Goal: Transaction & Acquisition: Purchase product/service

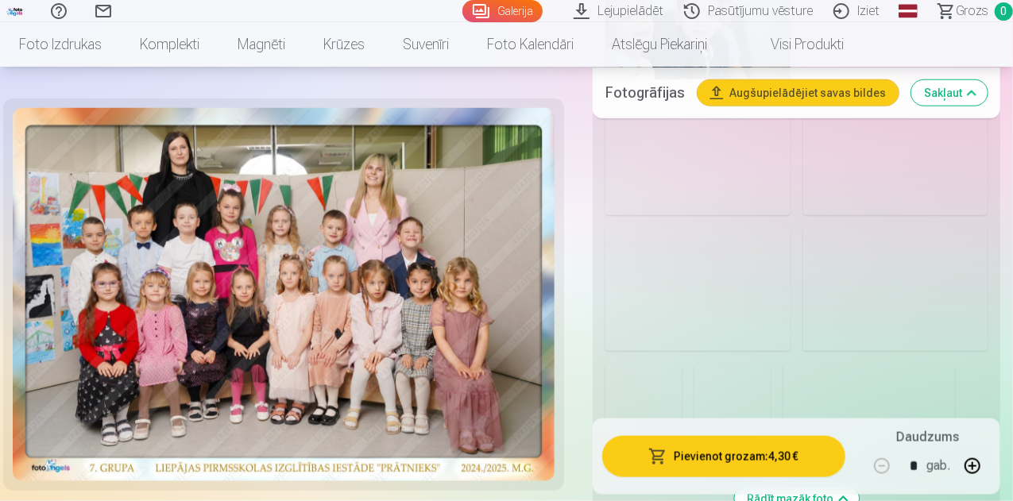
scroll to position [3972, 0]
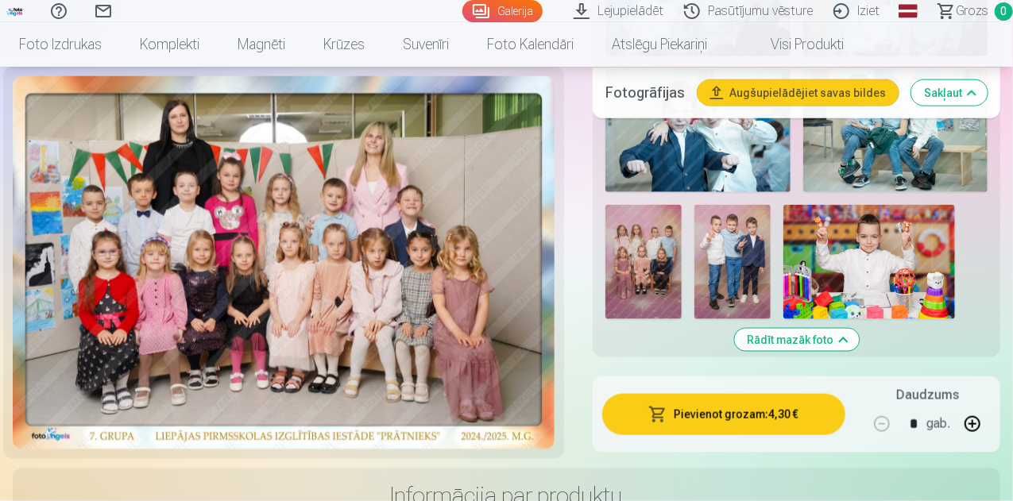
click at [926, 205] on img at bounding box center [869, 262] width 172 height 114
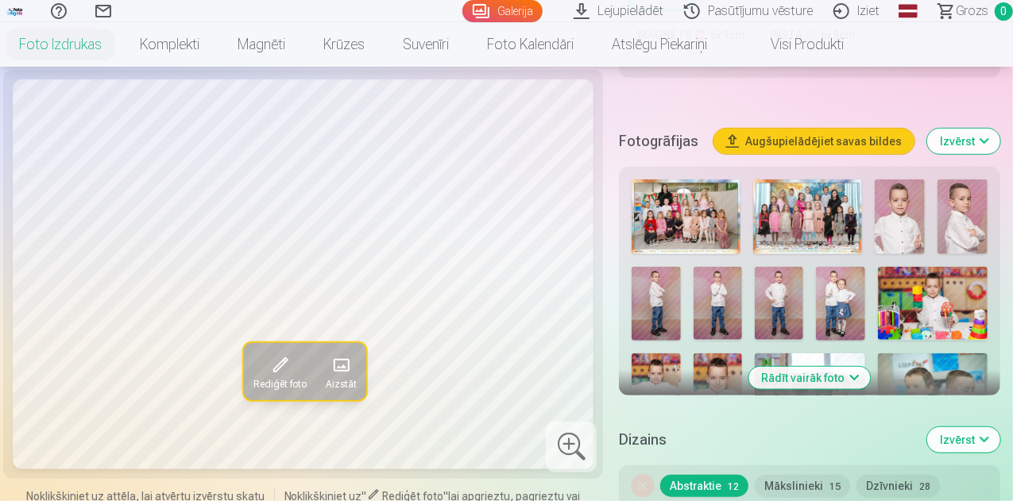
scroll to position [556, 0]
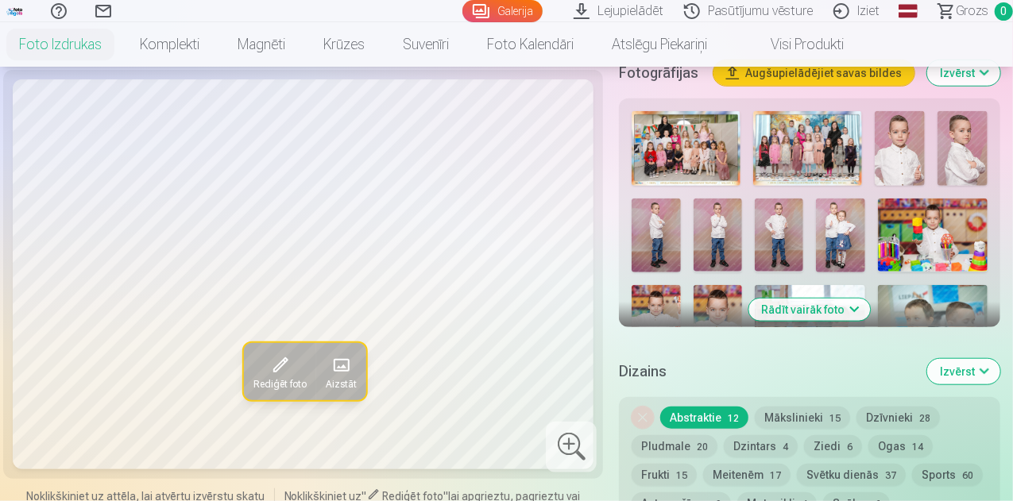
click at [831, 299] on button "Rādīt vairāk foto" at bounding box center [810, 310] width 122 height 22
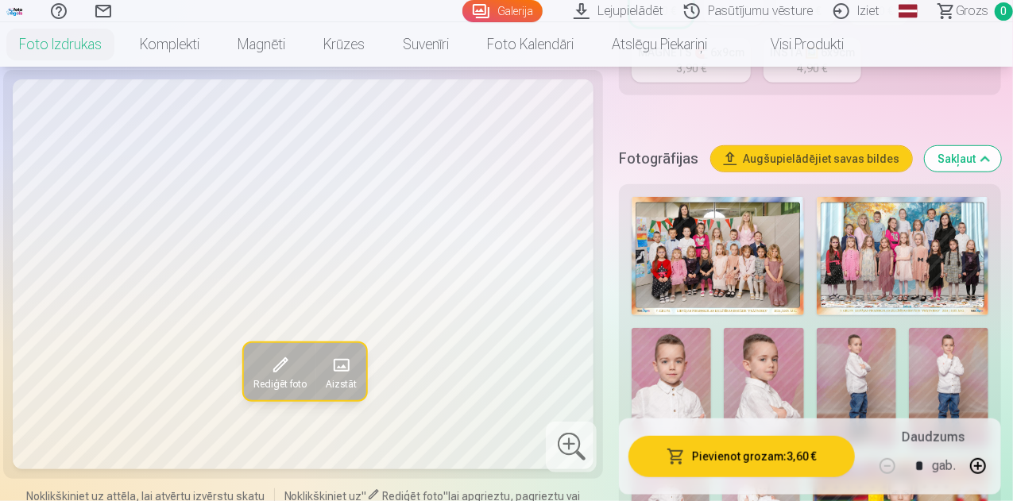
scroll to position [477, 0]
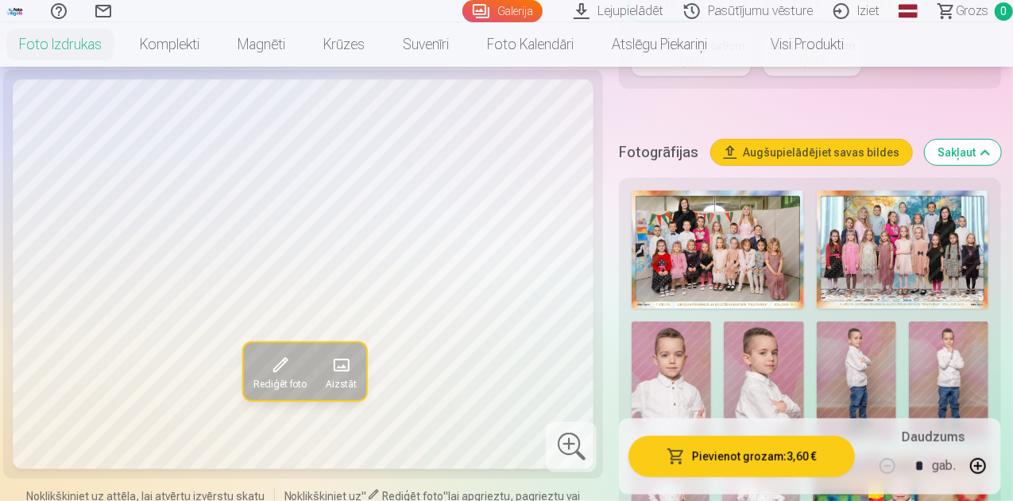
click at [715, 235] on img at bounding box center [718, 250] width 172 height 118
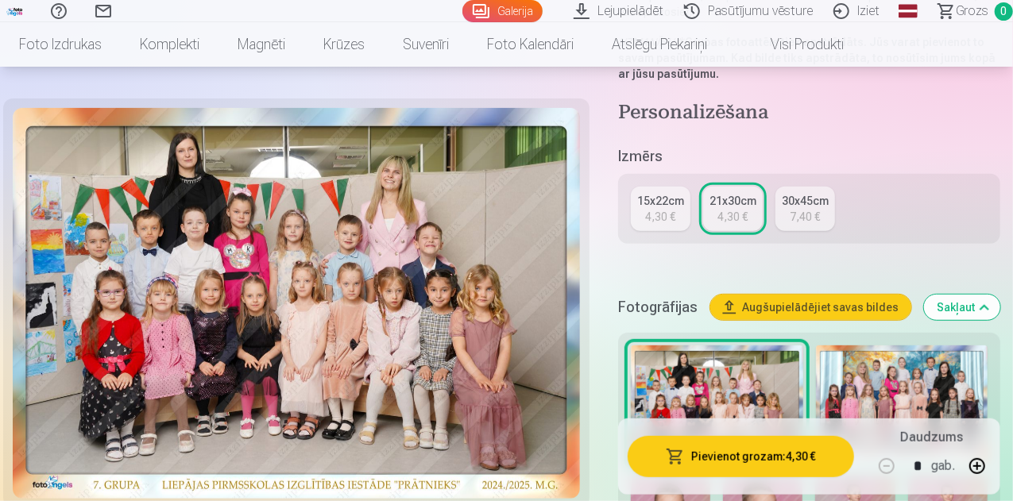
scroll to position [397, 0]
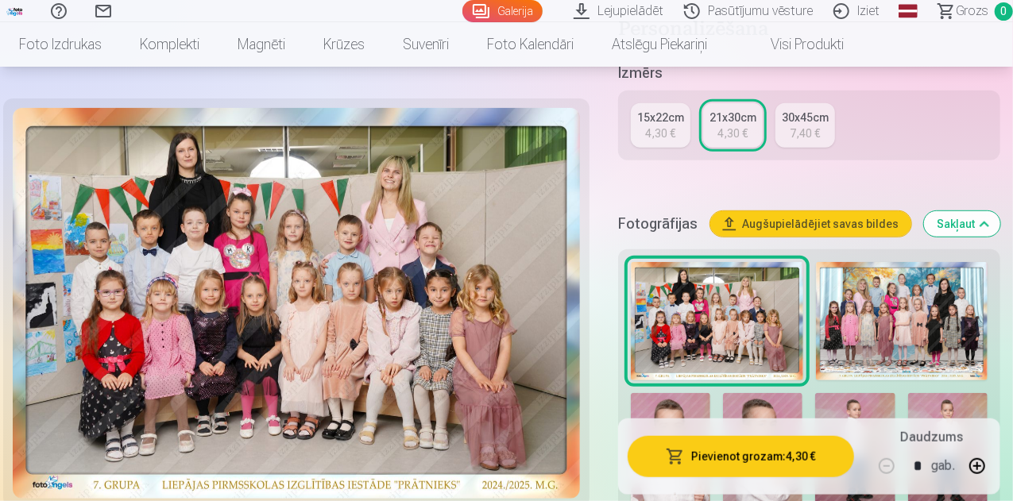
click at [903, 307] on img at bounding box center [902, 321] width 172 height 118
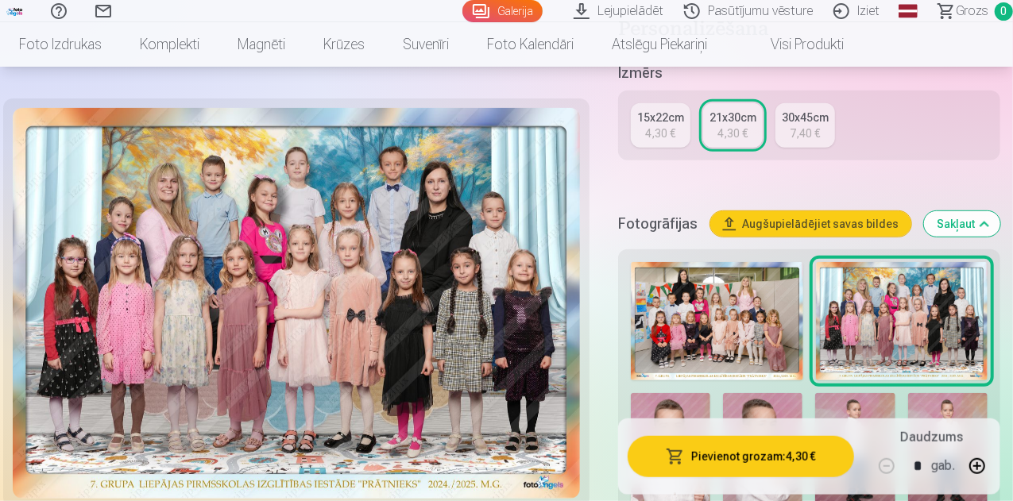
click at [727, 299] on img at bounding box center [717, 321] width 172 height 118
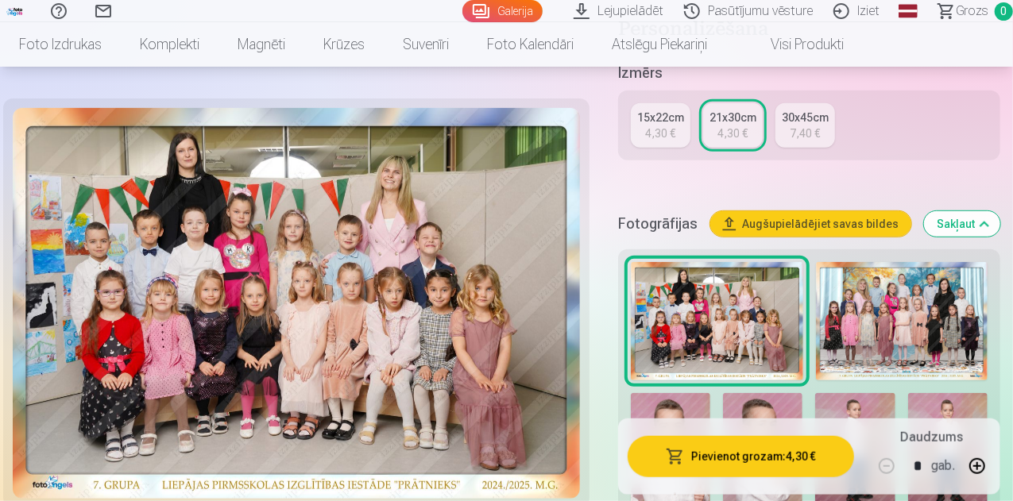
click at [891, 293] on img at bounding box center [902, 321] width 172 height 118
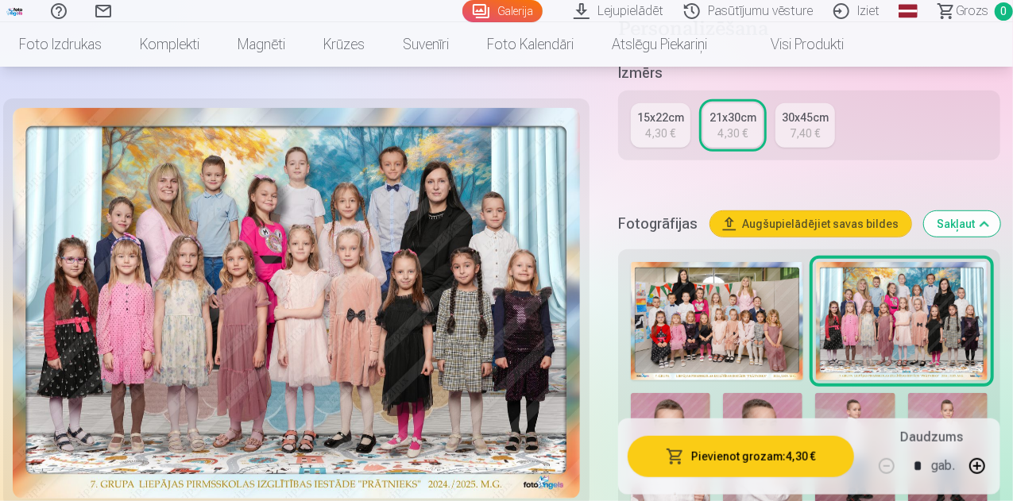
click at [754, 304] on img at bounding box center [717, 321] width 172 height 118
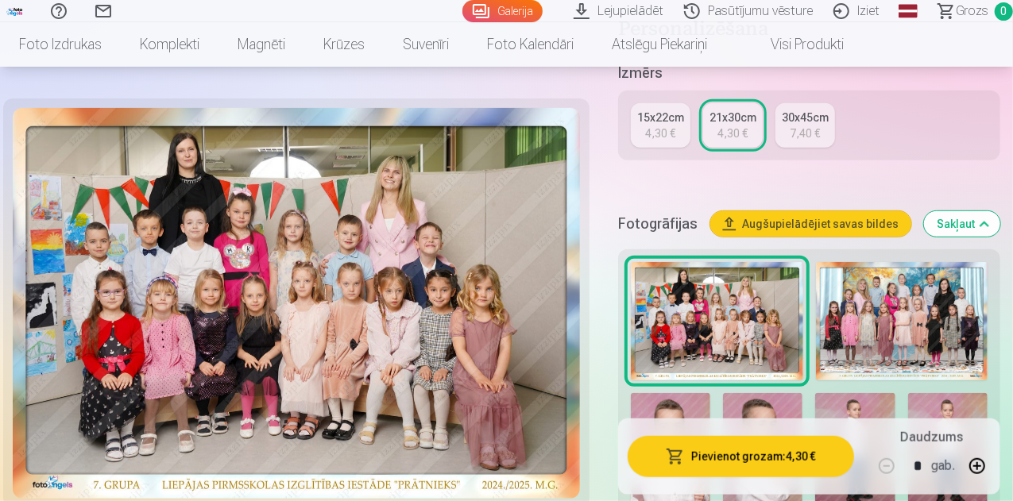
click at [883, 307] on img at bounding box center [902, 321] width 172 height 118
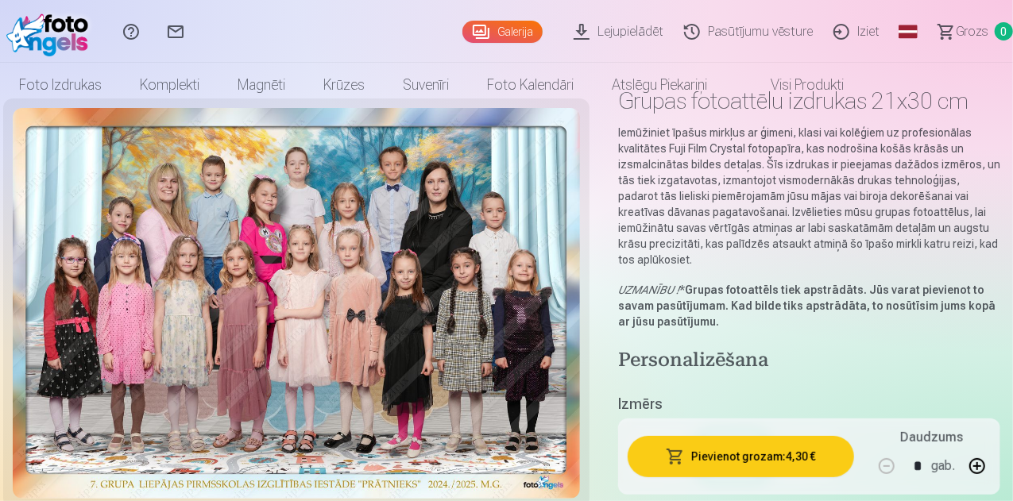
scroll to position [159, 0]
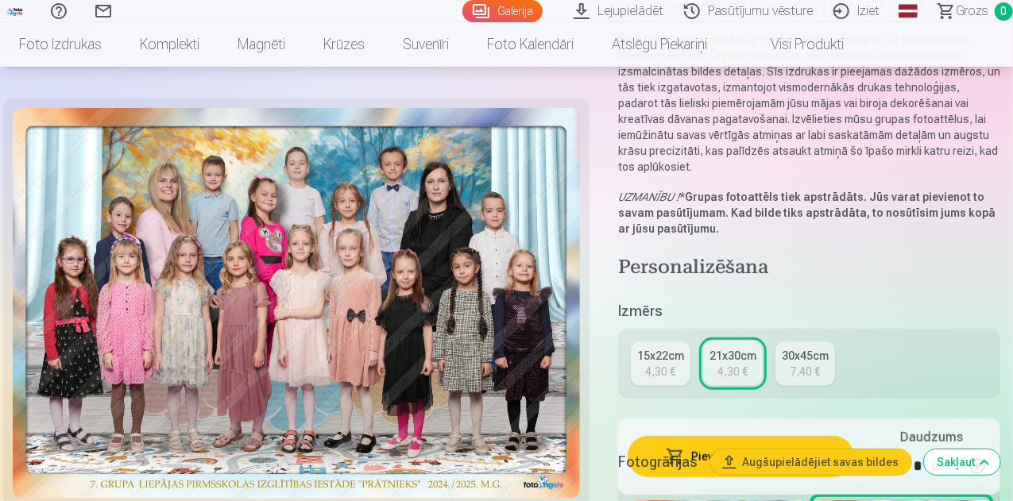
click at [664, 364] on div "4,30 €" at bounding box center [661, 372] width 30 height 16
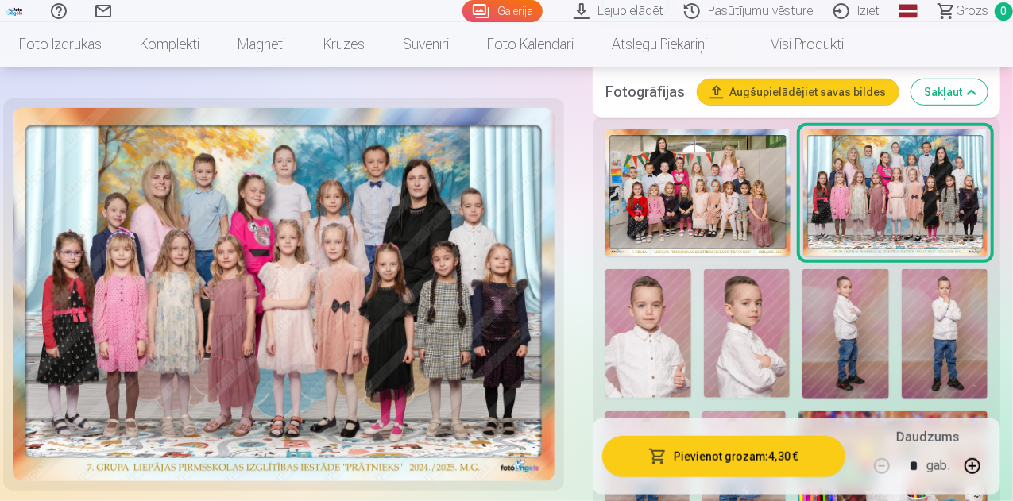
scroll to position [477, 0]
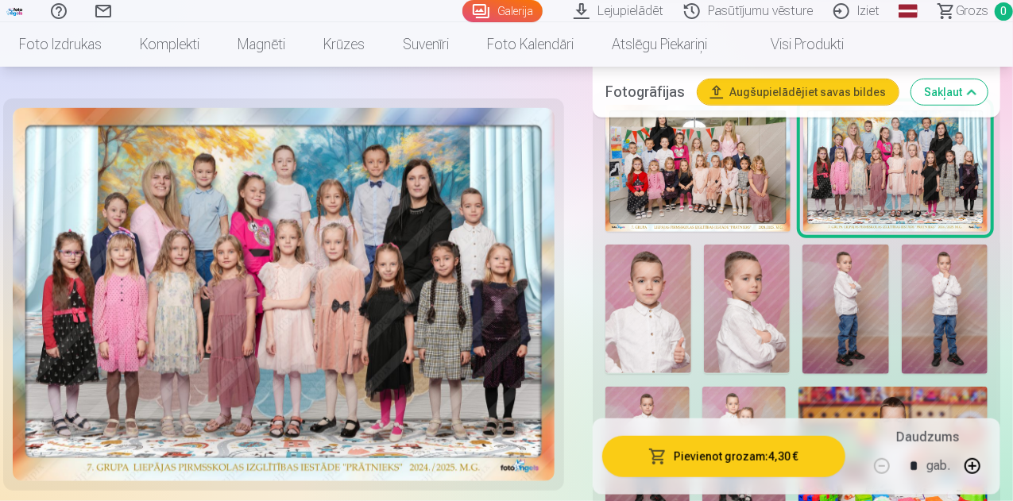
click at [683, 327] on img at bounding box center [648, 309] width 86 height 129
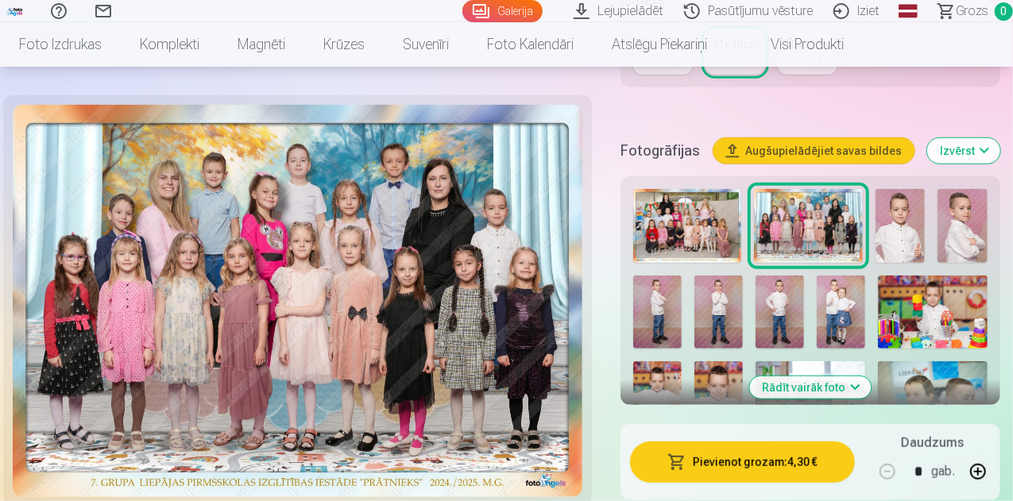
scroll to position [556, 0]
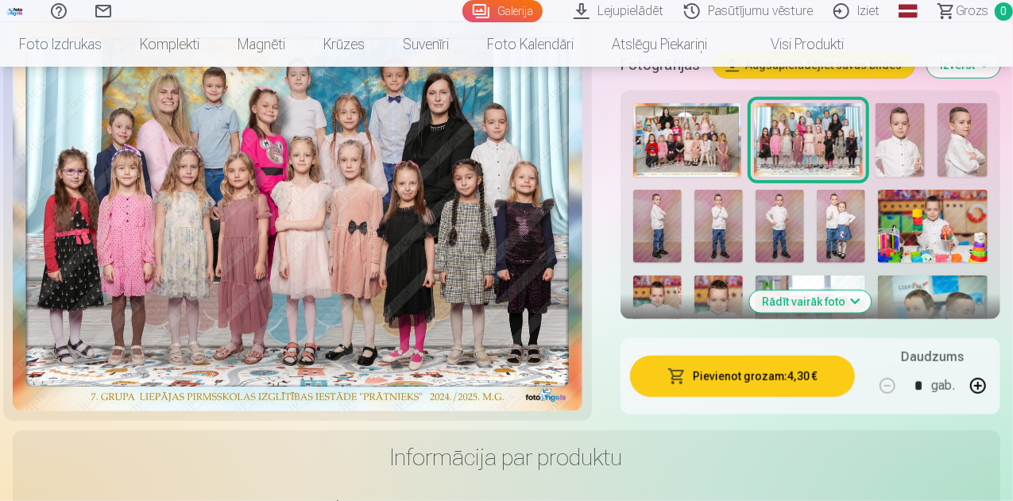
click at [818, 291] on button "Rādīt vairāk foto" at bounding box center [811, 302] width 122 height 22
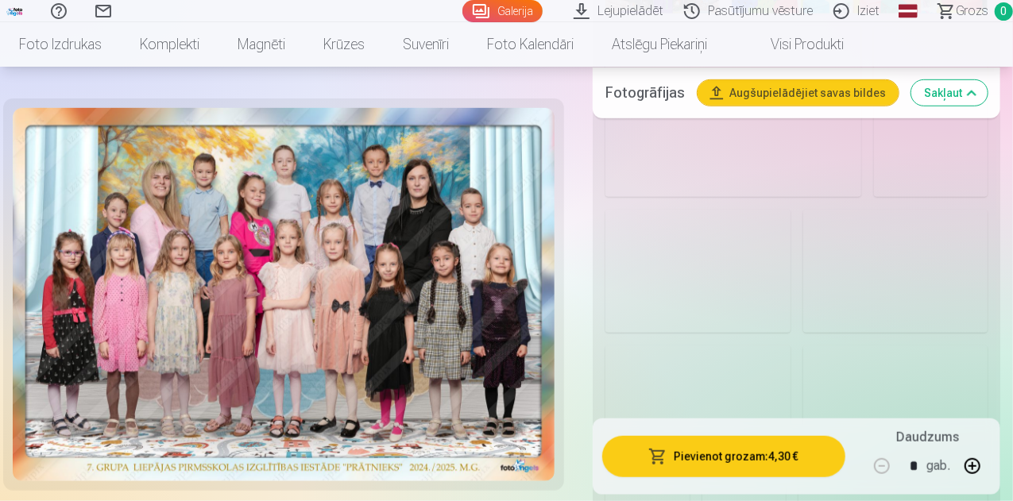
scroll to position [3416, 0]
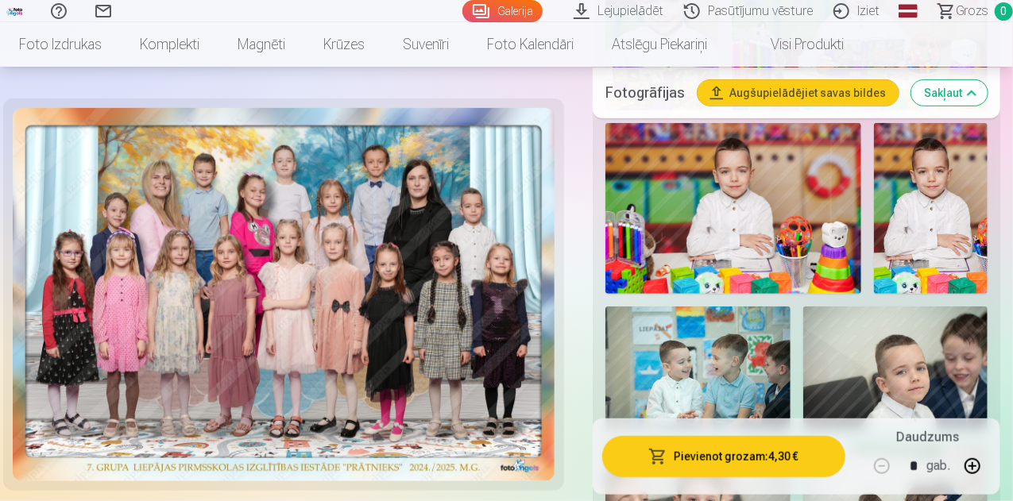
click at [733, 307] on img at bounding box center [697, 368] width 185 height 123
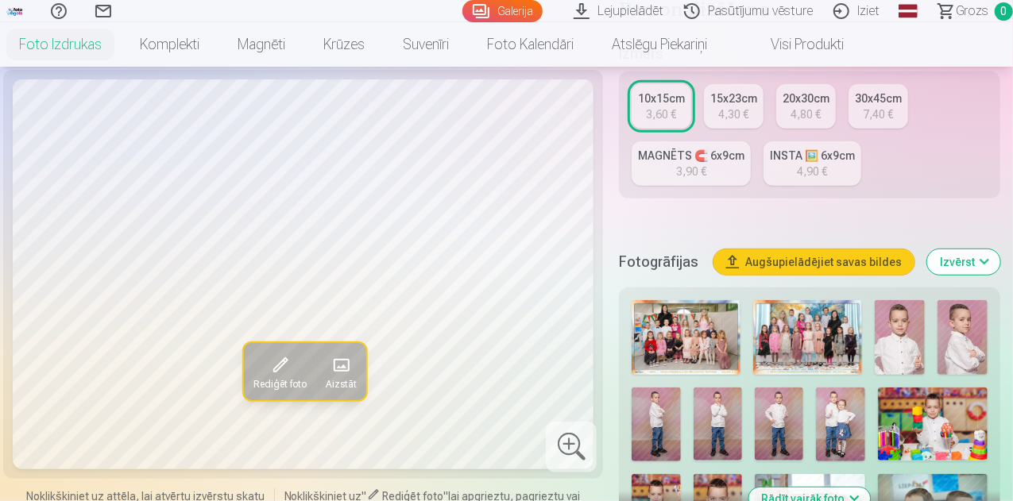
scroll to position [556, 0]
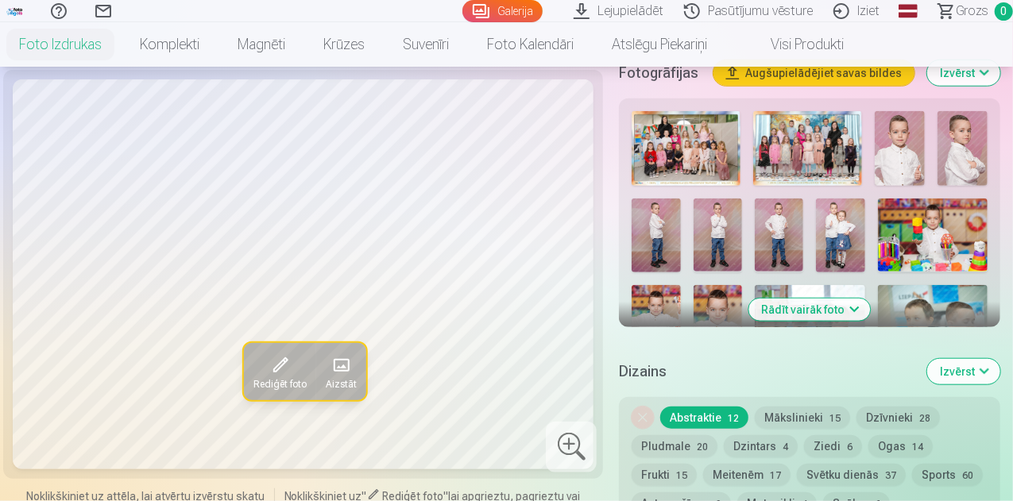
click at [818, 299] on button "Rādīt vairāk foto" at bounding box center [810, 310] width 122 height 22
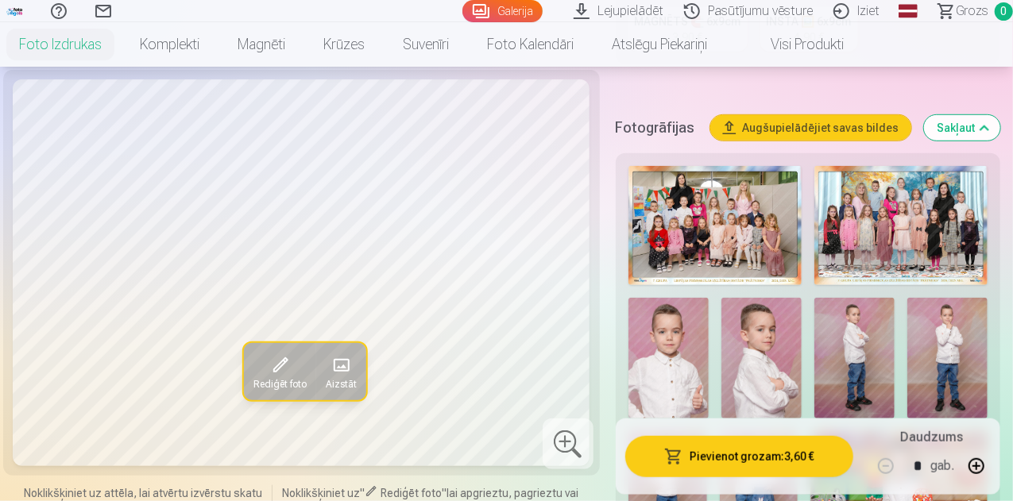
scroll to position [477, 0]
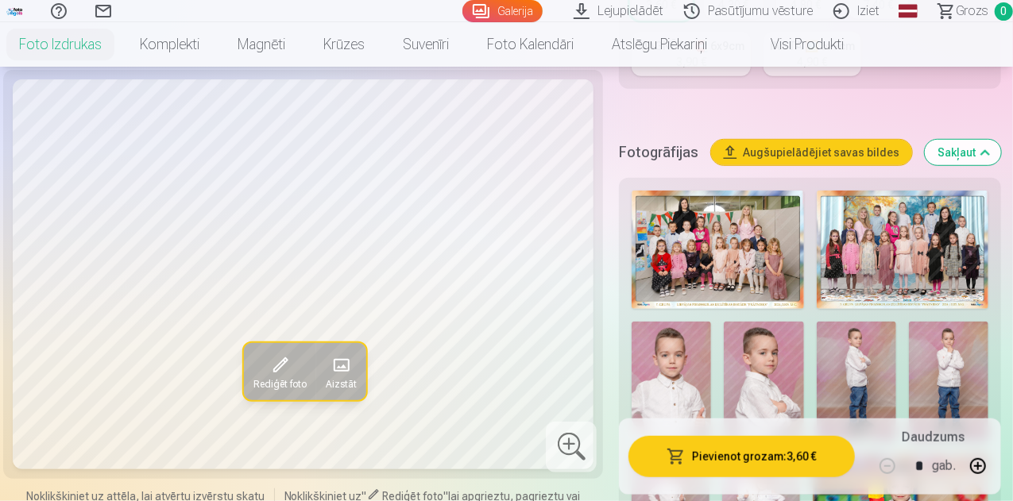
click at [908, 245] on img at bounding box center [903, 250] width 172 height 118
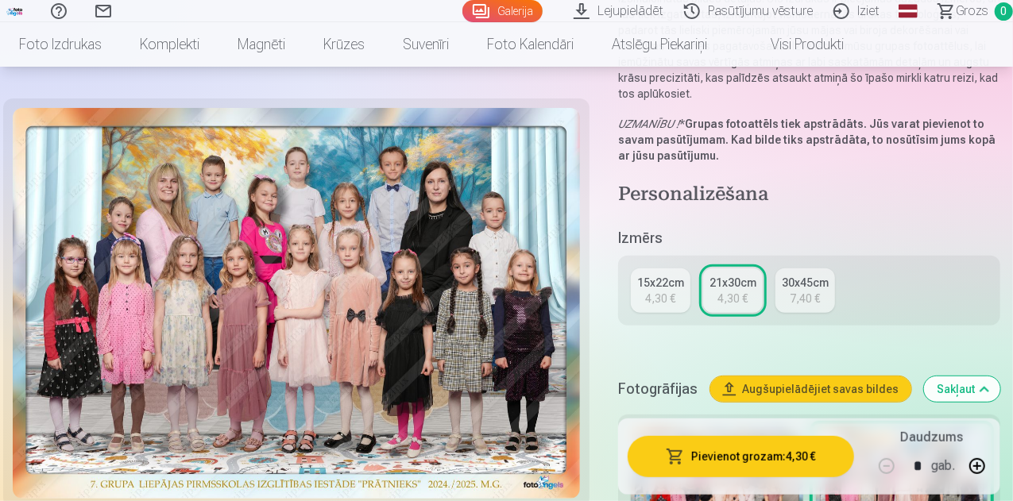
scroll to position [238, 0]
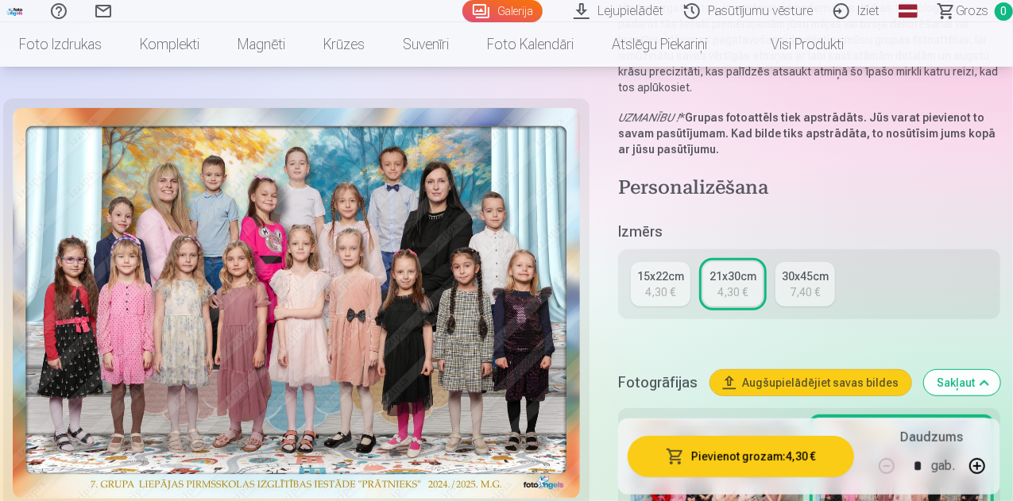
click at [657, 269] on div "15x22cm" at bounding box center [660, 277] width 47 height 16
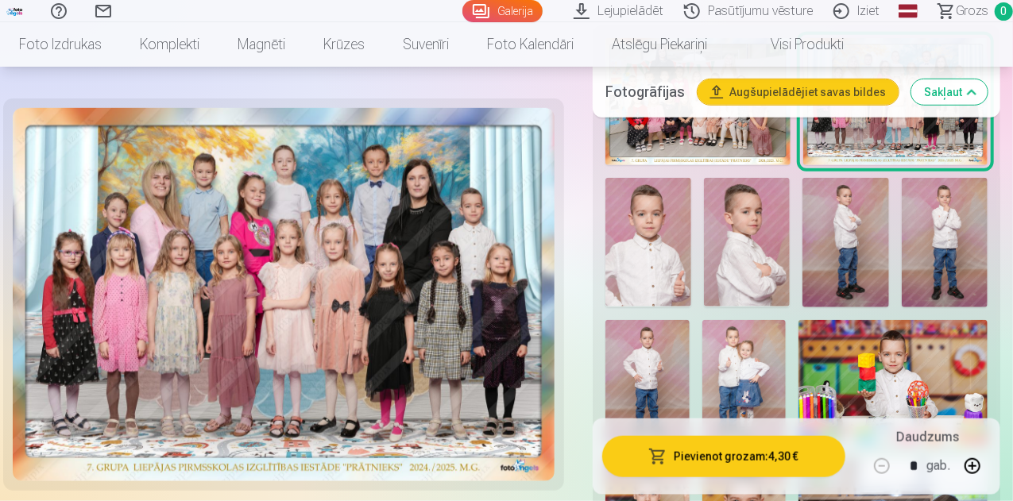
scroll to position [556, 0]
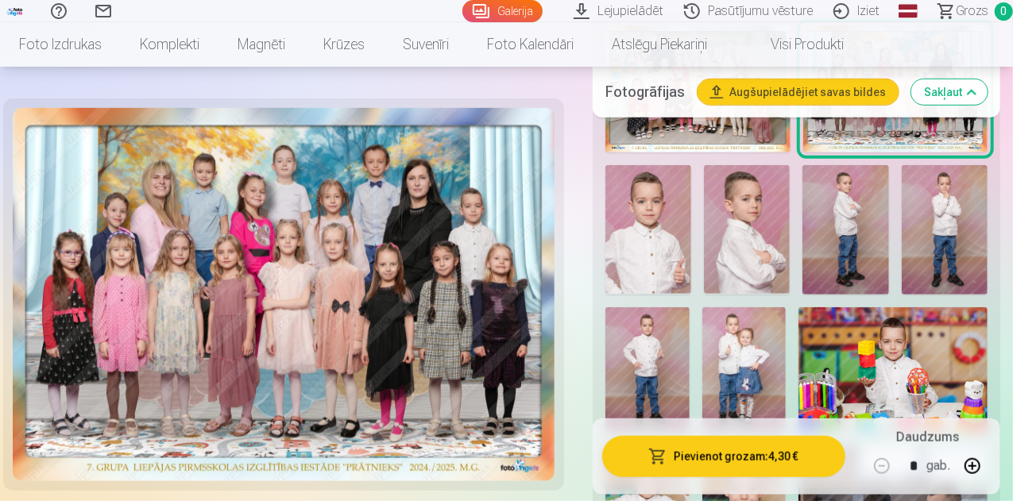
click at [713, 458] on button "Pievienot grozam : 4,30 €" at bounding box center [723, 456] width 243 height 41
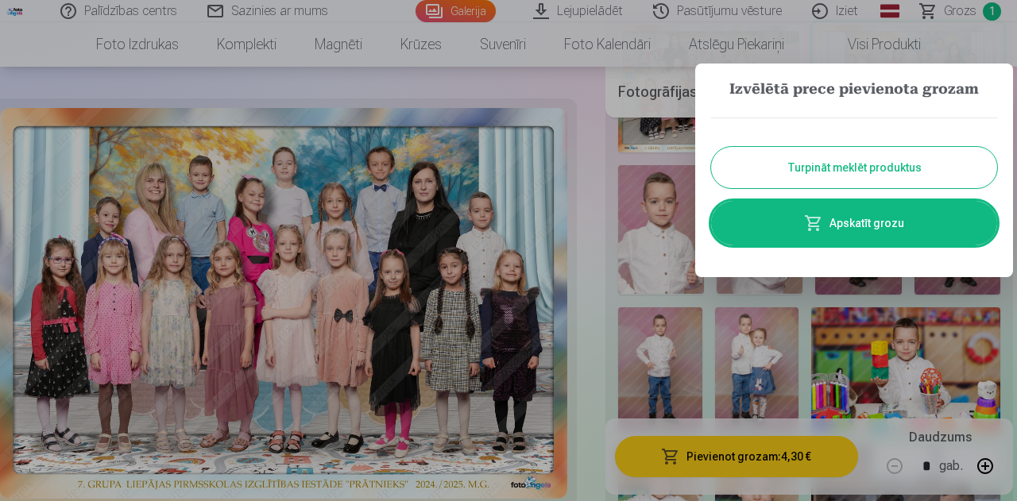
click at [814, 171] on button "Turpināt meklēt produktus" at bounding box center [854, 167] width 286 height 41
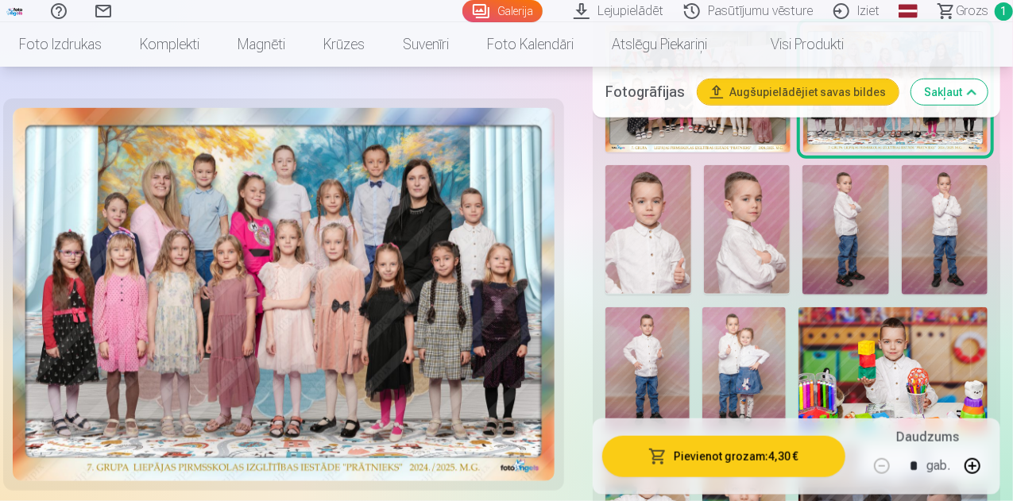
click at [962, 234] on img at bounding box center [945, 229] width 86 height 129
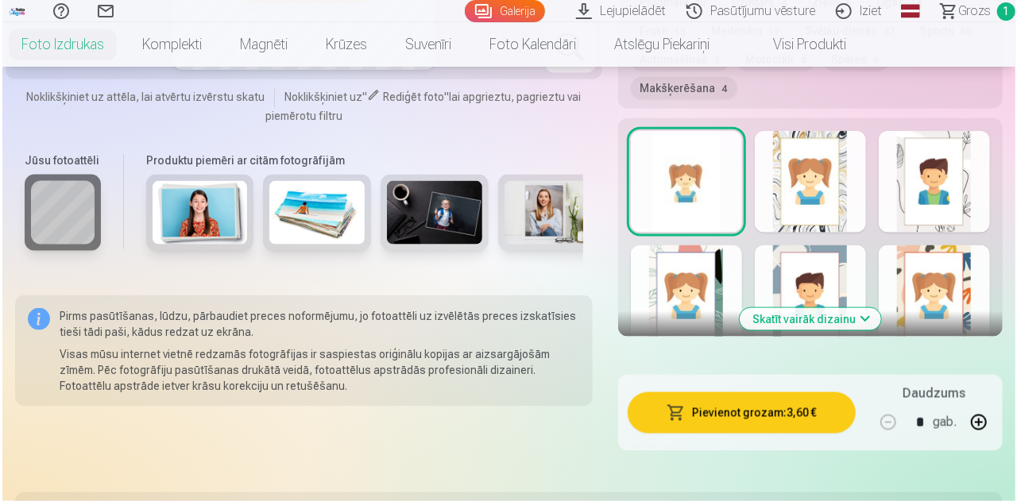
scroll to position [1033, 0]
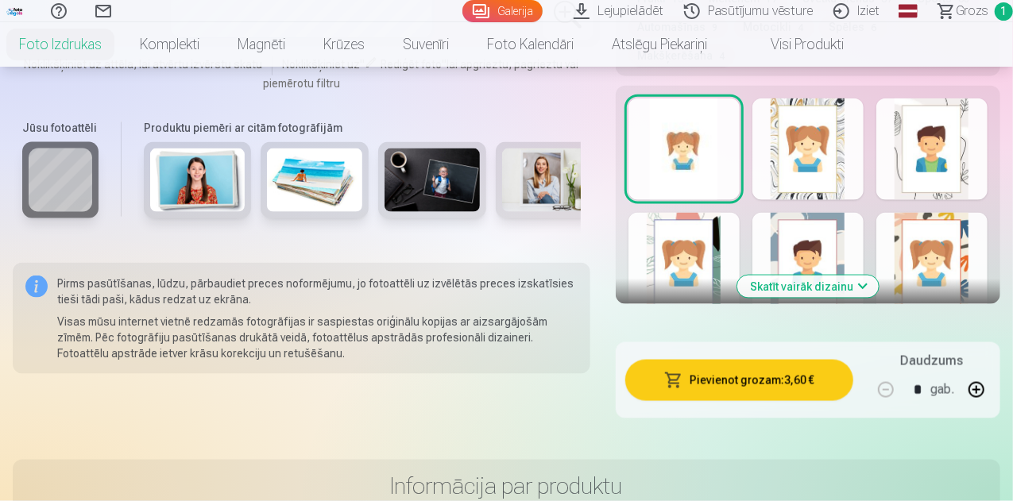
click at [755, 360] on button "Pievienot grozam : 3,60 €" at bounding box center [739, 380] width 228 height 41
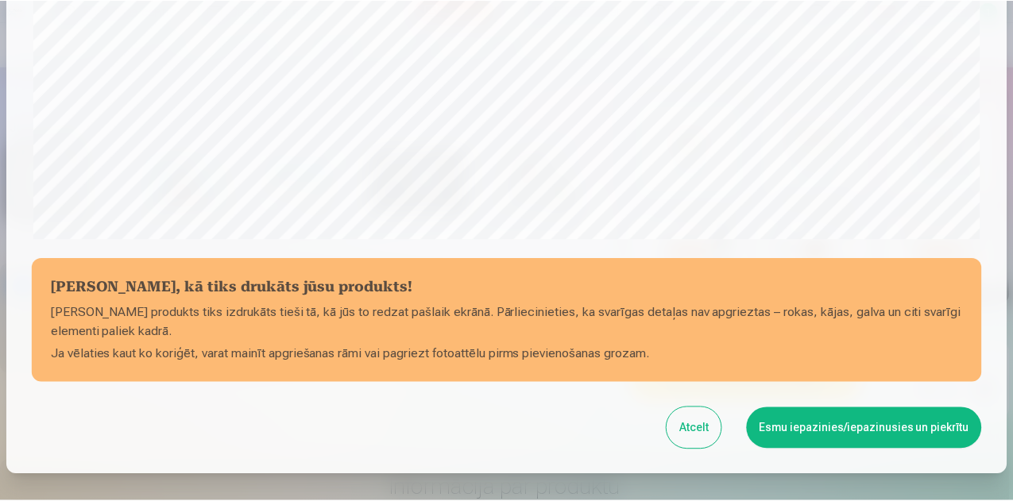
scroll to position [556, 0]
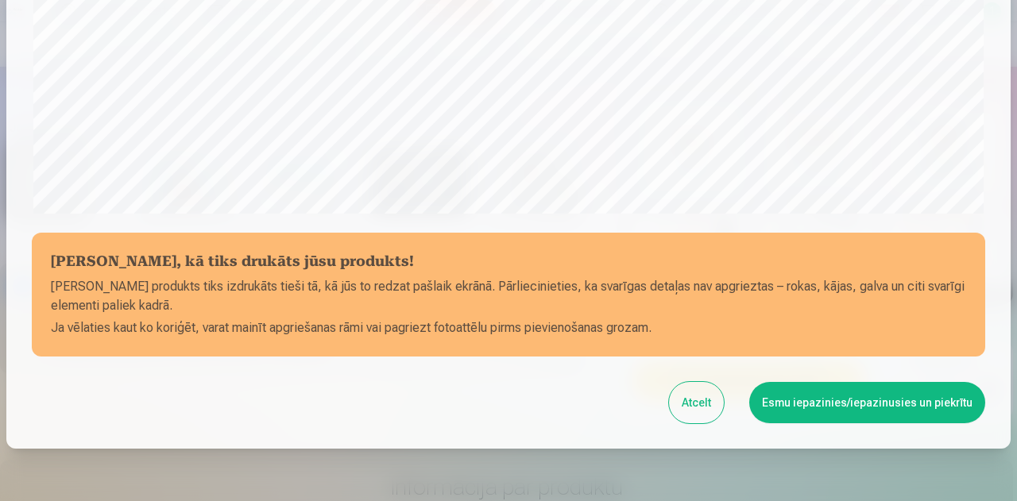
click at [880, 408] on button "Esmu iepazinies/iepazinusies un piekrītu" at bounding box center [867, 402] width 236 height 41
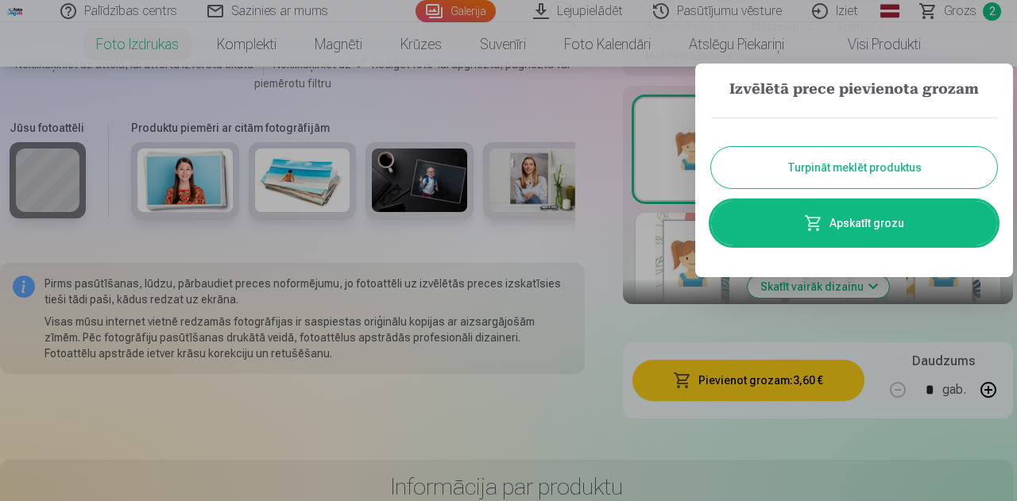
click at [847, 168] on button "Turpināt meklēt produktus" at bounding box center [854, 167] width 286 height 41
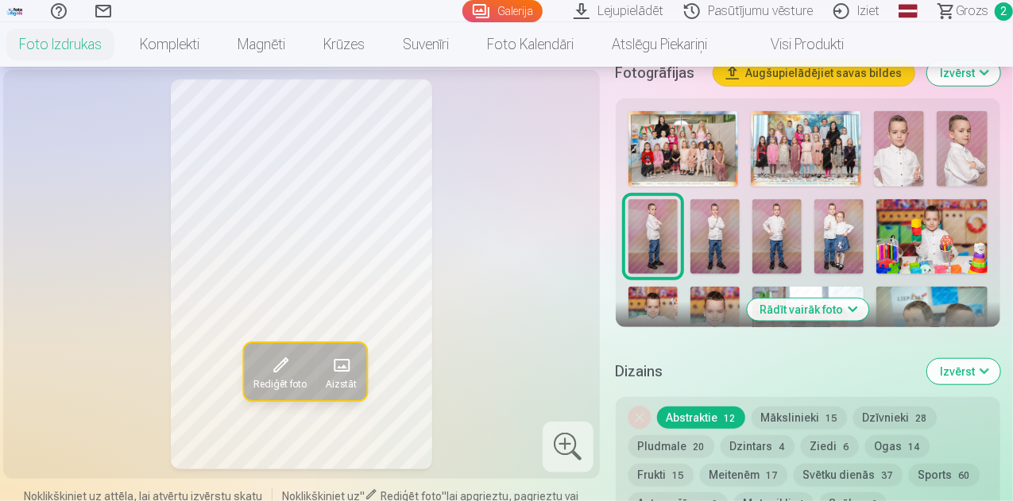
click at [690, 217] on img at bounding box center [714, 236] width 49 height 74
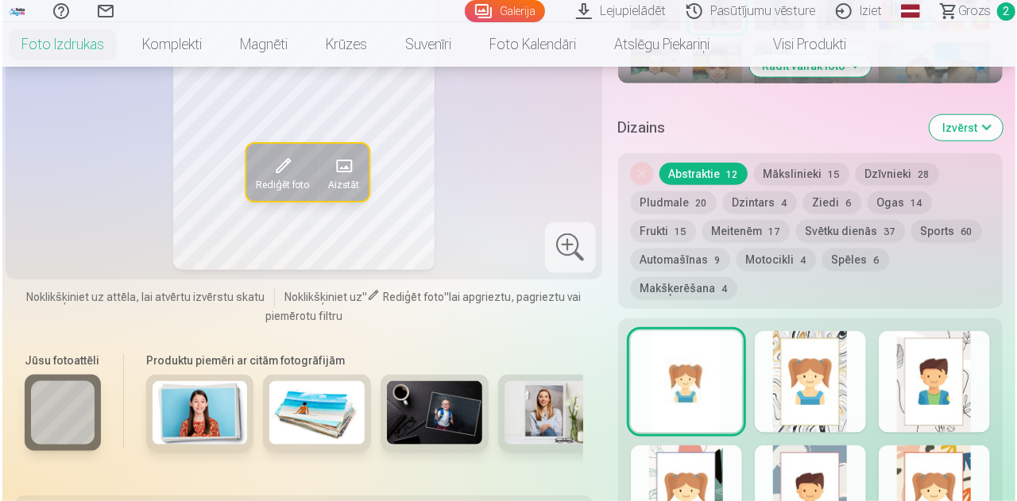
scroll to position [953, 0]
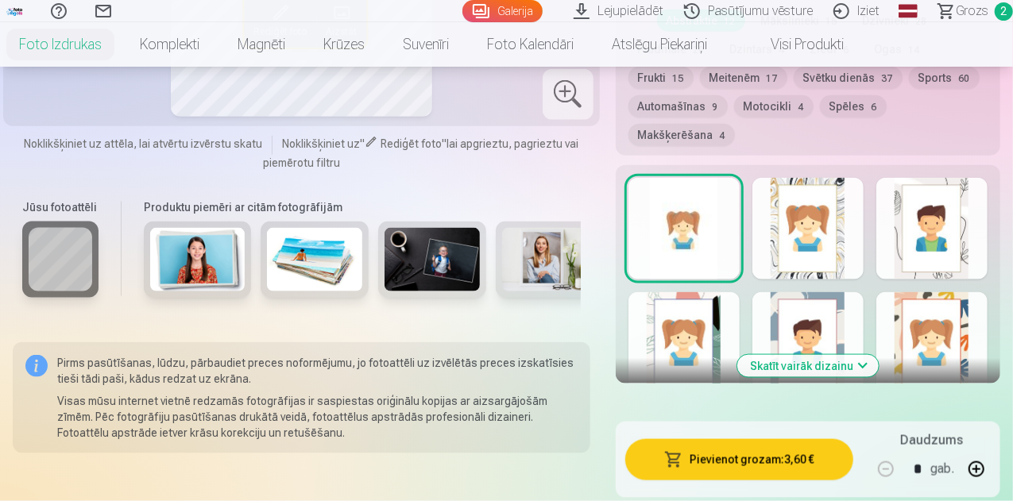
click at [740, 439] on button "Pievienot grozam : 3,60 €" at bounding box center [739, 459] width 228 height 41
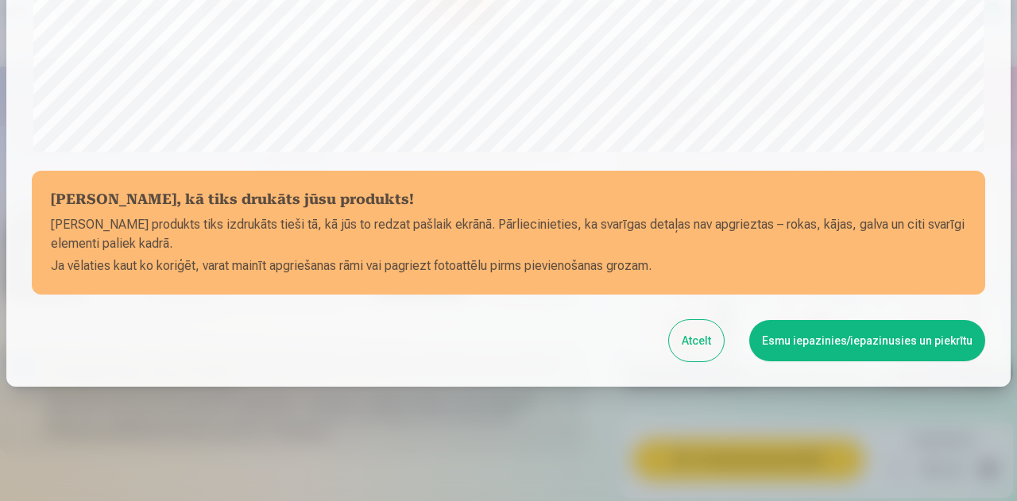
scroll to position [630, 0]
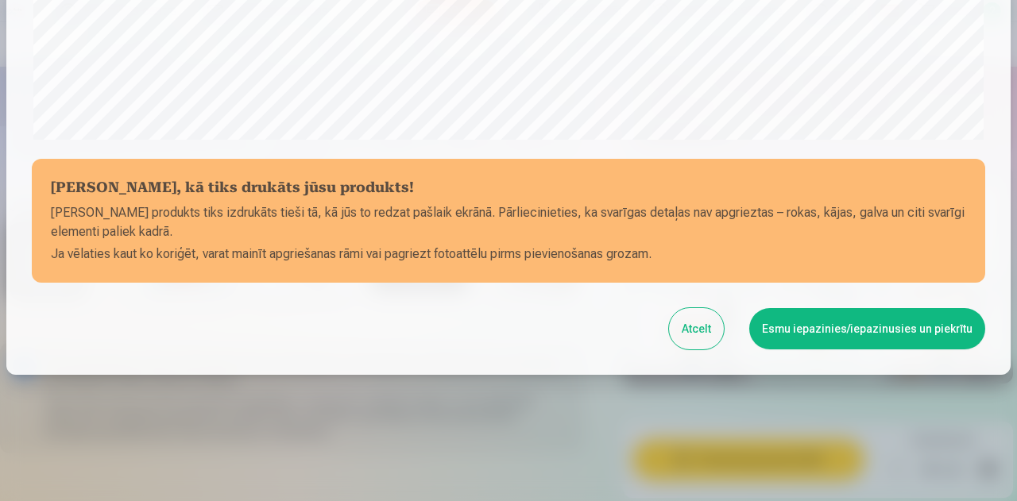
click at [833, 334] on button "Esmu iepazinies/iepazinusies un piekrītu" at bounding box center [867, 328] width 236 height 41
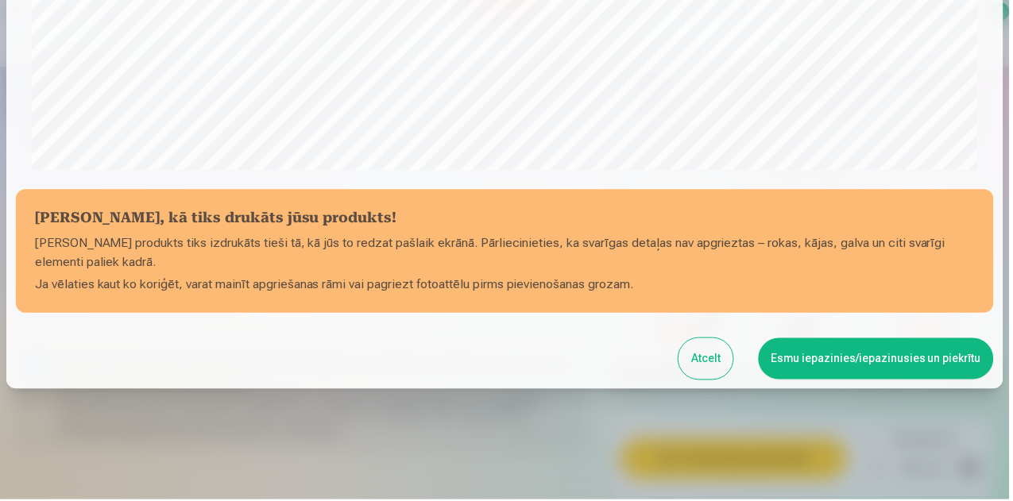
scroll to position [628, 0]
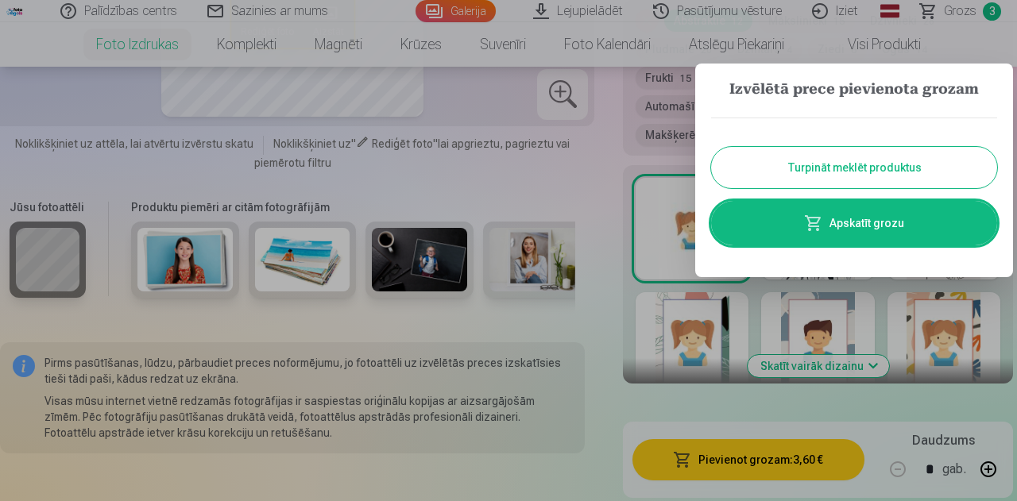
click at [817, 166] on button "Turpināt meklēt produktus" at bounding box center [854, 167] width 286 height 41
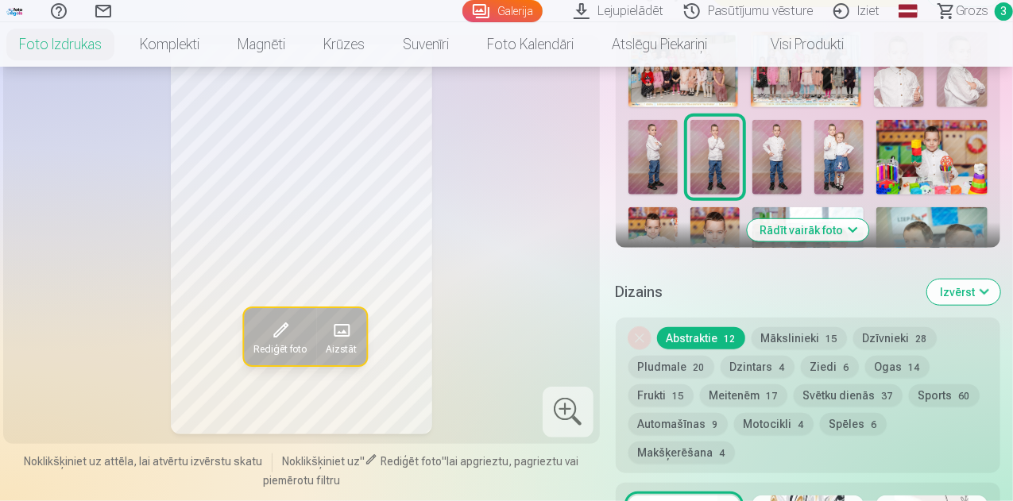
scroll to position [477, 0]
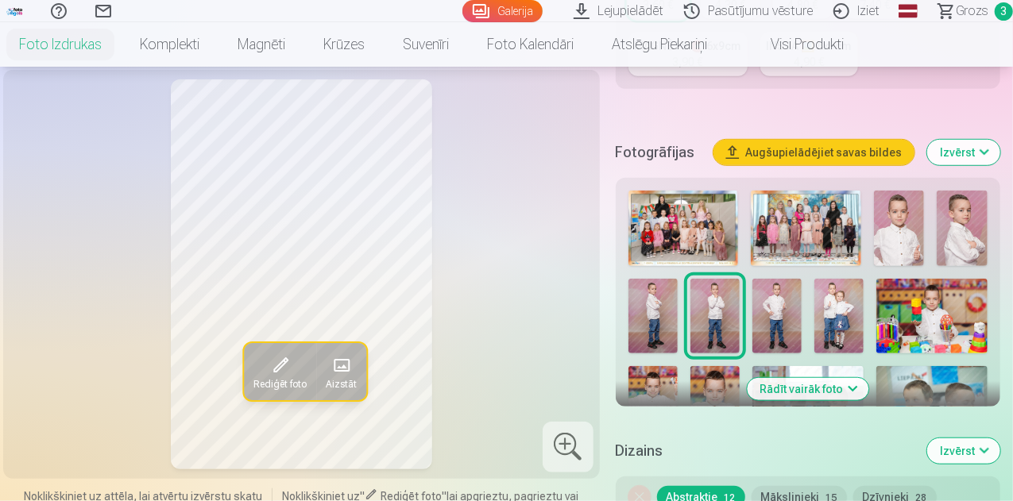
click at [752, 302] on img at bounding box center [776, 316] width 49 height 74
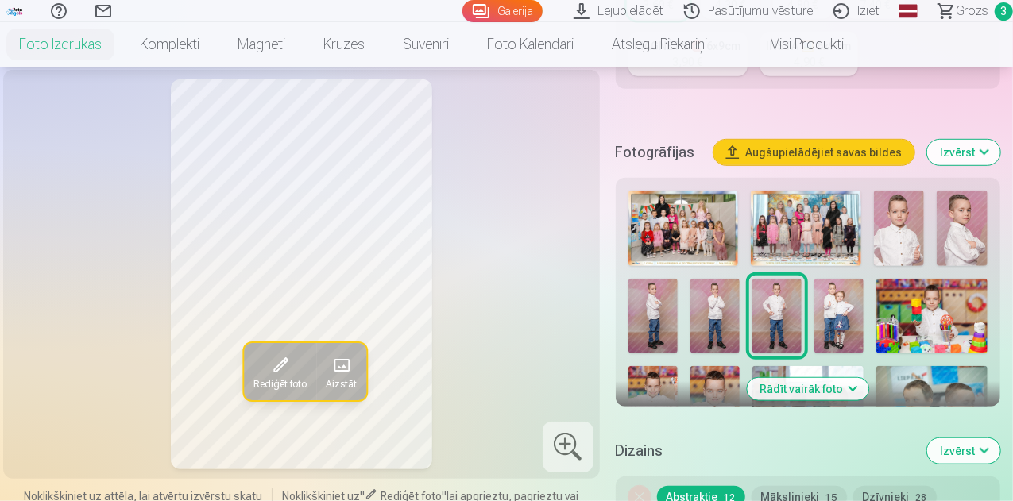
click at [814, 298] on img at bounding box center [838, 316] width 49 height 74
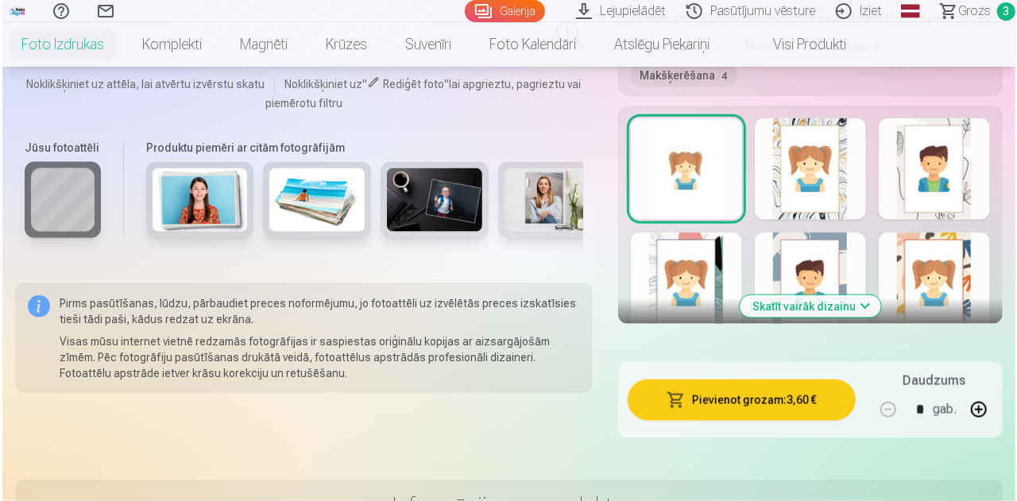
scroll to position [1033, 0]
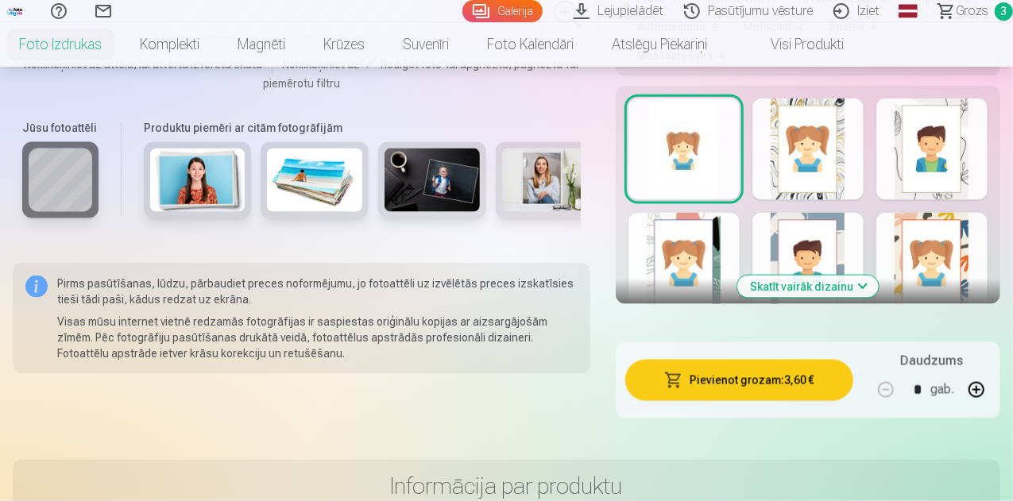
click at [990, 371] on button "button" at bounding box center [976, 390] width 38 height 38
click at [740, 360] on button "Pievienot grozam : 7,20 €" at bounding box center [739, 380] width 228 height 41
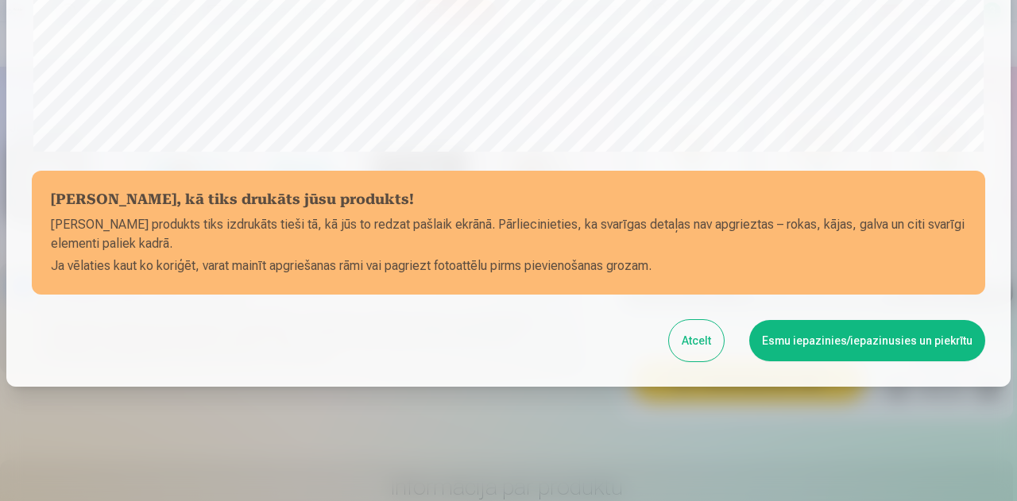
scroll to position [630, 0]
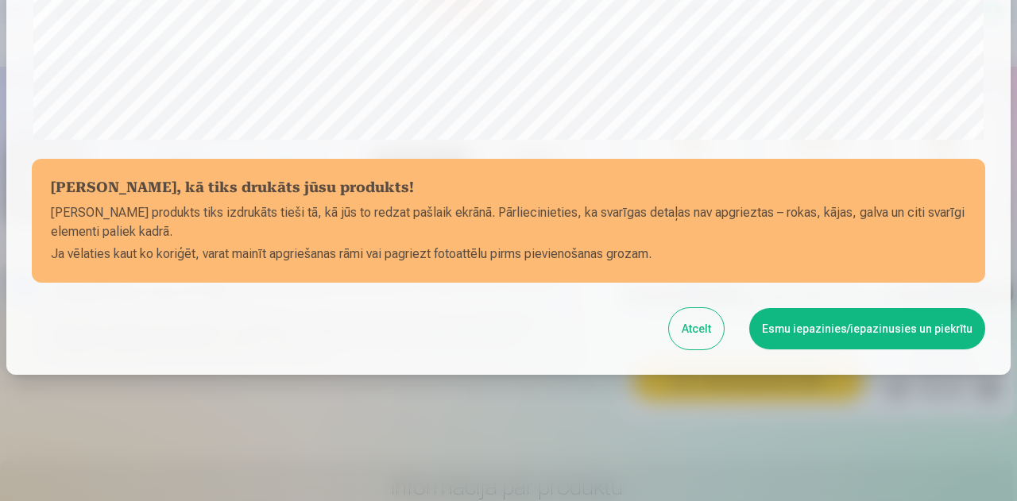
click at [880, 333] on button "Esmu iepazinies/iepazinusies un piekrītu" at bounding box center [867, 328] width 236 height 41
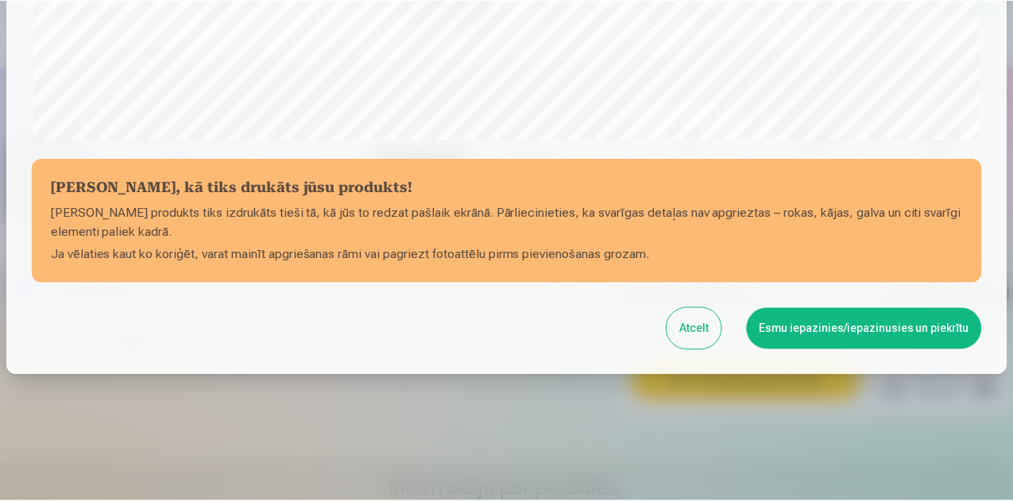
scroll to position [628, 0]
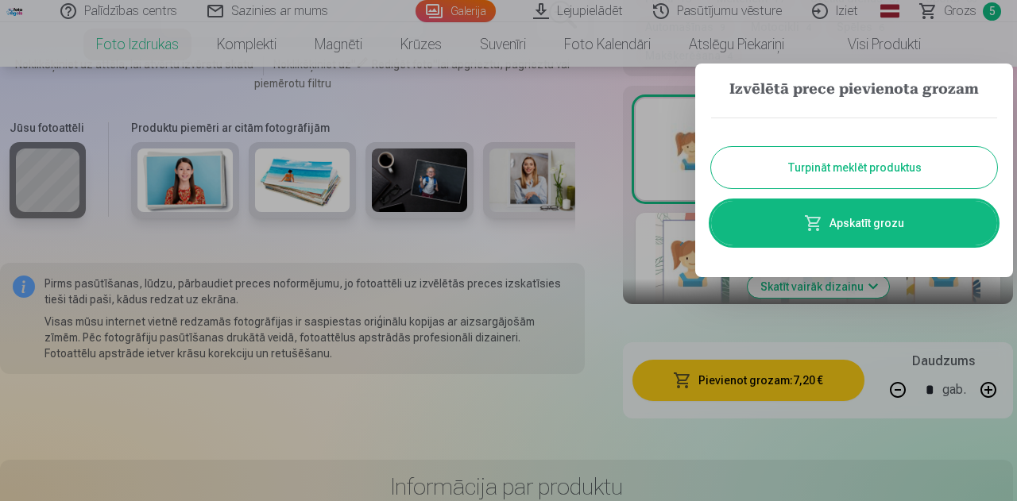
click at [825, 158] on button "Turpināt meklēt produktus" at bounding box center [854, 167] width 286 height 41
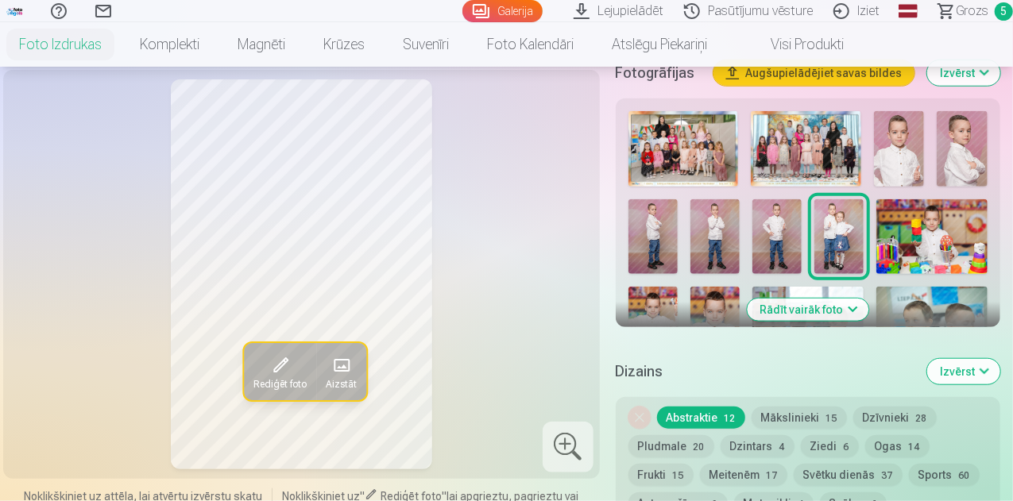
scroll to position [636, 0]
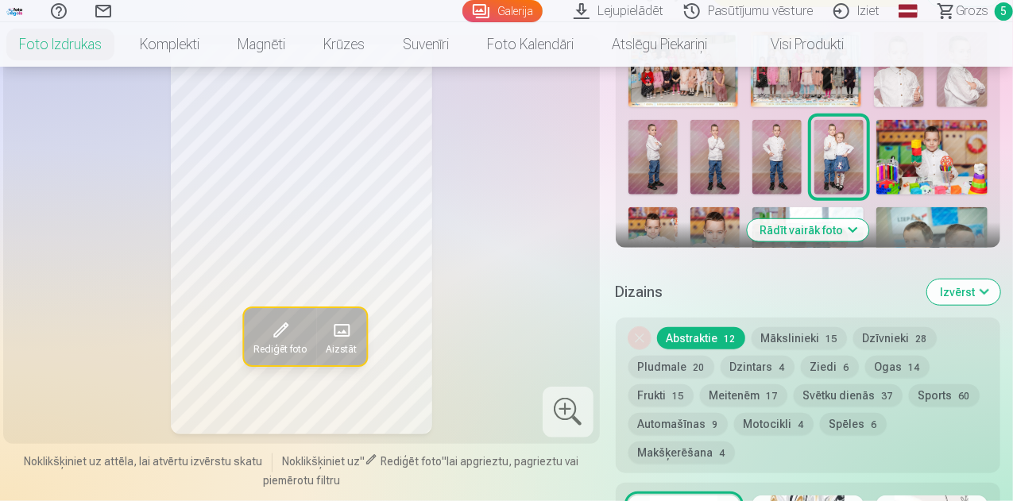
click at [882, 131] on img at bounding box center [931, 157] width 111 height 74
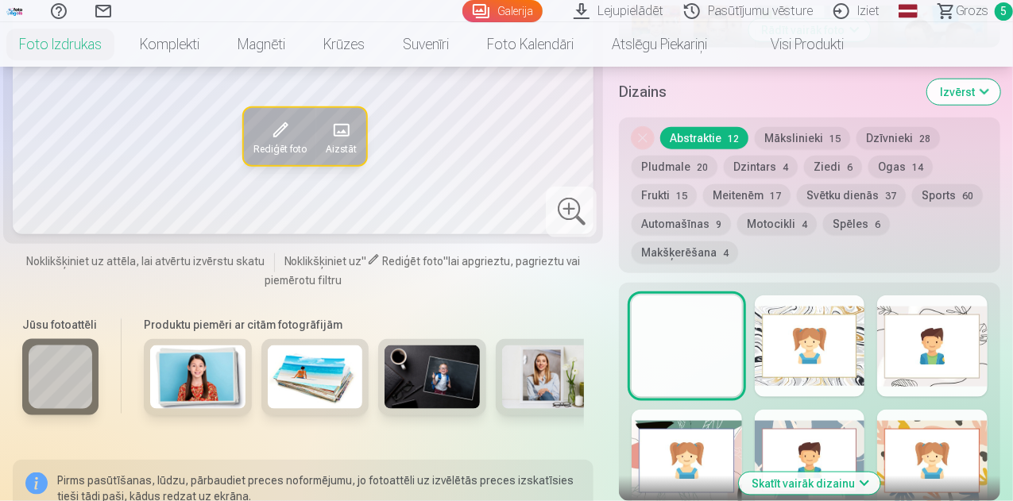
scroll to position [1033, 0]
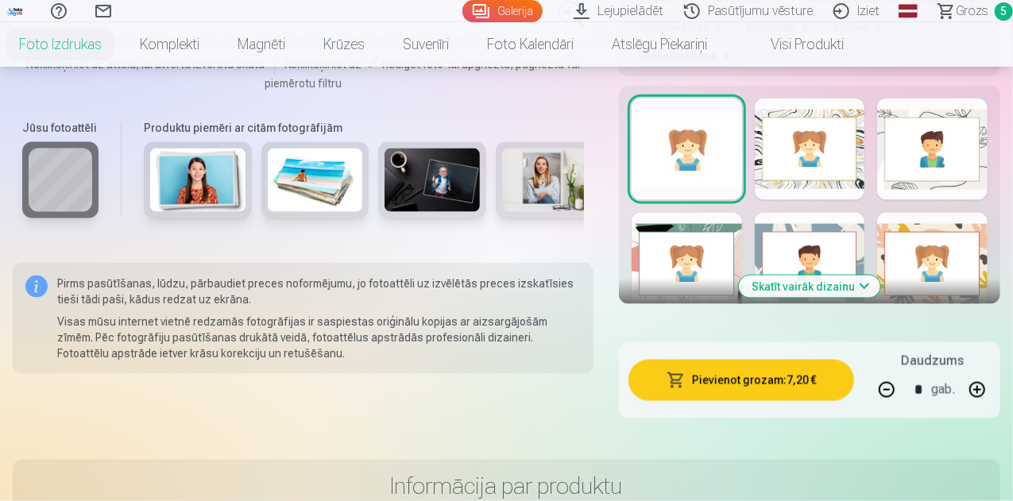
click at [898, 371] on button "button" at bounding box center [887, 390] width 38 height 38
type input "*"
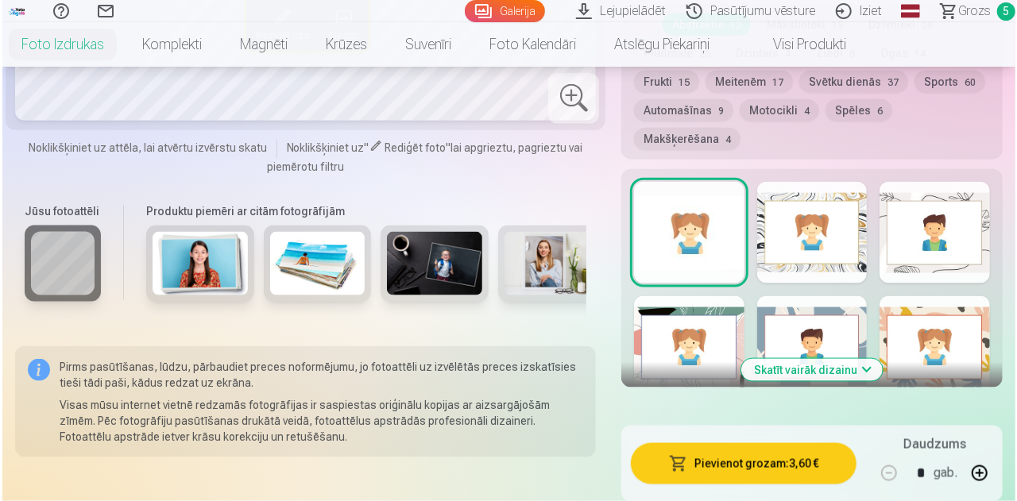
scroll to position [953, 0]
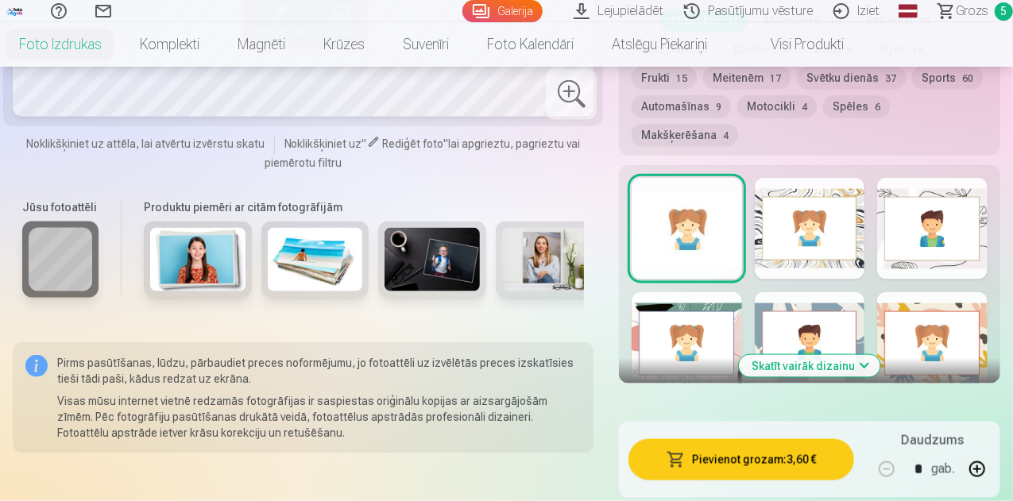
click at [766, 439] on button "Pievienot grozam : 3,60 €" at bounding box center [741, 459] width 226 height 41
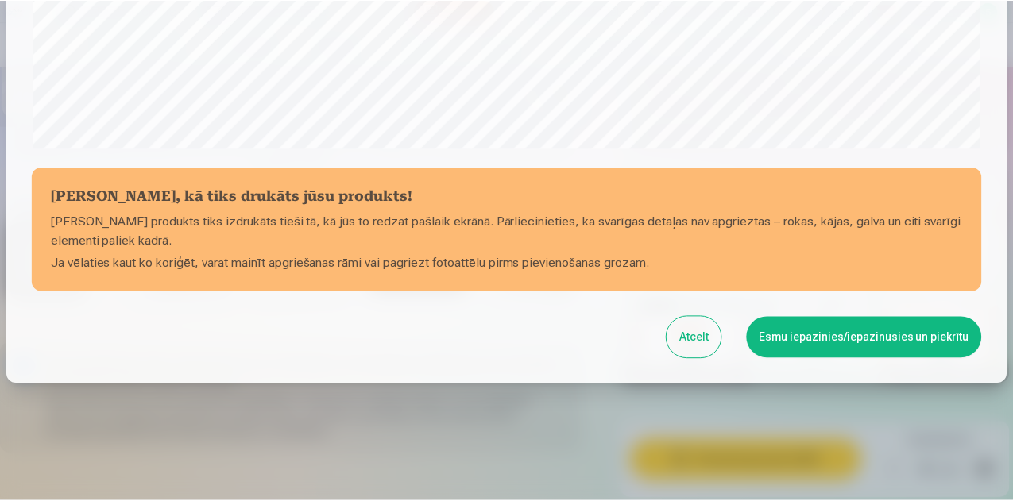
scroll to position [630, 0]
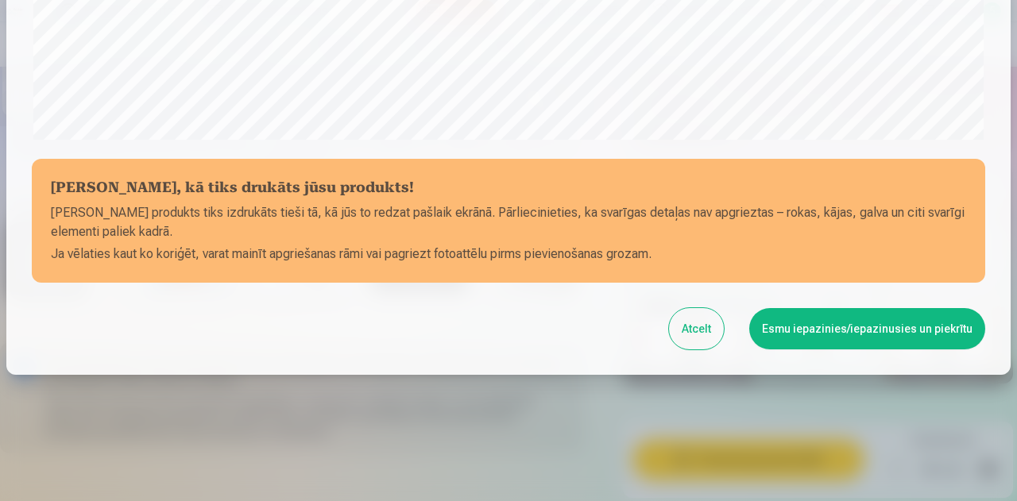
click at [864, 327] on button "Esmu iepazinies/iepazinusies un piekrītu" at bounding box center [867, 328] width 236 height 41
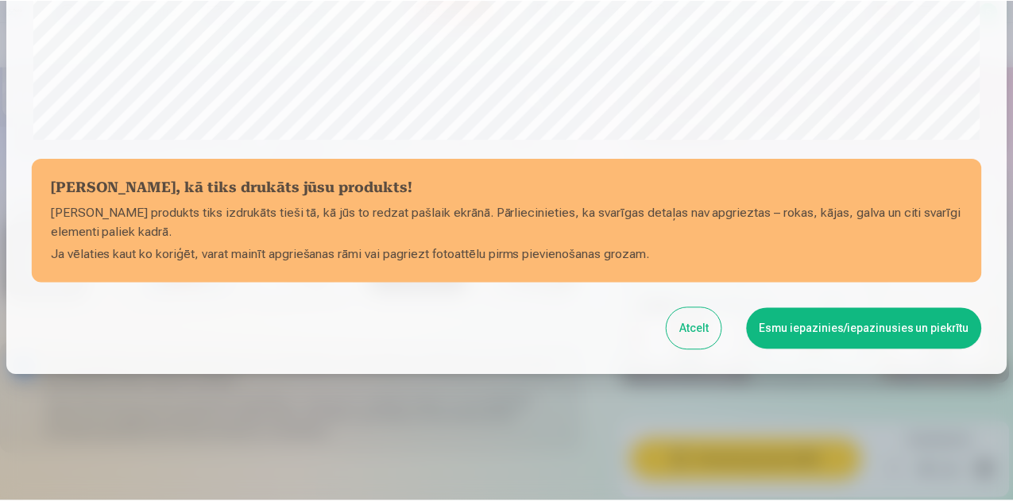
scroll to position [628, 0]
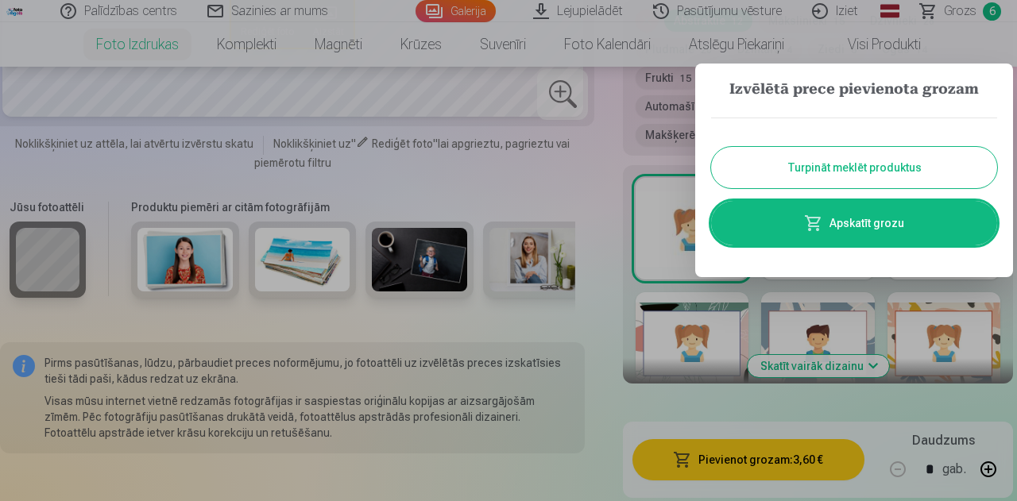
click at [807, 163] on button "Turpināt meklēt produktus" at bounding box center [854, 167] width 286 height 41
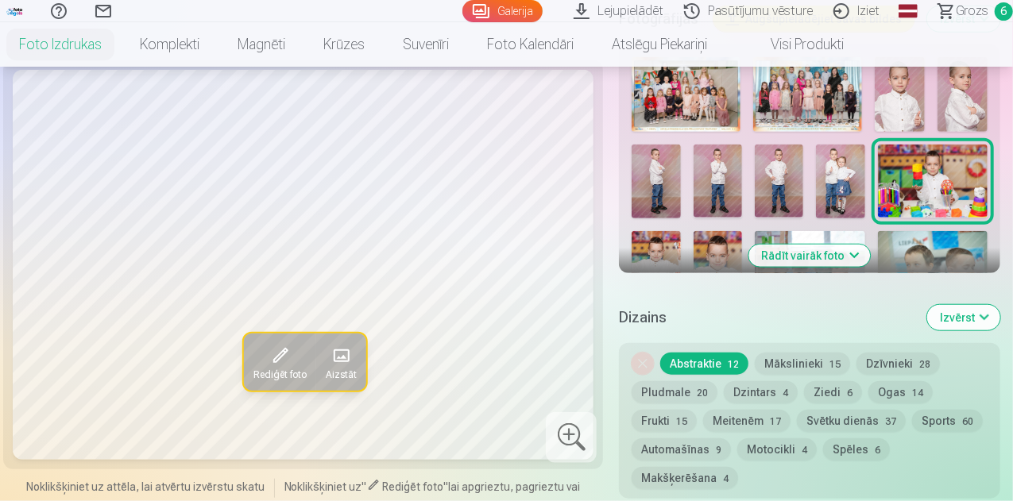
scroll to position [636, 0]
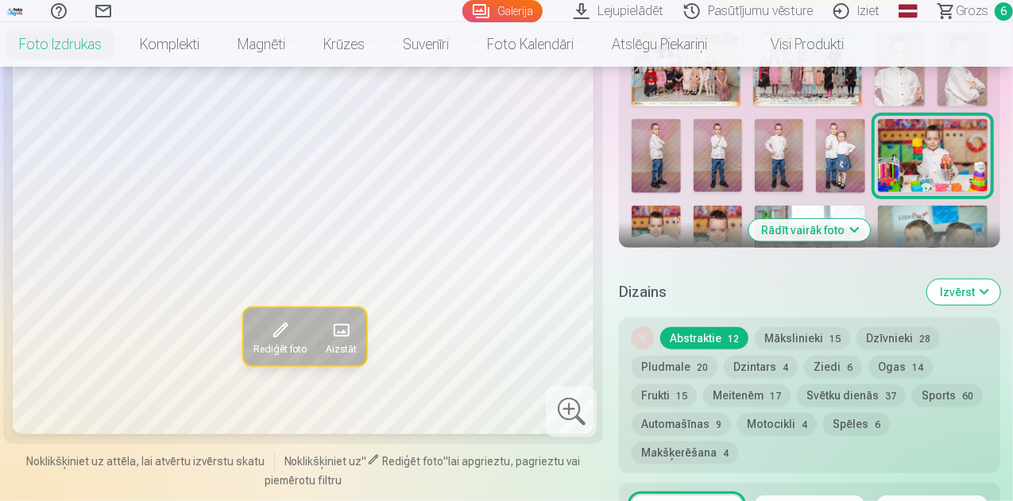
click at [823, 219] on button "Rādīt vairāk foto" at bounding box center [810, 230] width 122 height 22
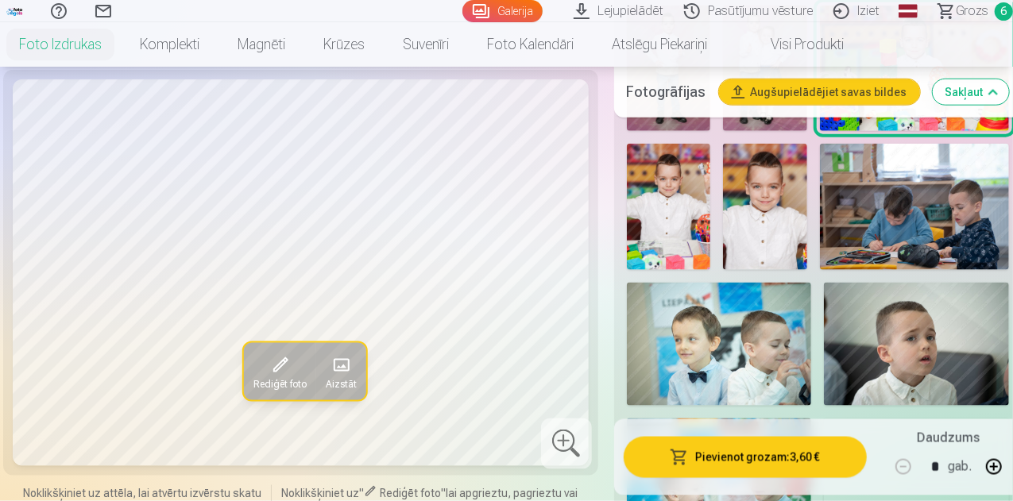
scroll to position [953, 0]
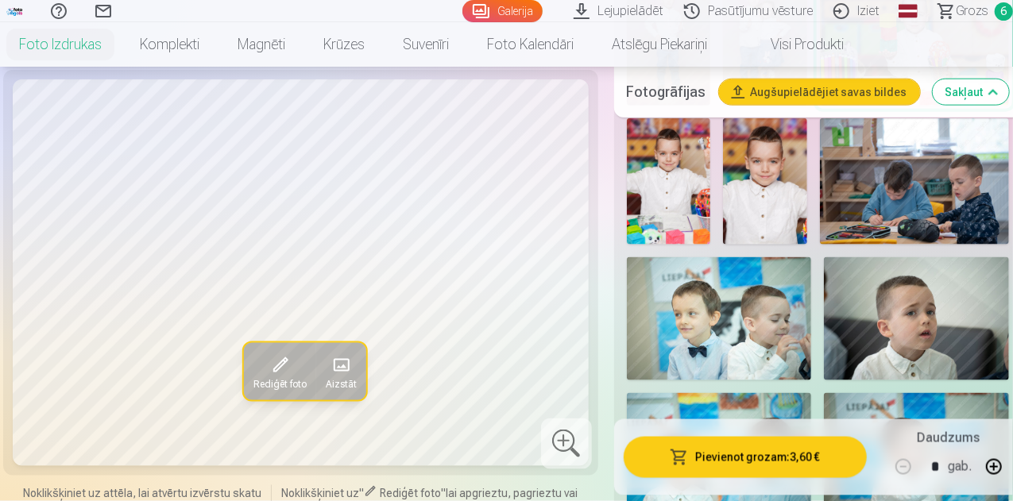
click at [918, 183] on img at bounding box center [914, 181] width 189 height 126
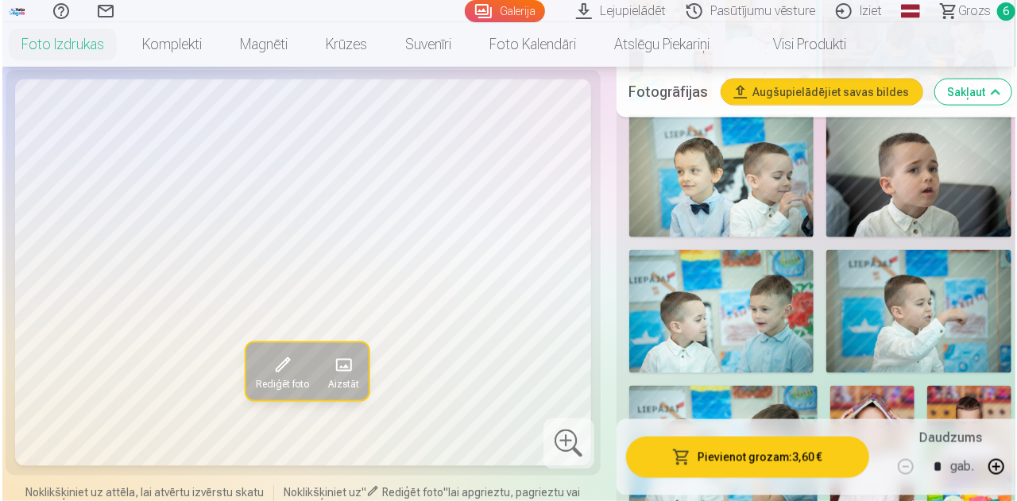
scroll to position [1112, 0]
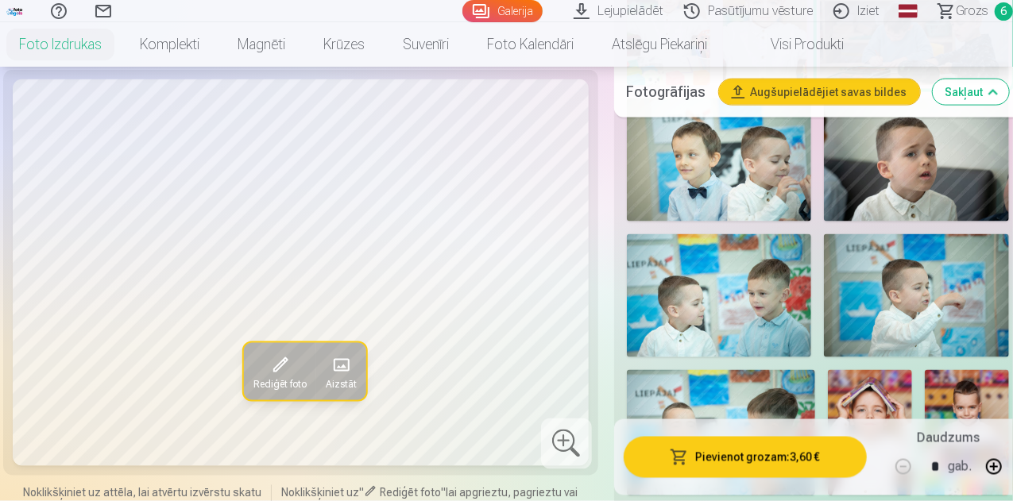
click at [765, 457] on button "Pievienot grozam : 3,60 €" at bounding box center [745, 456] width 243 height 41
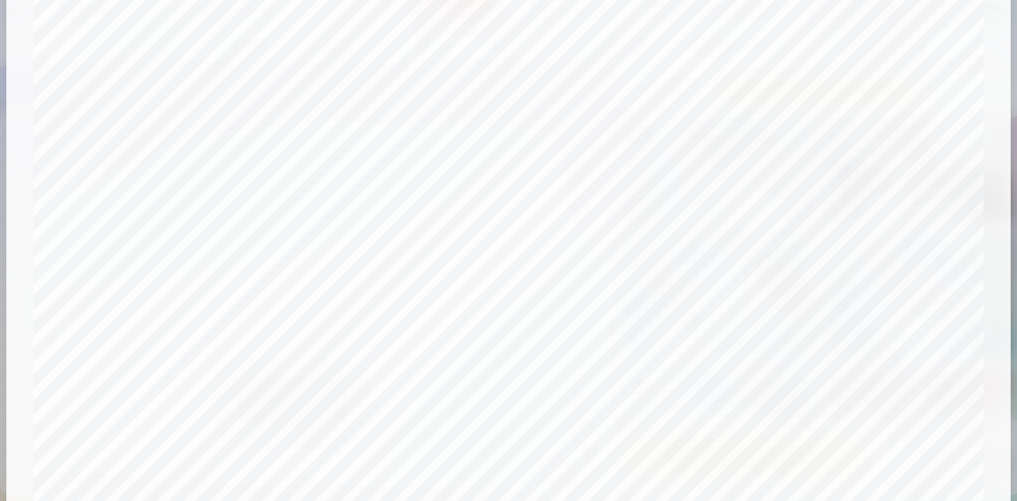
scroll to position [233, 0]
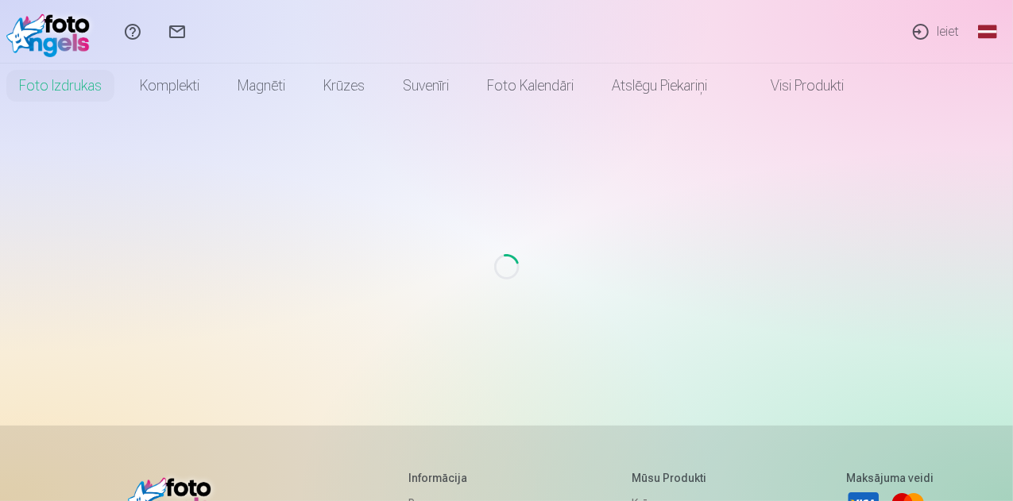
click at [937, 29] on link "Ieiet" at bounding box center [935, 32] width 73 height 64
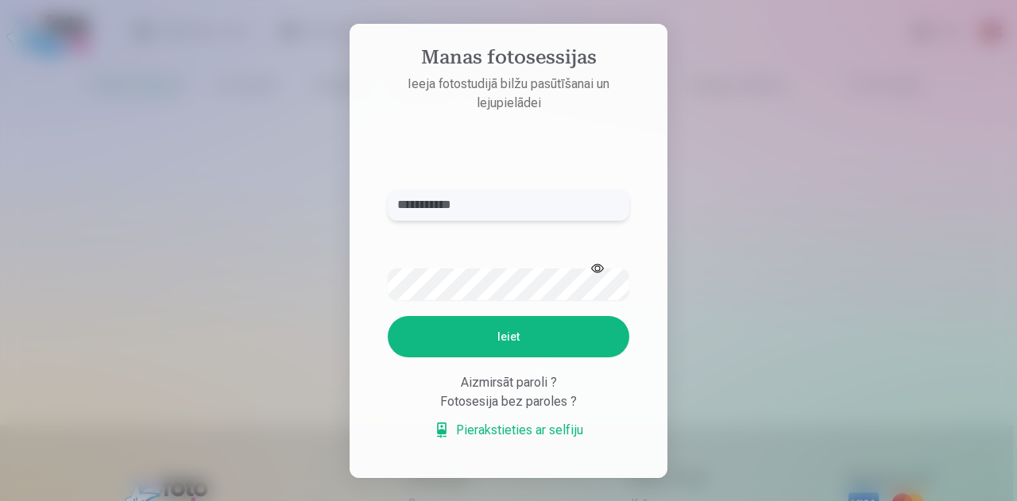
type input "**********"
click at [516, 316] on button "Ieiet" at bounding box center [509, 336] width 242 height 41
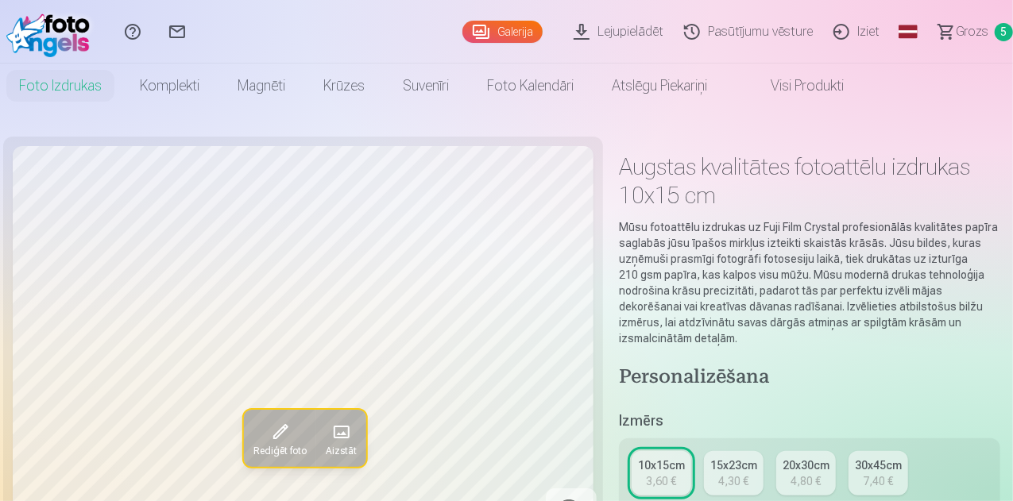
click at [965, 33] on span "Grozs" at bounding box center [972, 31] width 33 height 19
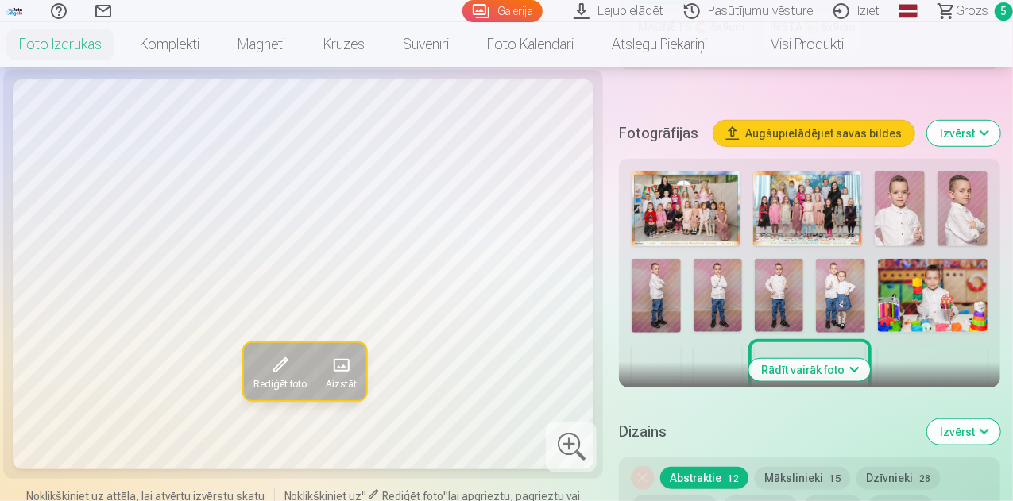
scroll to position [556, 0]
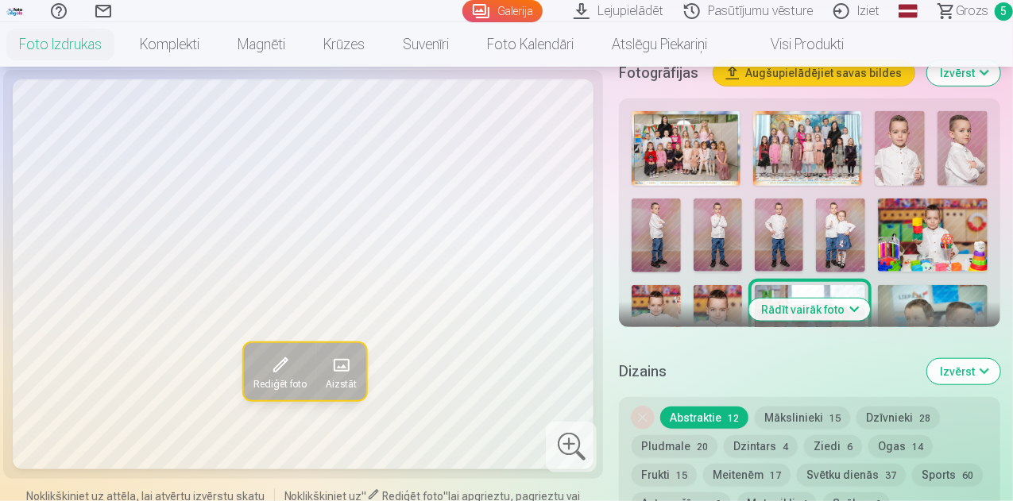
click at [821, 299] on button "Rādīt vairāk foto" at bounding box center [810, 310] width 122 height 22
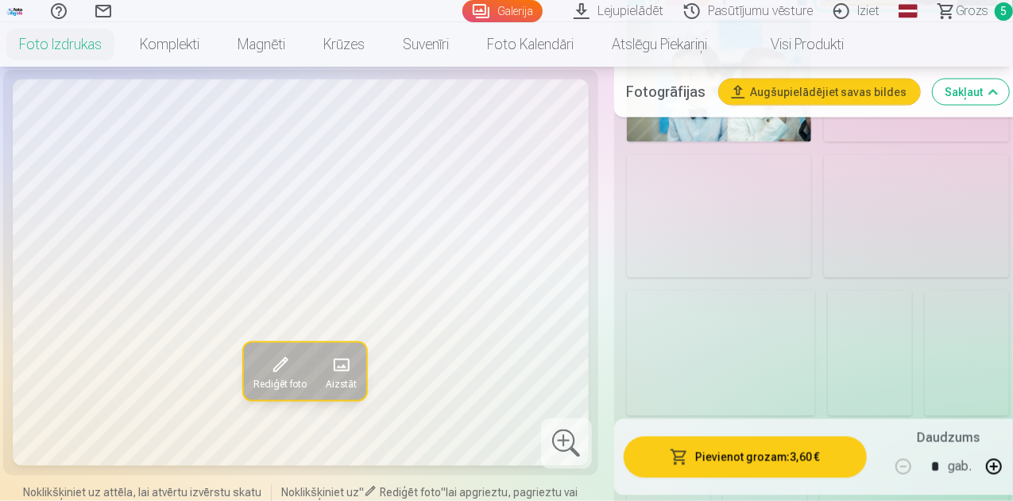
scroll to position [1271, 0]
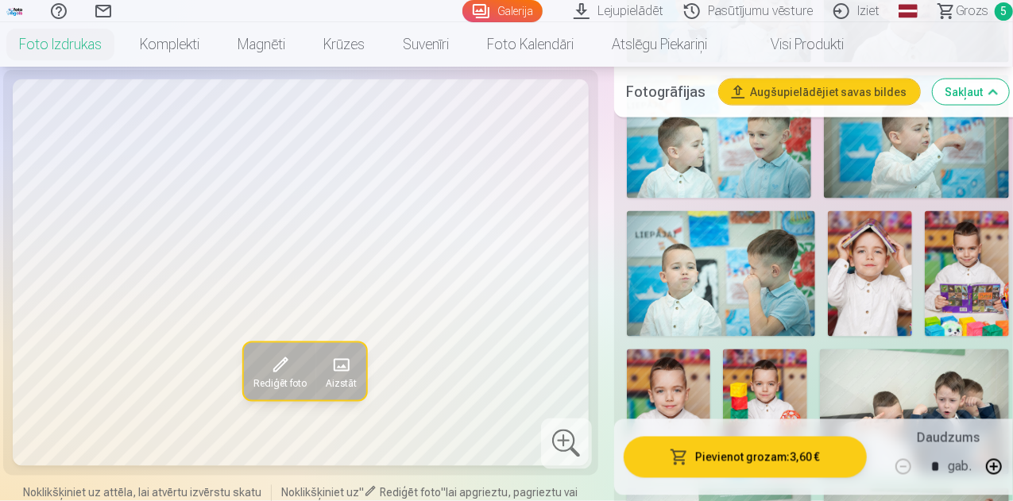
click at [963, 287] on img at bounding box center [967, 274] width 84 height 126
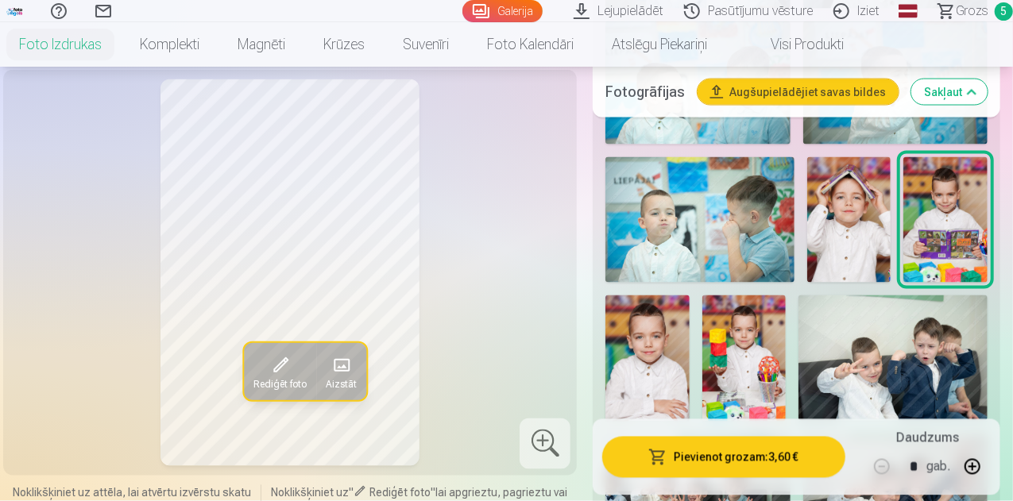
scroll to position [1430, 0]
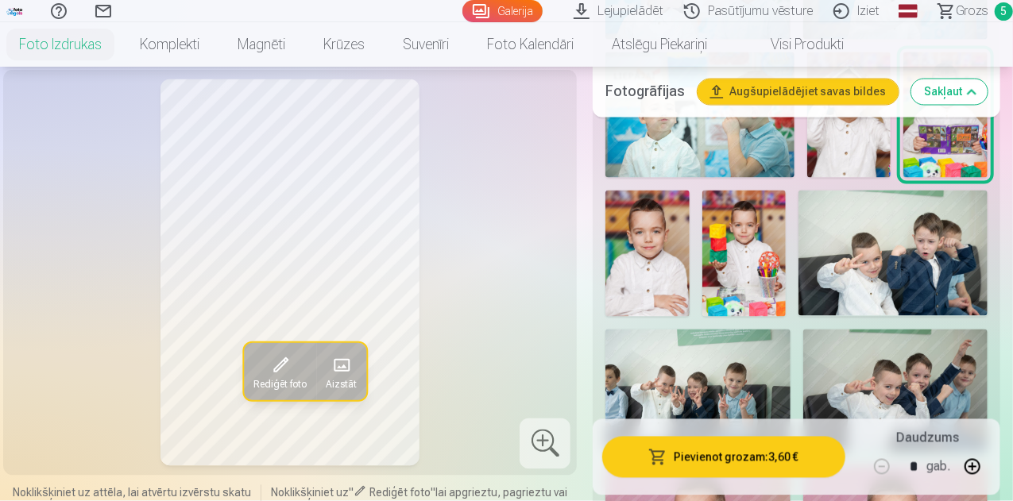
click at [672, 245] on img at bounding box center [647, 254] width 84 height 126
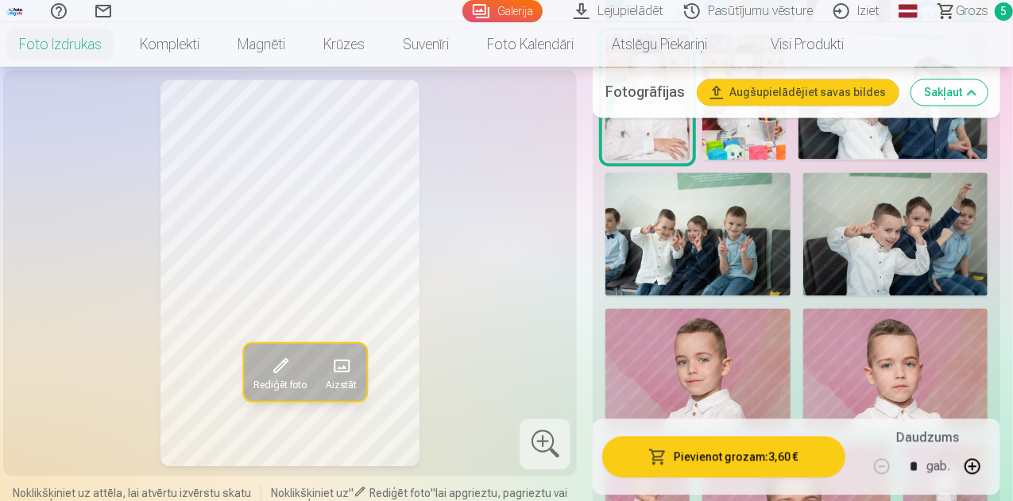
scroll to position [1589, 0]
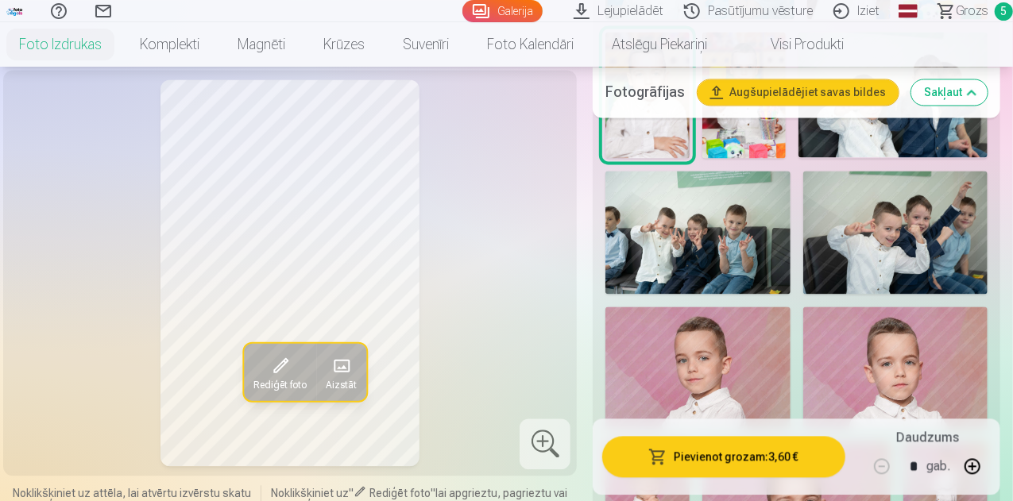
click at [892, 199] on img at bounding box center [895, 232] width 185 height 123
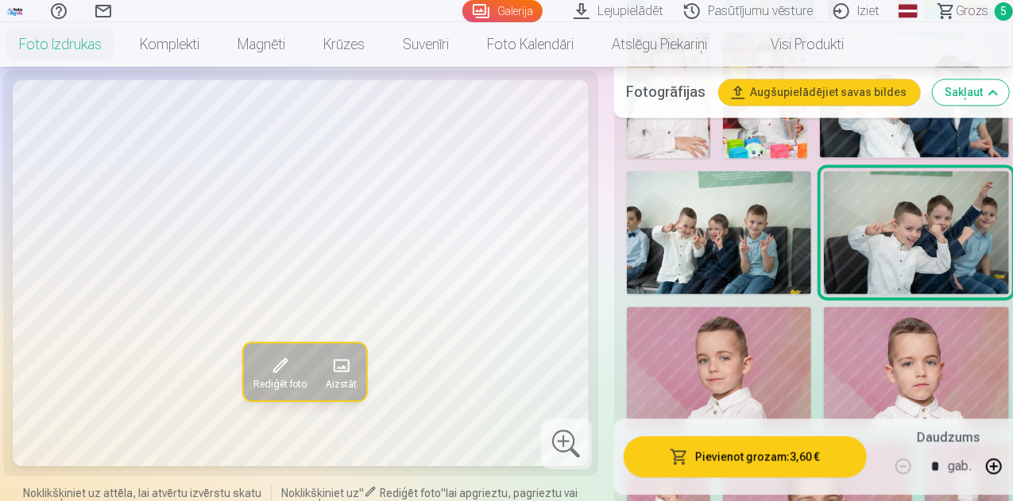
click at [743, 204] on img at bounding box center [719, 232] width 185 height 123
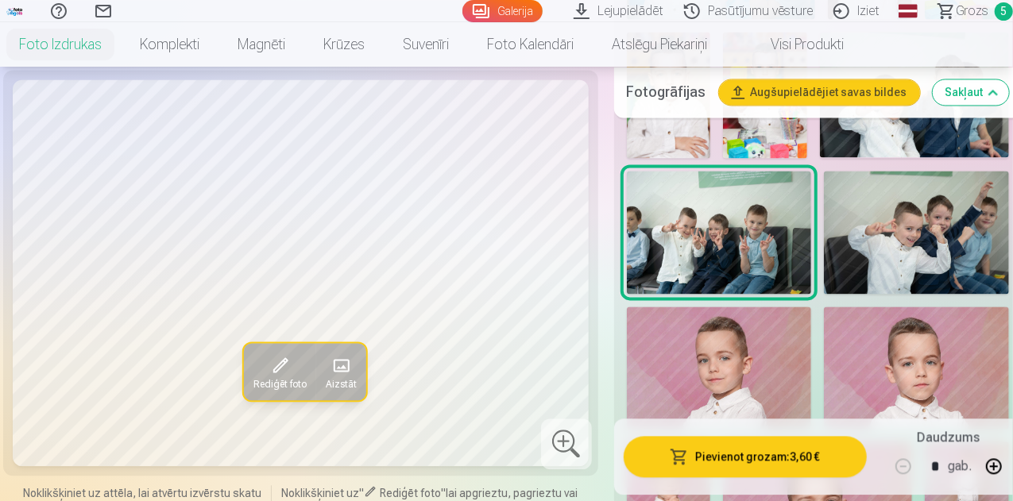
click at [897, 207] on img at bounding box center [916, 232] width 185 height 123
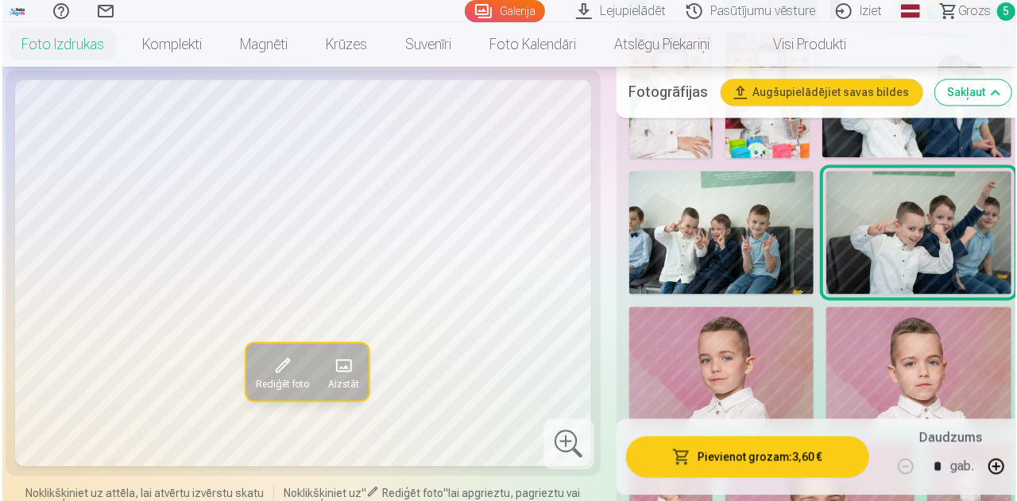
scroll to position [1668, 0]
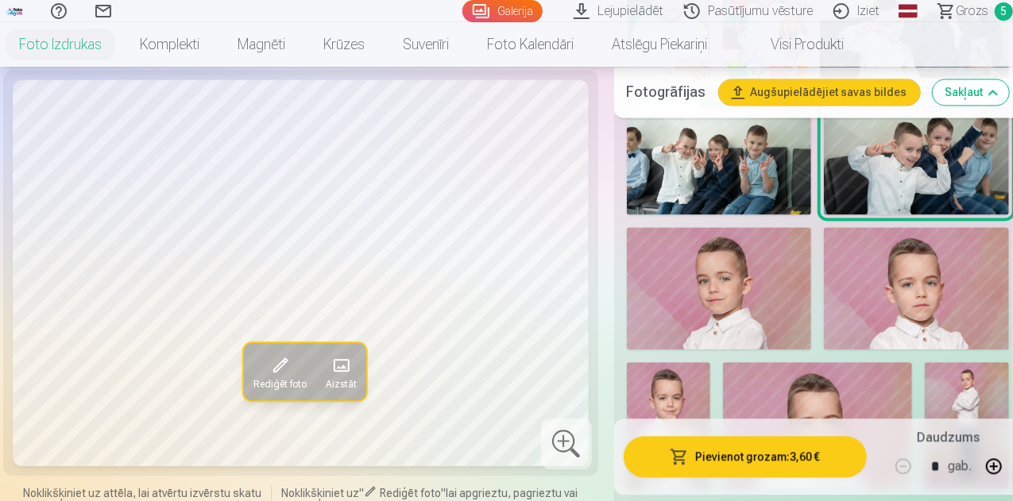
click at [756, 458] on button "Pievienot grozam : 3,60 €" at bounding box center [745, 456] width 243 height 41
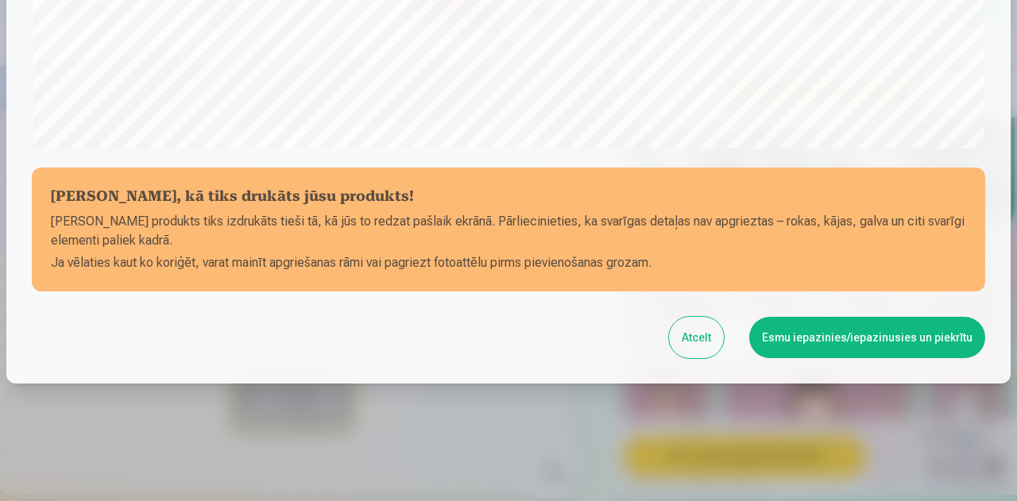
scroll to position [630, 0]
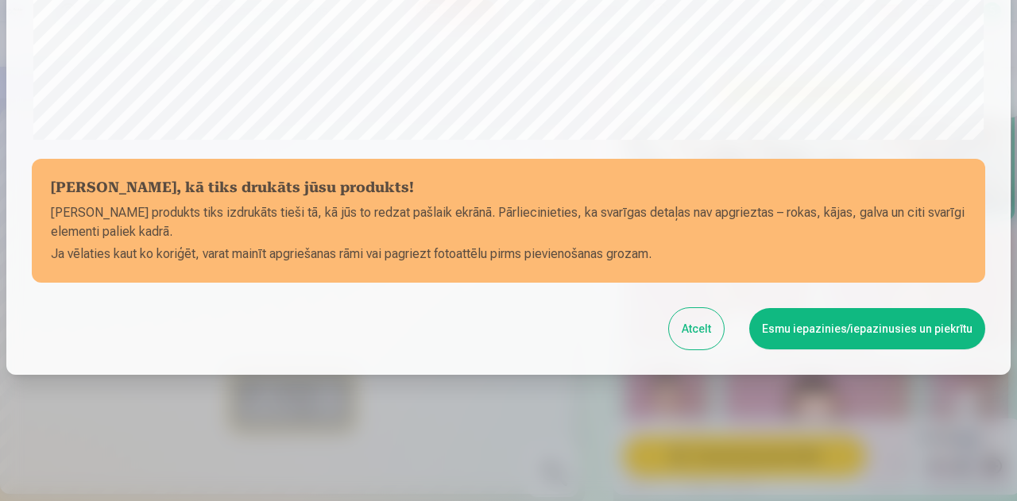
click at [810, 334] on button "Esmu iepazinies/iepazinusies un piekrītu" at bounding box center [867, 328] width 236 height 41
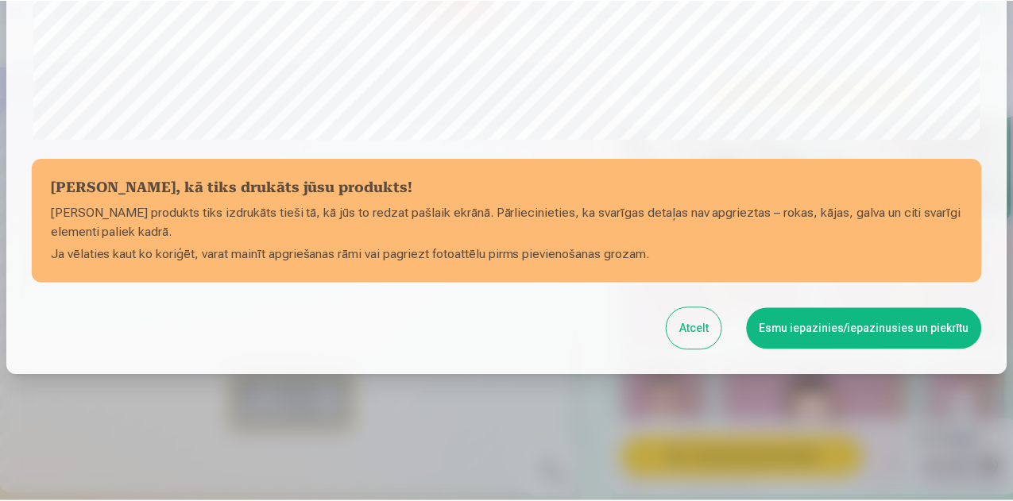
scroll to position [628, 0]
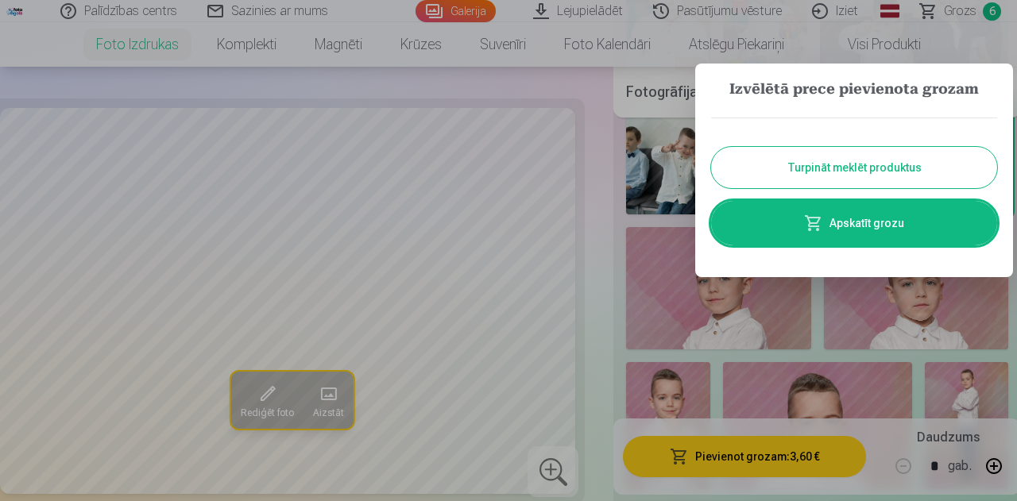
click at [814, 158] on button "Turpināt meklēt produktus" at bounding box center [854, 167] width 286 height 41
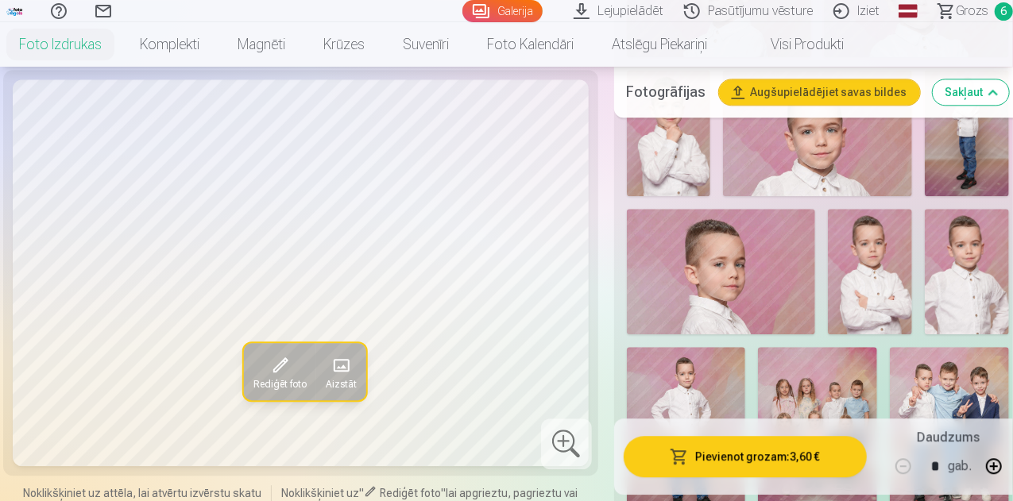
scroll to position [1986, 0]
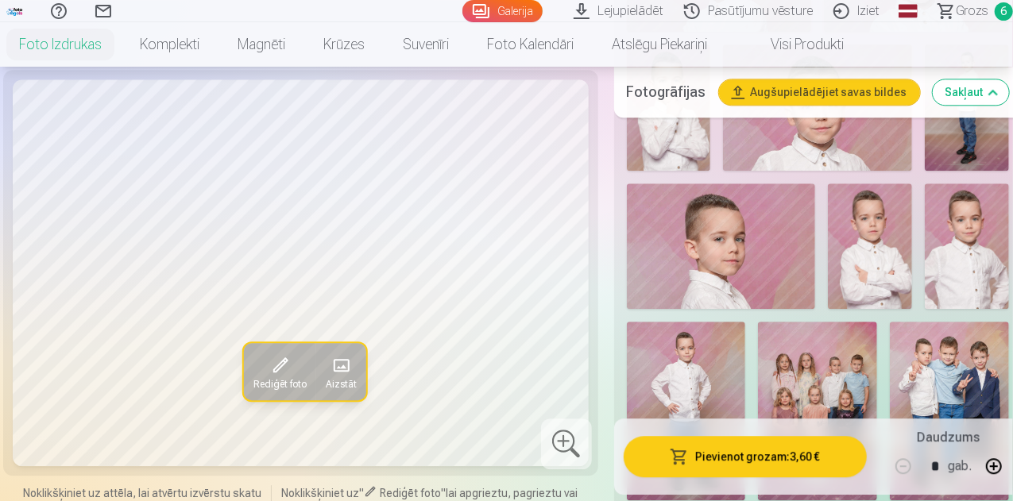
click at [814, 345] on img at bounding box center [817, 411] width 119 height 179
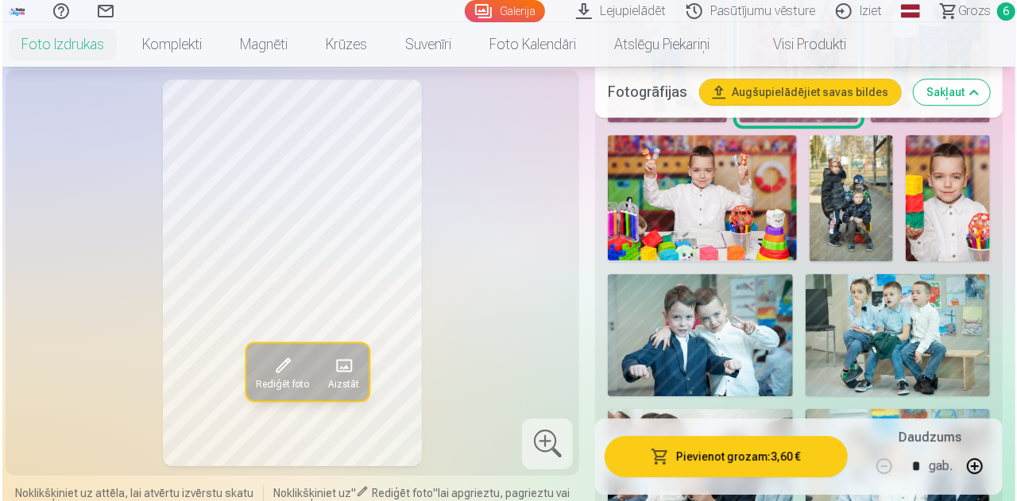
scroll to position [2383, 0]
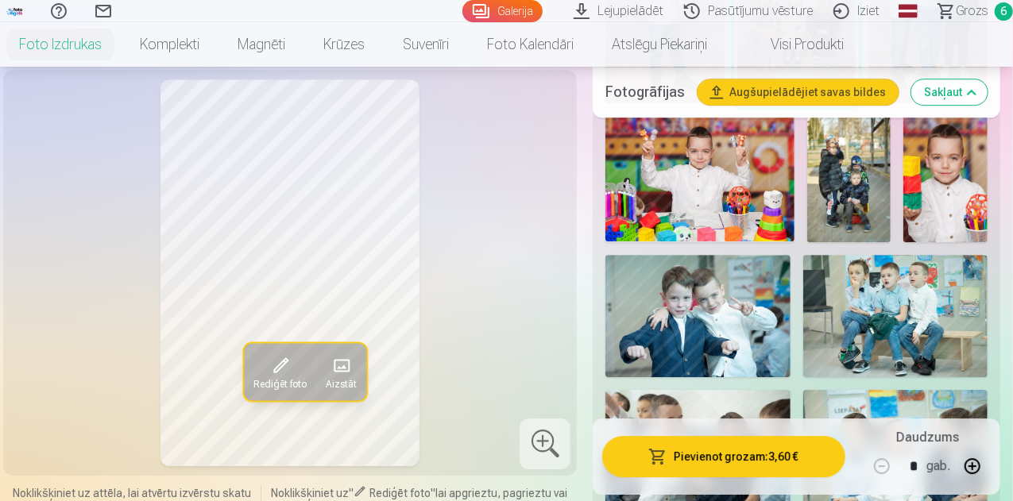
click at [760, 454] on button "Pievienot grozam : 3,60 €" at bounding box center [723, 456] width 243 height 41
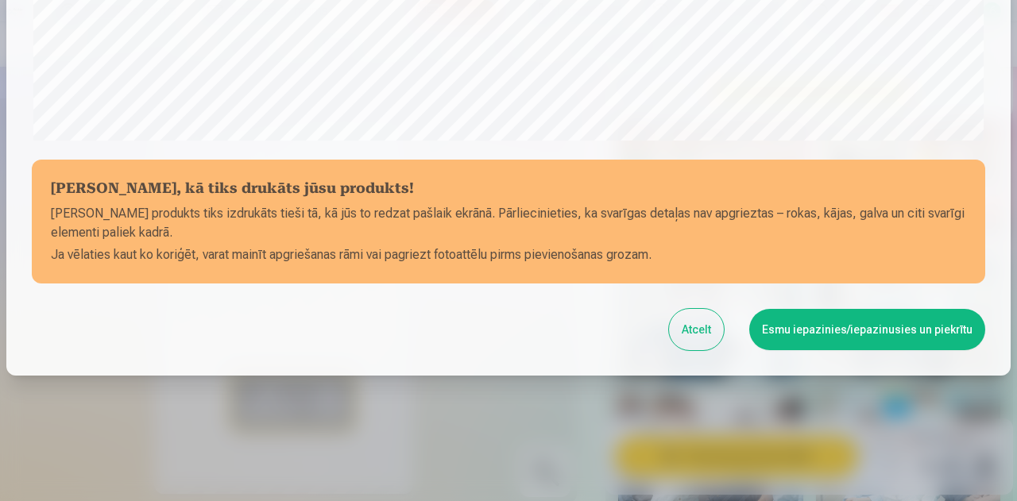
scroll to position [630, 0]
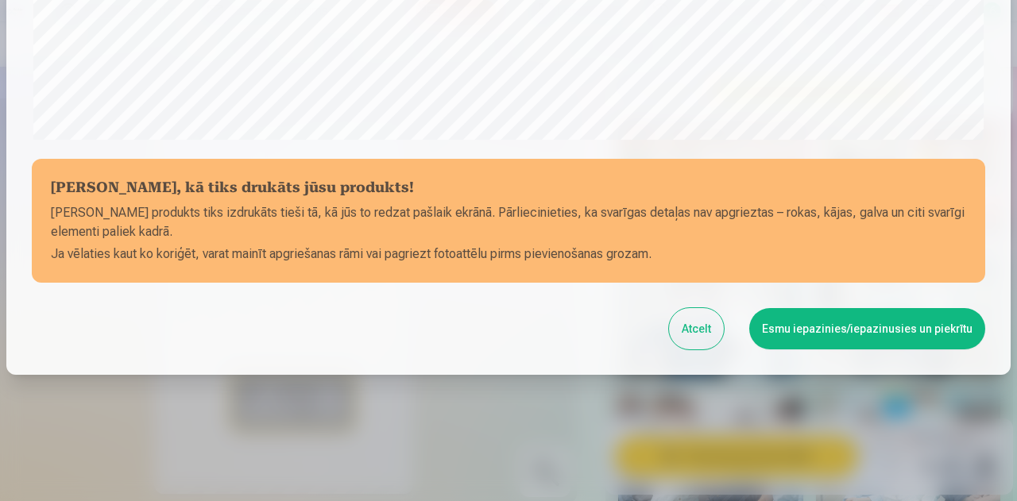
click at [869, 338] on button "Esmu iepazinies/iepazinusies un piekrītu" at bounding box center [867, 328] width 236 height 41
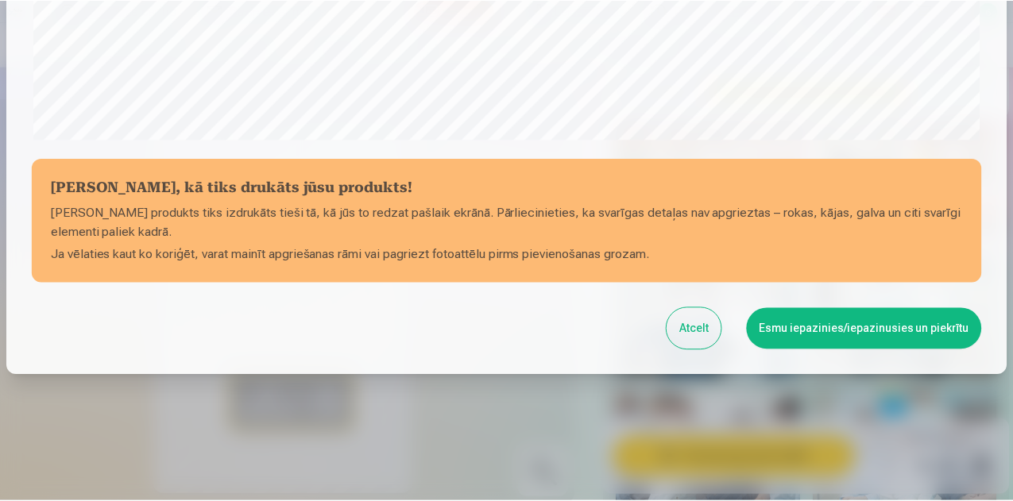
scroll to position [628, 0]
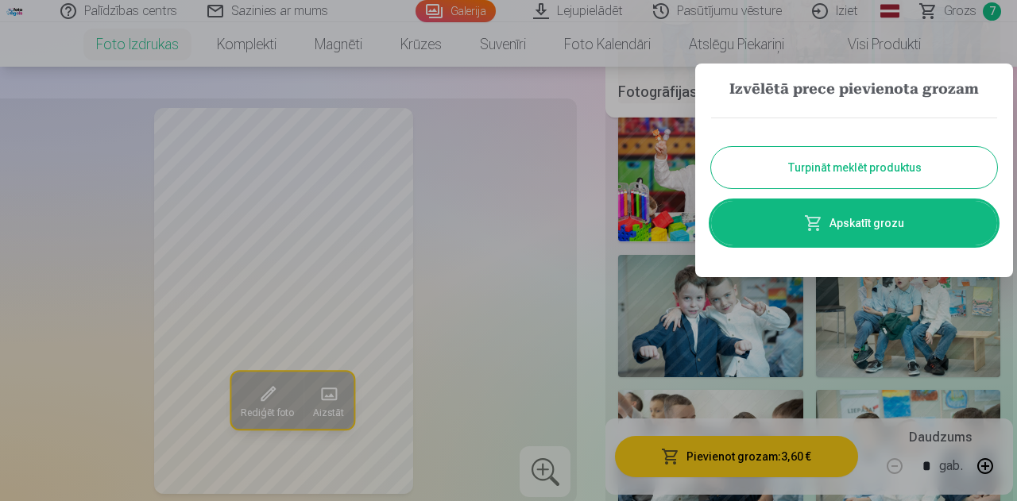
click at [840, 173] on button "Turpināt meklēt produktus" at bounding box center [854, 167] width 286 height 41
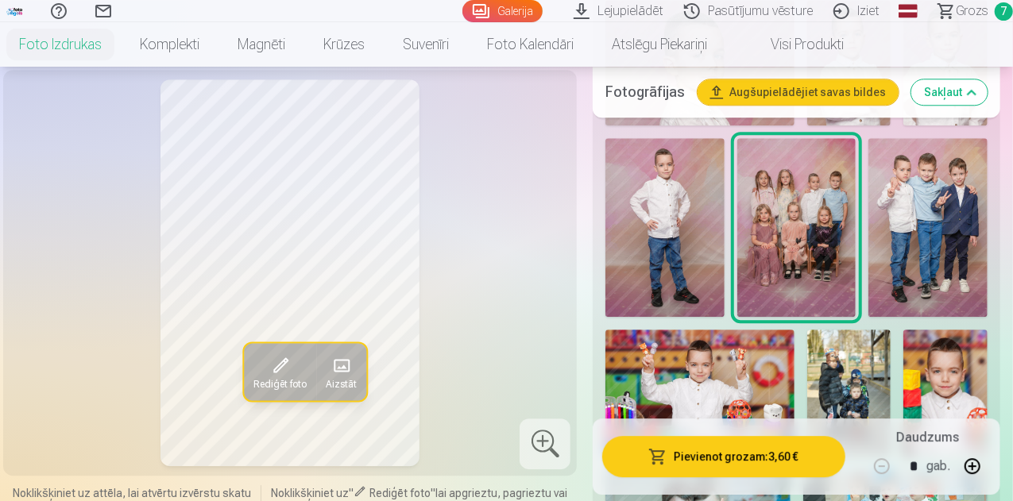
scroll to position [2145, 0]
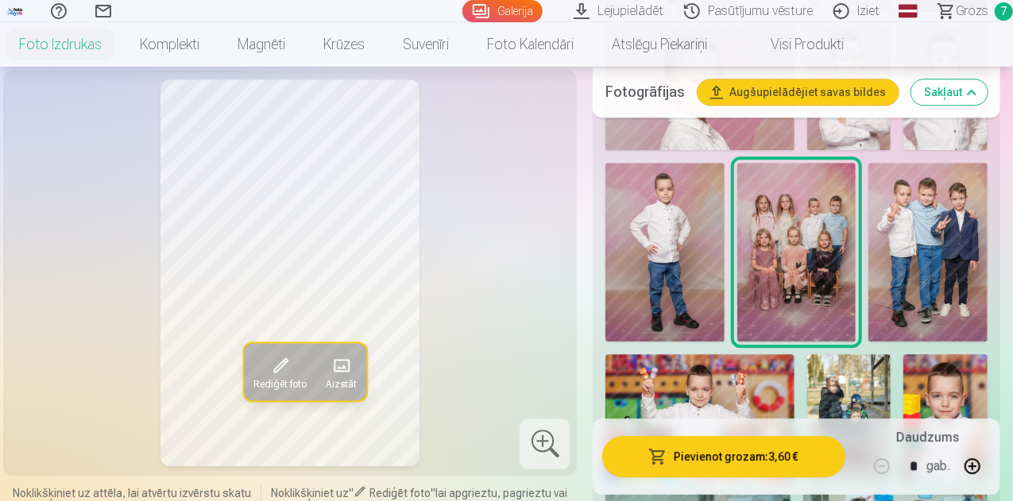
click at [947, 235] on img at bounding box center [927, 252] width 119 height 179
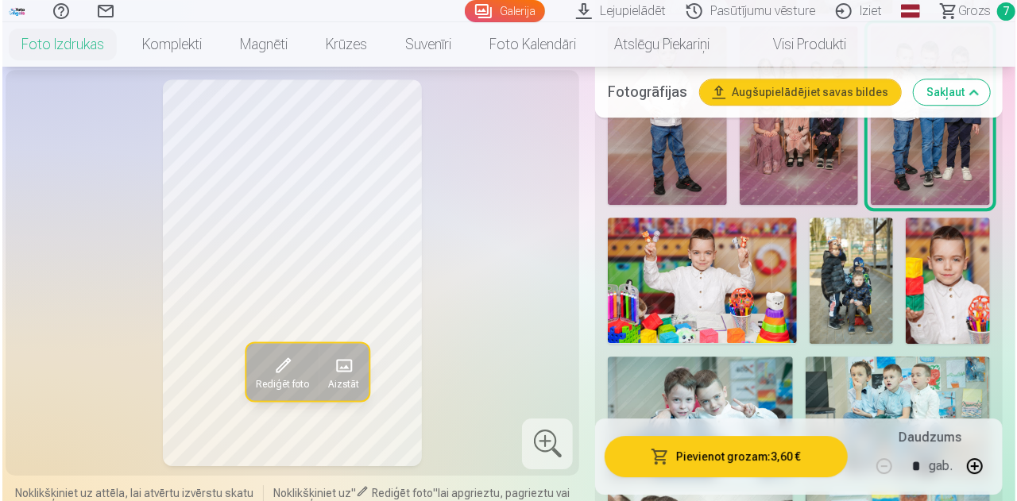
scroll to position [2304, 0]
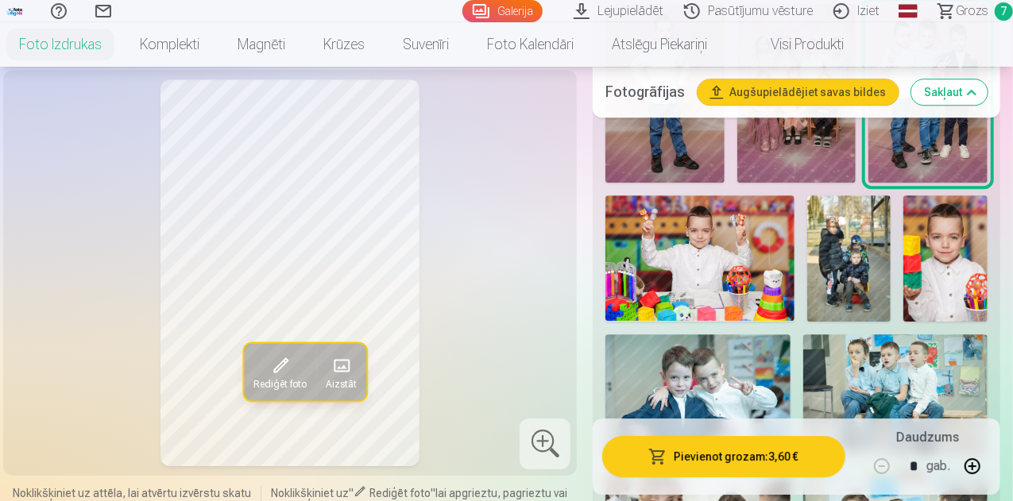
click at [755, 456] on button "Pievienot grozam : 3,60 €" at bounding box center [723, 456] width 243 height 41
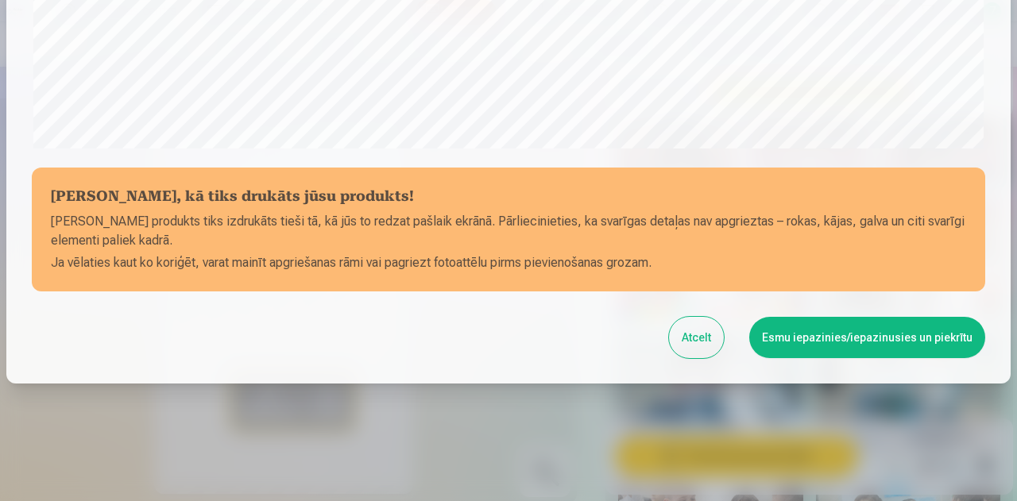
scroll to position [630, 0]
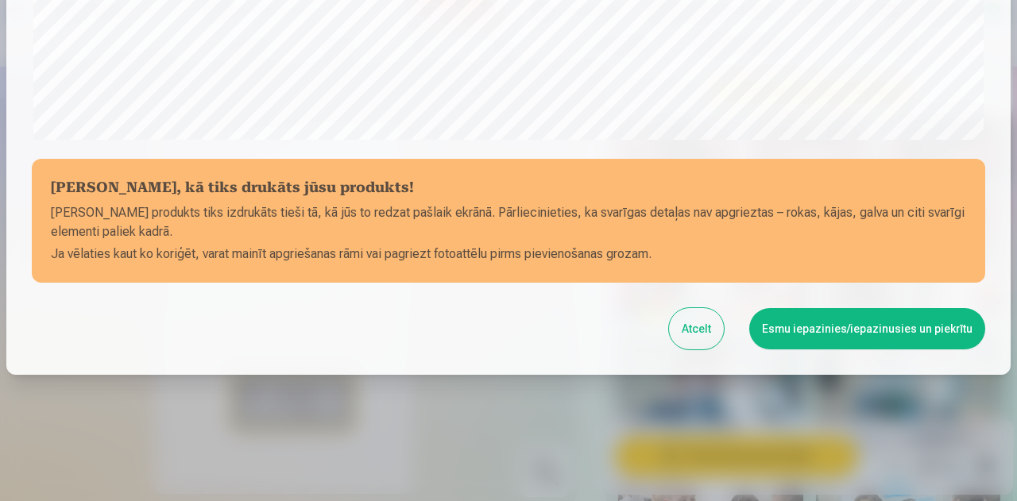
click at [810, 332] on button "Esmu iepazinies/iepazinusies un piekrītu" at bounding box center [867, 328] width 236 height 41
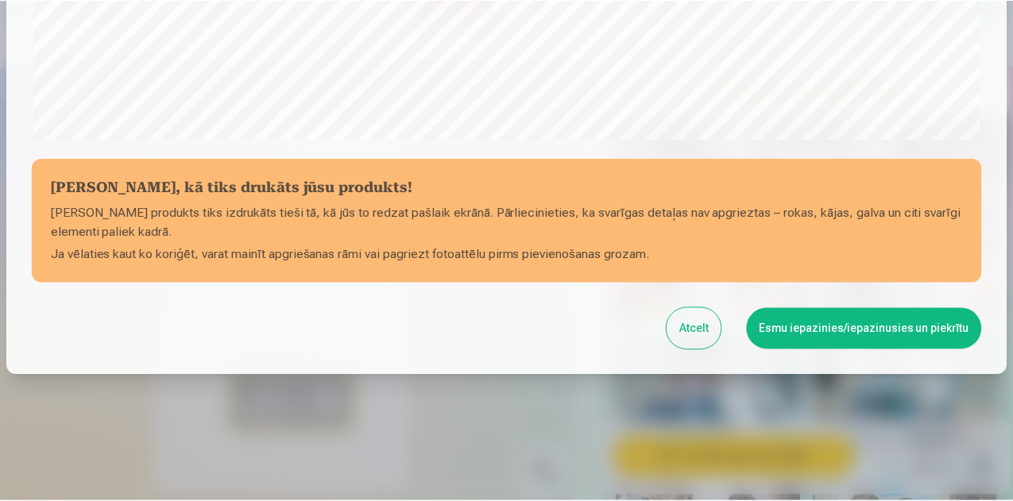
scroll to position [628, 0]
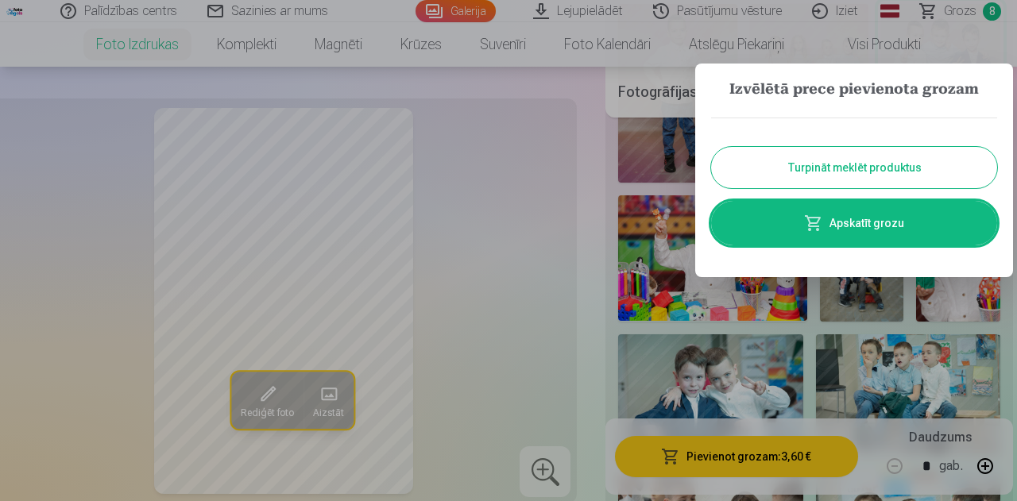
click at [813, 176] on button "Turpināt meklēt produktus" at bounding box center [854, 167] width 286 height 41
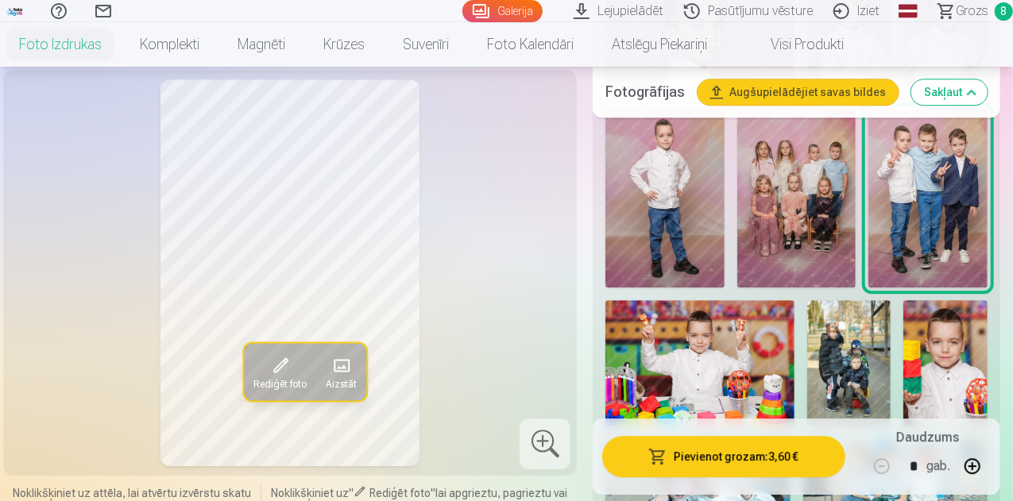
scroll to position [2224, 0]
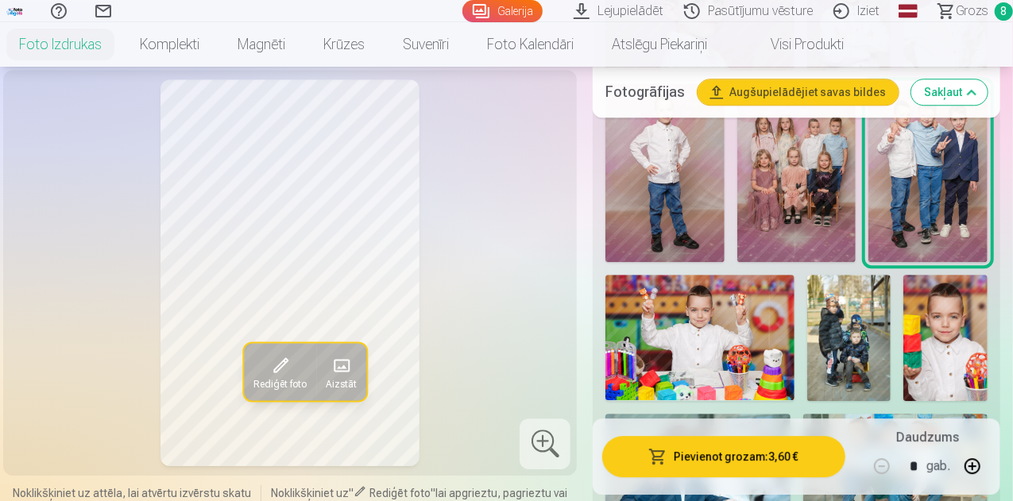
click at [698, 287] on img at bounding box center [699, 338] width 189 height 126
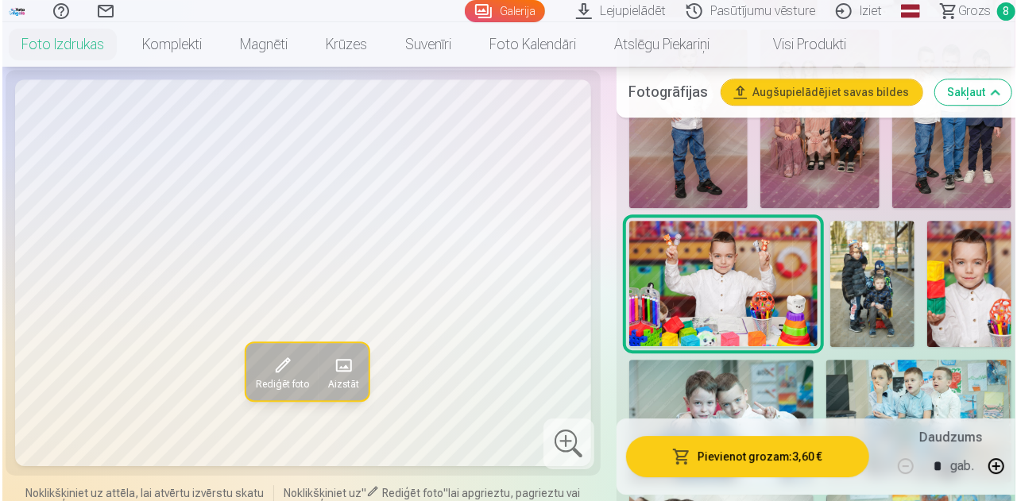
scroll to position [2304, 0]
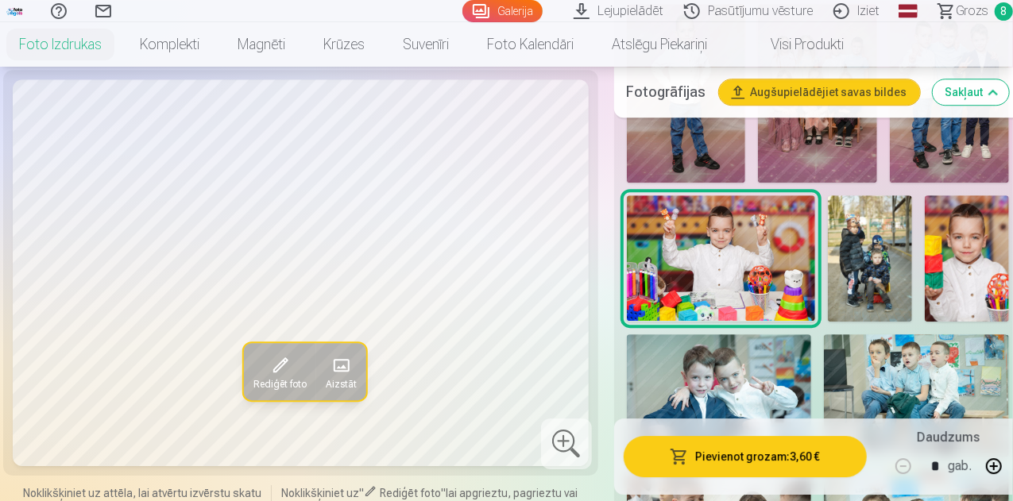
click at [753, 450] on button "Pievienot grozam : 3,60 €" at bounding box center [745, 456] width 243 height 41
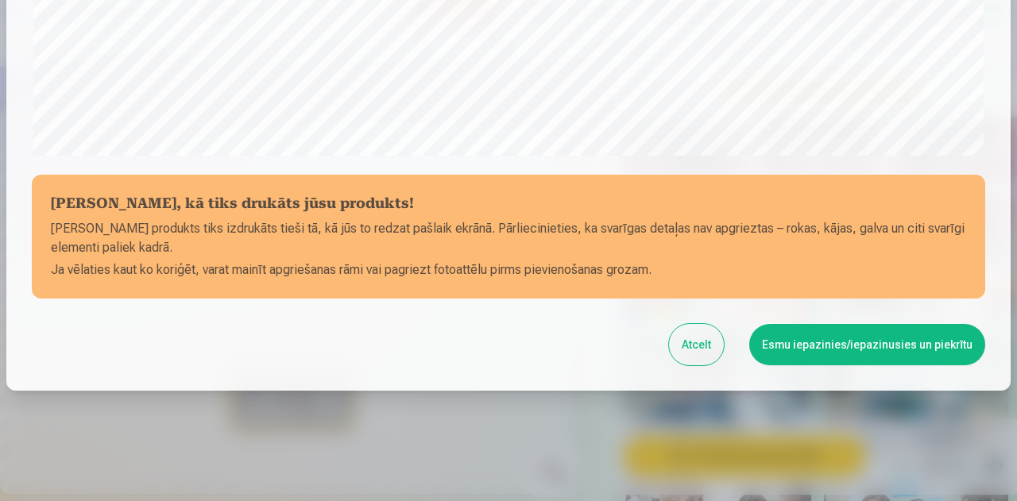
scroll to position [630, 0]
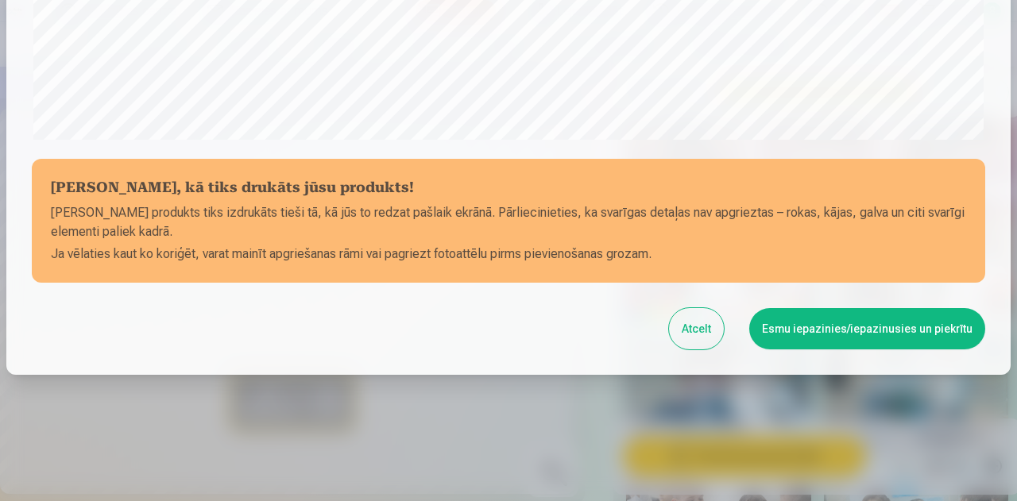
click at [849, 326] on button "Esmu iepazinies/iepazinusies un piekrītu" at bounding box center [867, 328] width 236 height 41
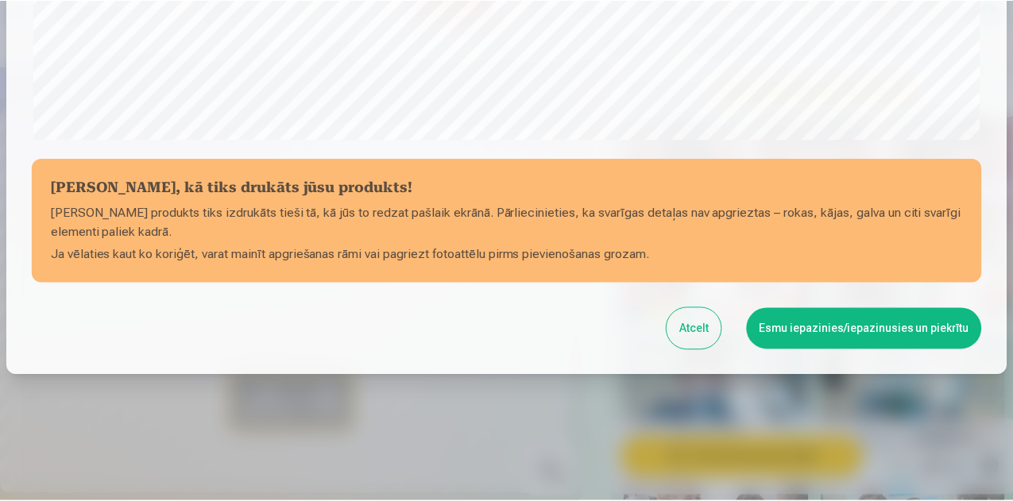
scroll to position [628, 0]
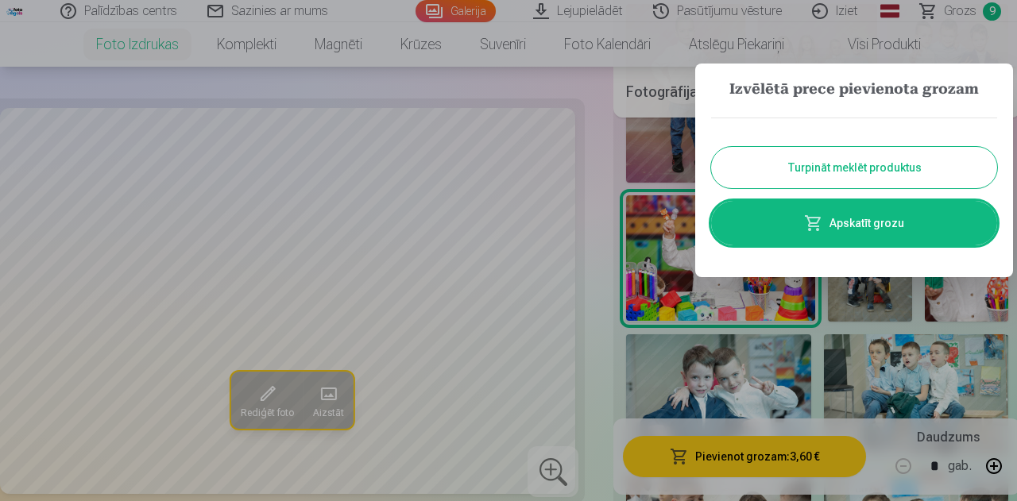
click at [804, 170] on button "Turpināt meklēt produktus" at bounding box center [854, 167] width 286 height 41
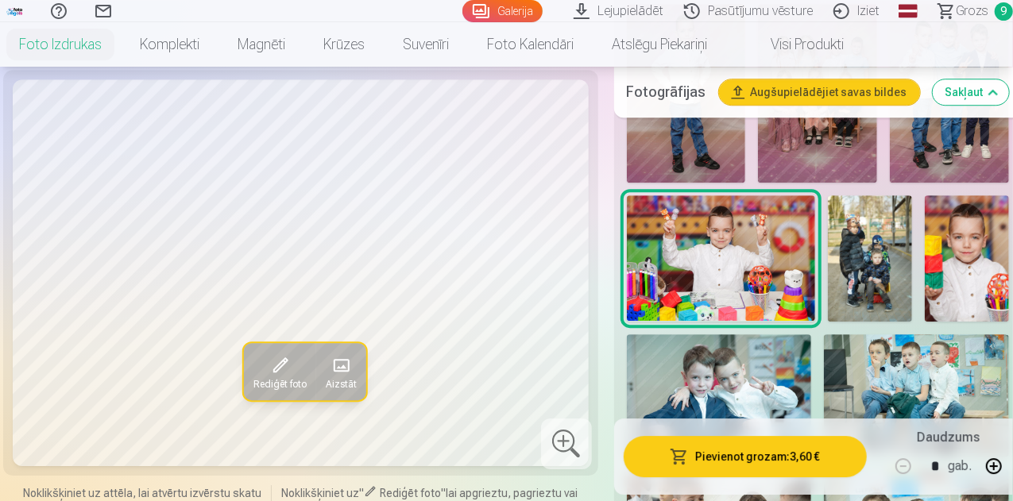
click at [887, 218] on img at bounding box center [870, 258] width 84 height 126
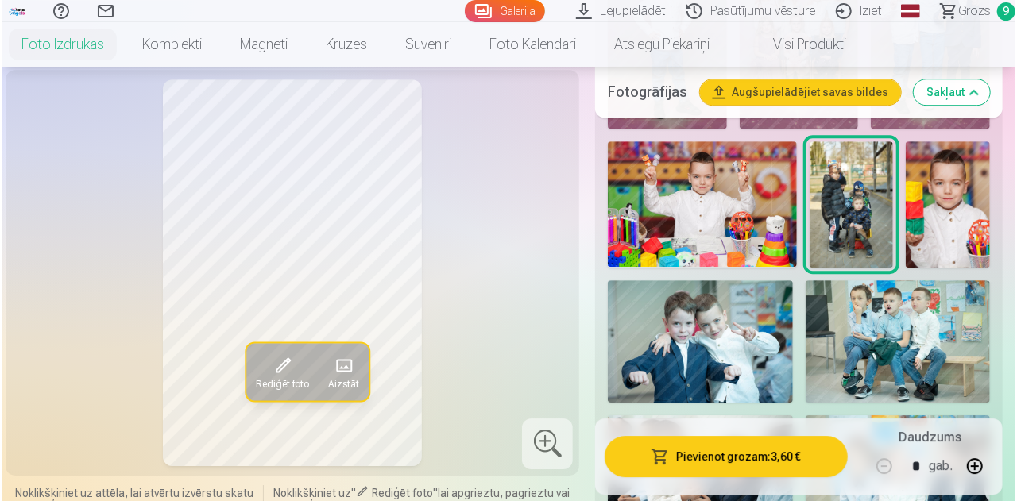
scroll to position [2463, 0]
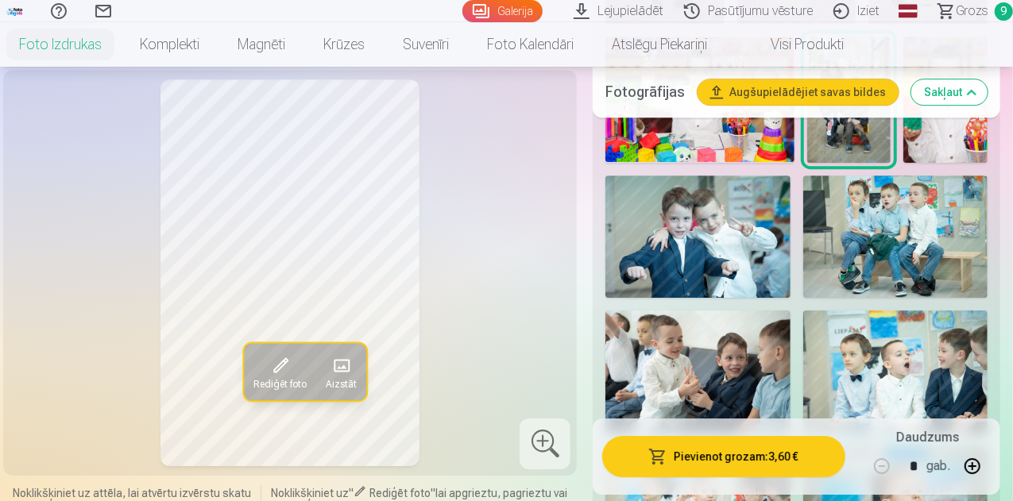
click at [736, 458] on button "Pievienot grozam : 3,60 €" at bounding box center [723, 456] width 243 height 41
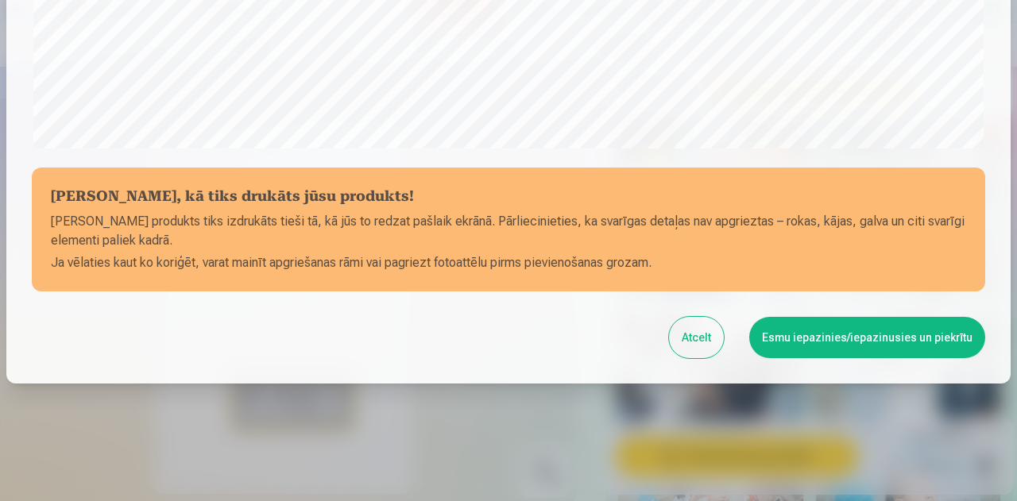
scroll to position [630, 0]
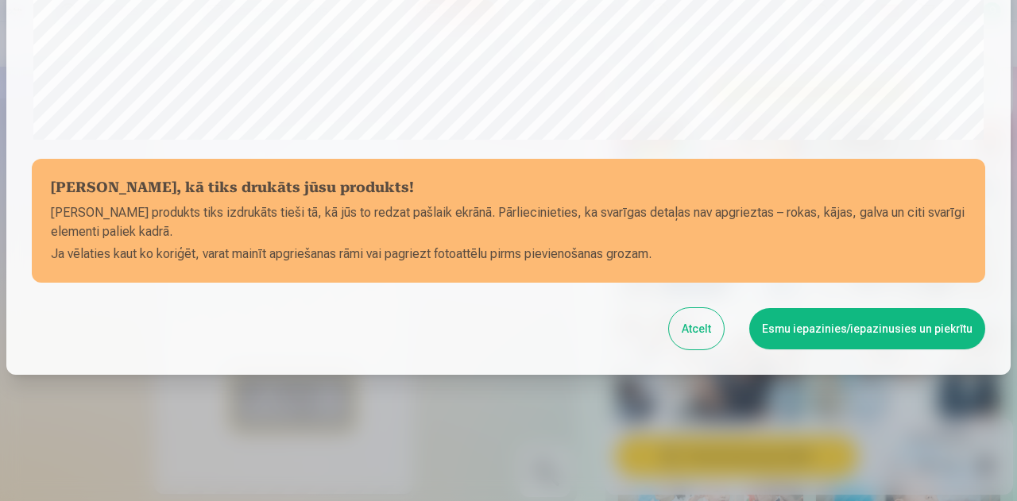
click at [845, 331] on button "Esmu iepazinies/iepazinusies un piekrītu" at bounding box center [867, 328] width 236 height 41
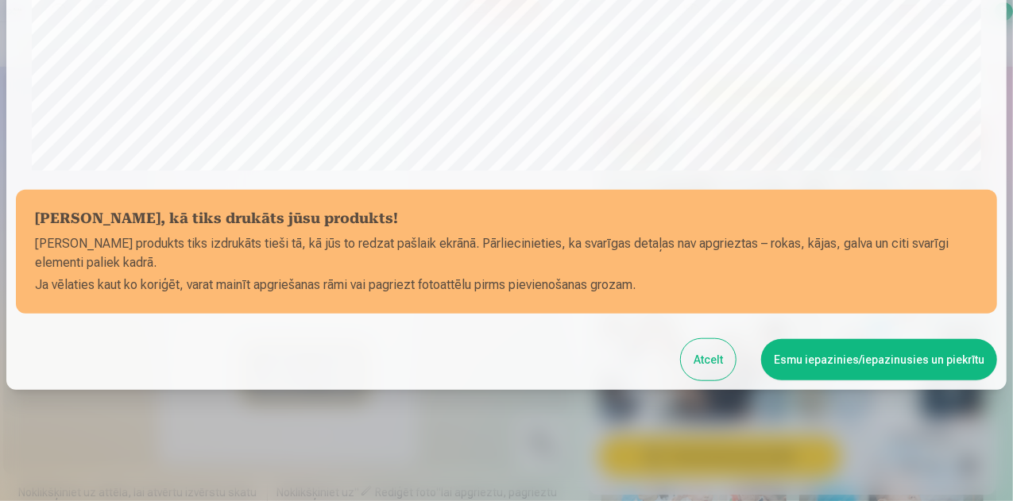
scroll to position [628, 0]
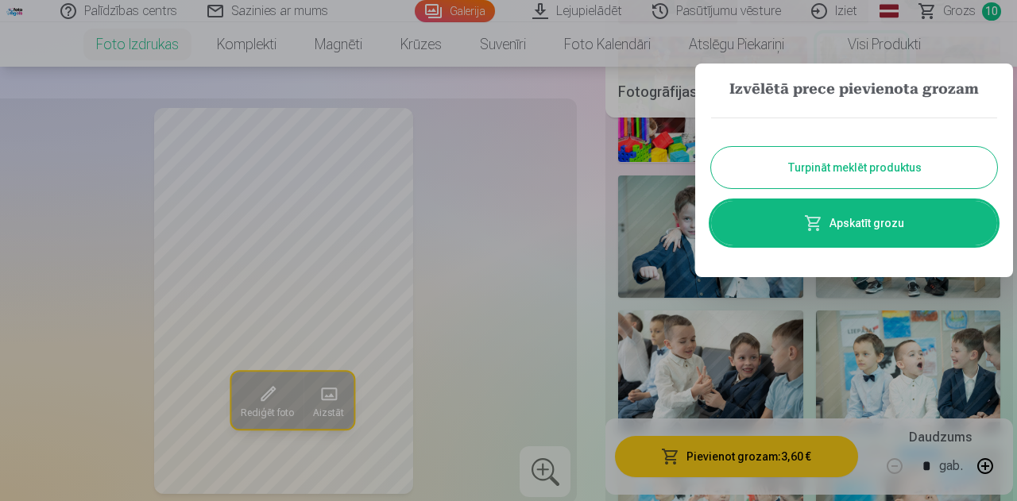
click at [832, 167] on button "Turpināt meklēt produktus" at bounding box center [854, 167] width 286 height 41
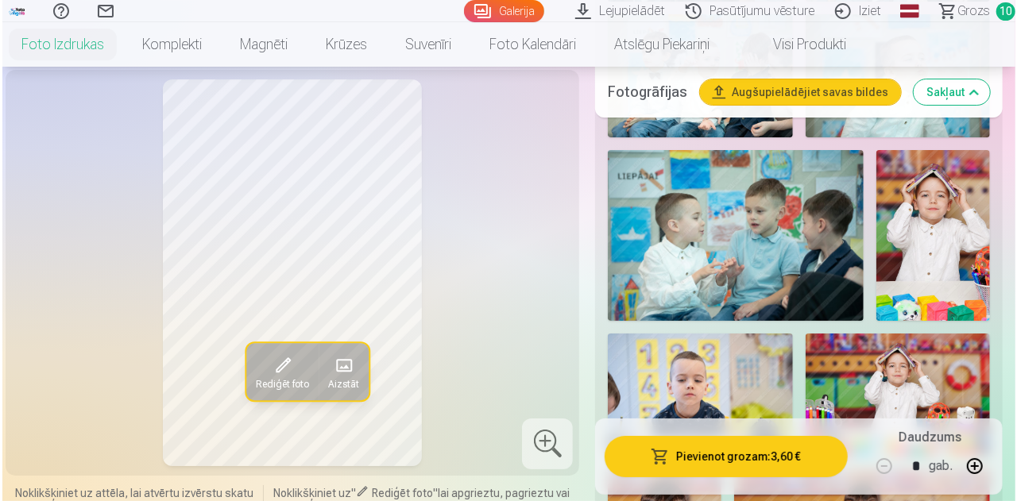
scroll to position [2940, 0]
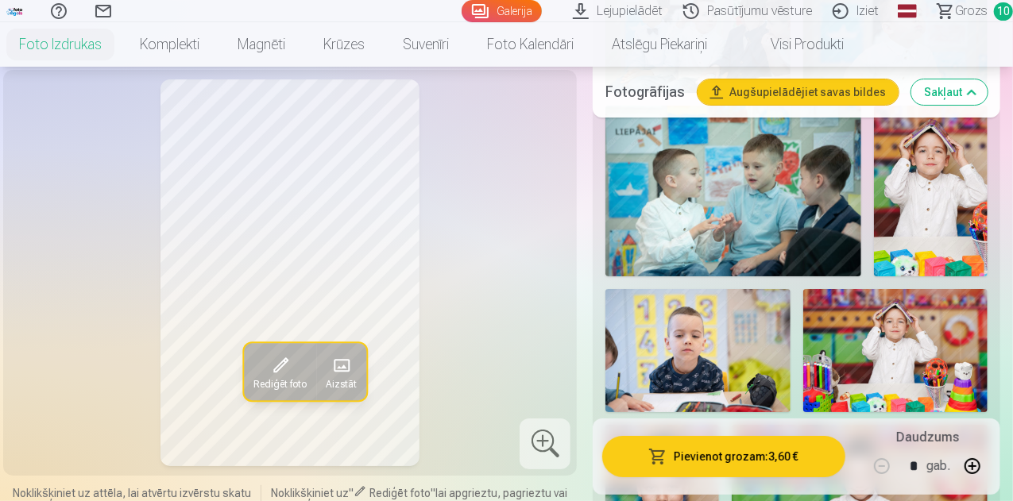
click at [765, 300] on img at bounding box center [697, 350] width 185 height 123
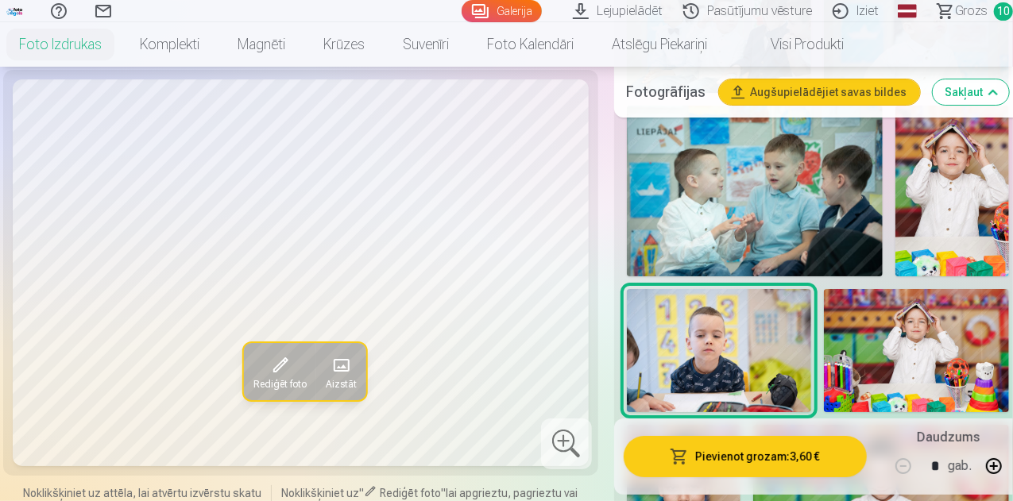
click at [931, 298] on img at bounding box center [916, 350] width 184 height 123
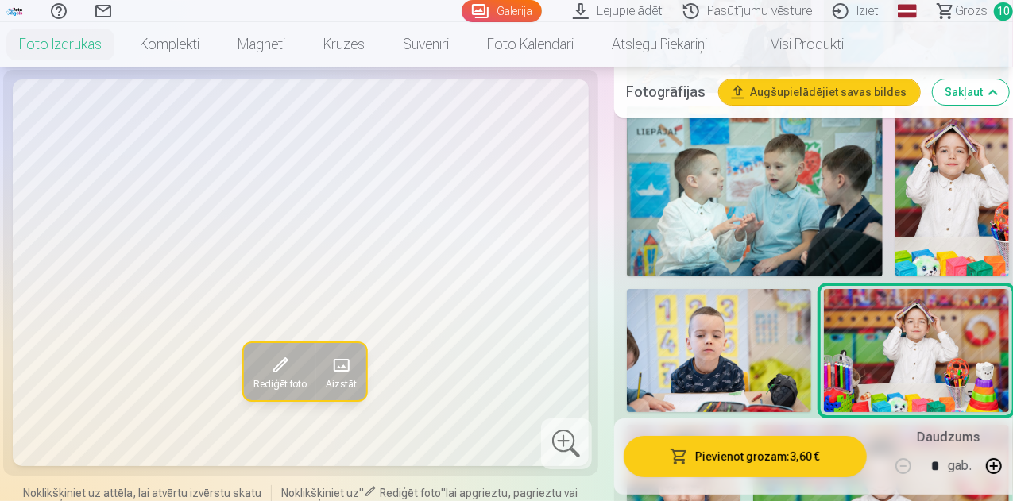
click at [777, 462] on button "Pievienot grozam : 3,60 €" at bounding box center [745, 456] width 243 height 41
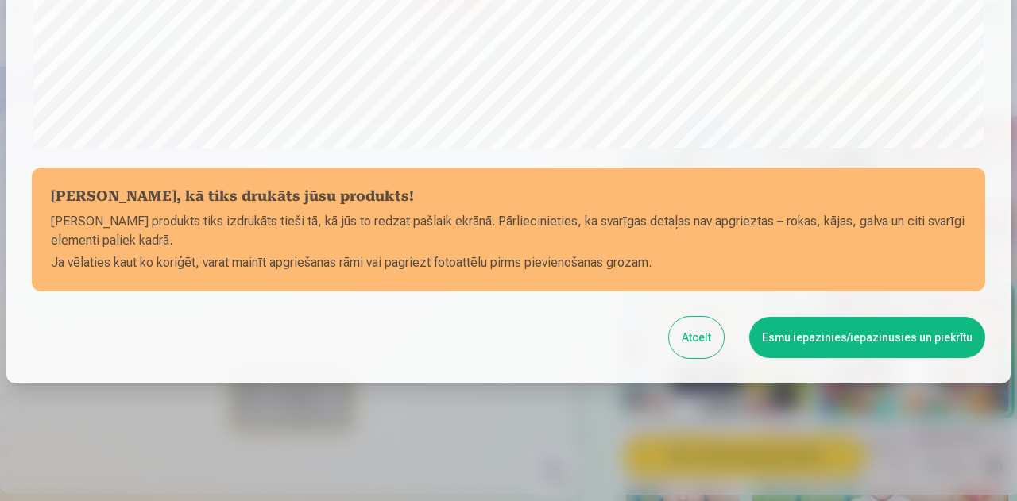
scroll to position [630, 0]
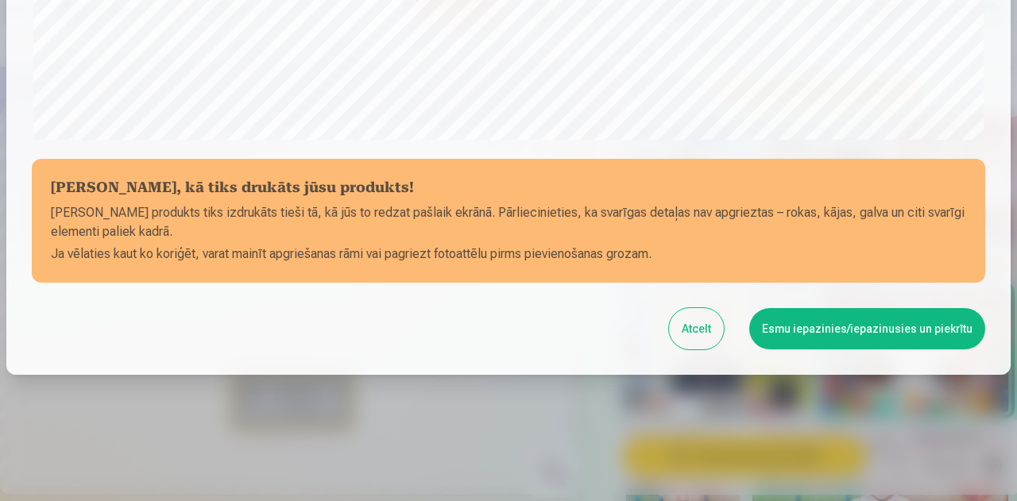
click at [887, 338] on button "Esmu iepazinies/iepazinusies un piekrītu" at bounding box center [867, 328] width 236 height 41
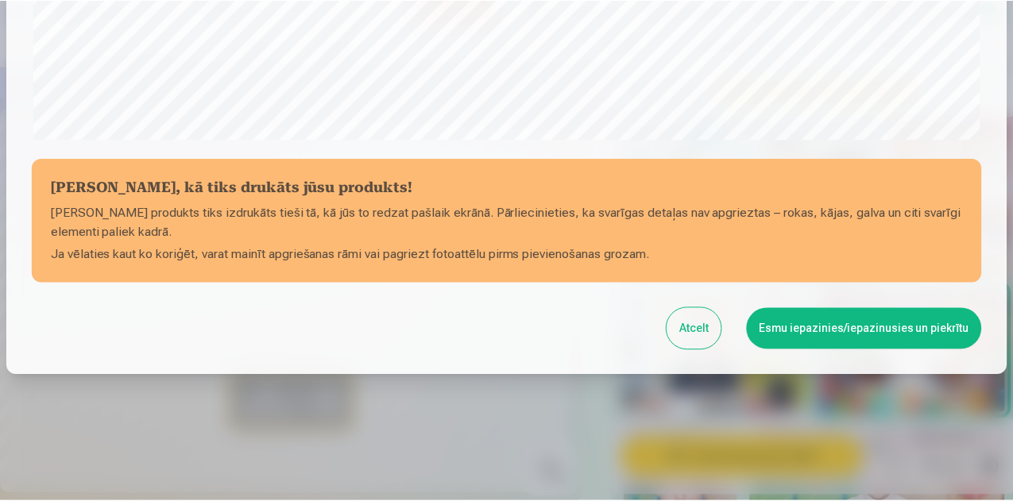
scroll to position [628, 0]
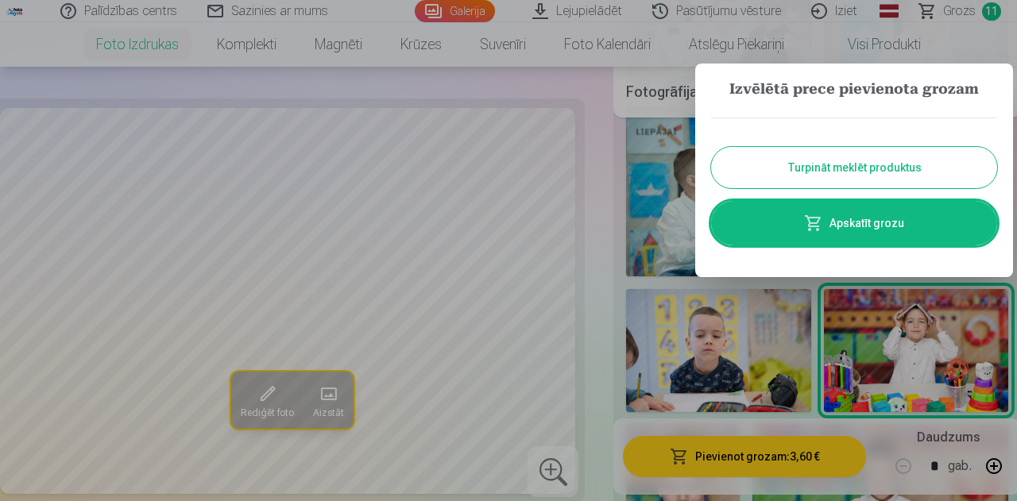
click at [867, 166] on button "Turpināt meklēt produktus" at bounding box center [854, 167] width 286 height 41
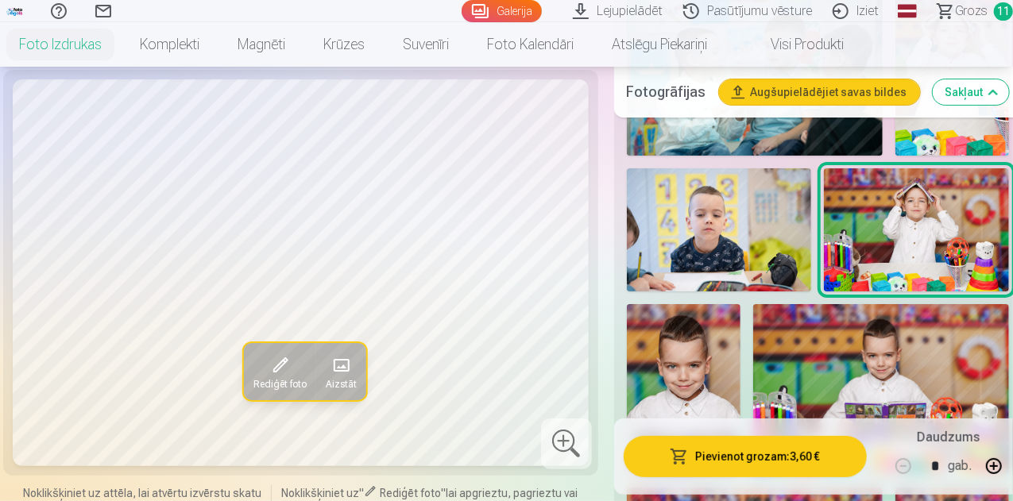
scroll to position [3098, 0]
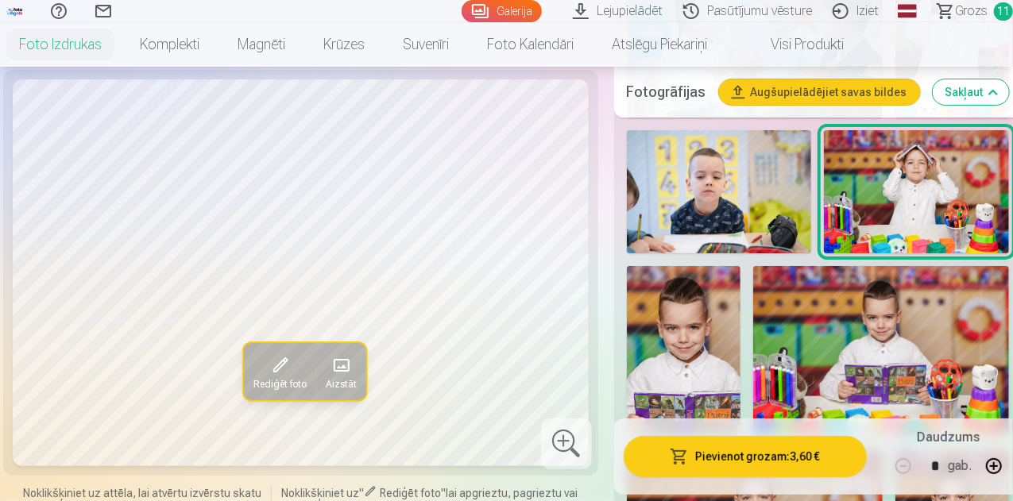
click at [875, 299] on img at bounding box center [881, 351] width 256 height 171
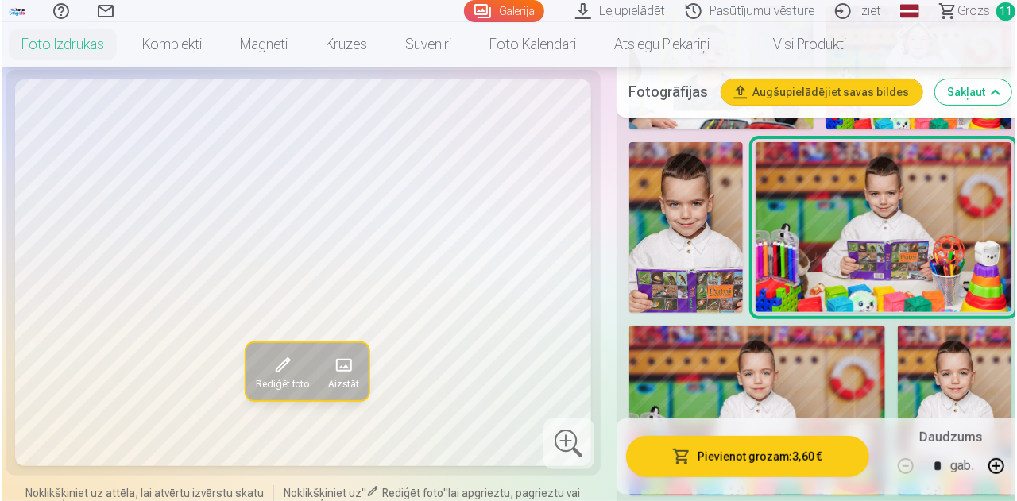
scroll to position [3257, 0]
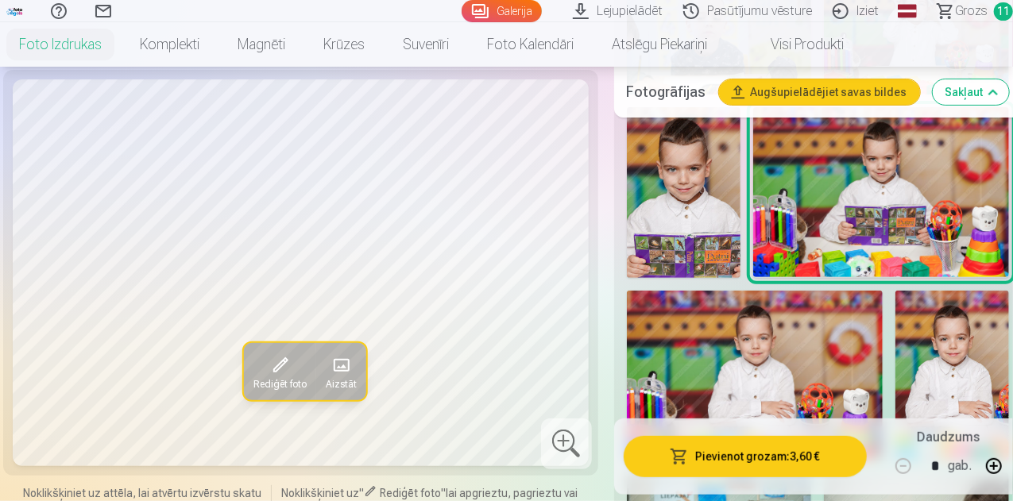
click at [743, 456] on button "Pievienot grozam : 3,60 €" at bounding box center [745, 456] width 243 height 41
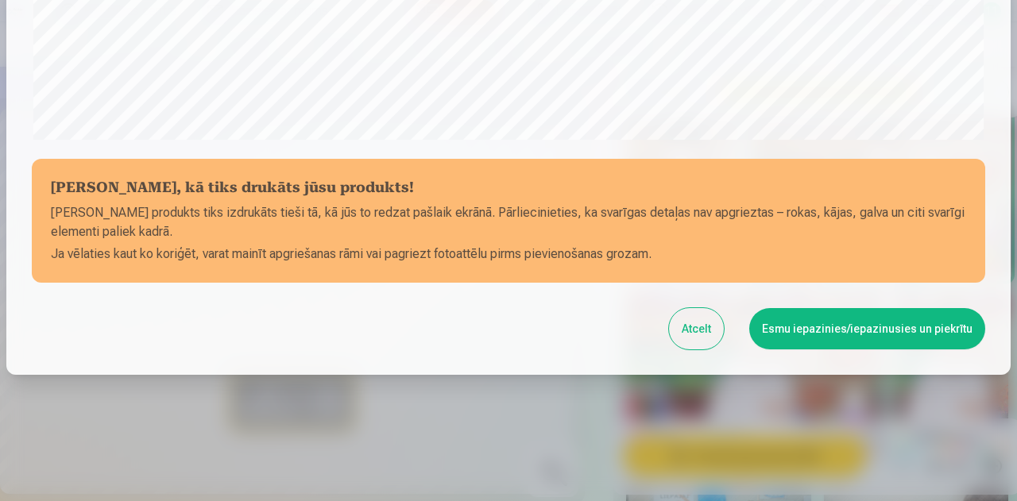
click at [842, 325] on button "Esmu iepazinies/iepazinusies un piekrītu" at bounding box center [867, 328] width 236 height 41
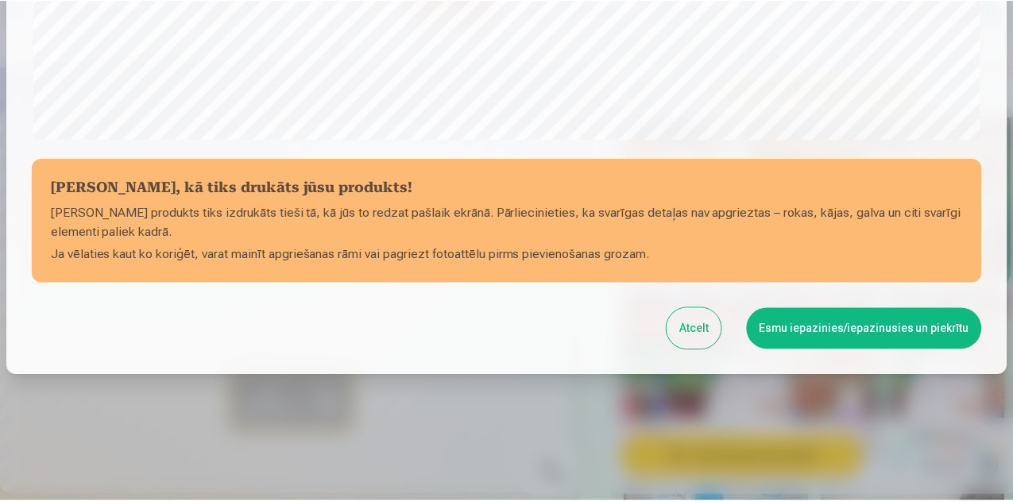
scroll to position [628, 0]
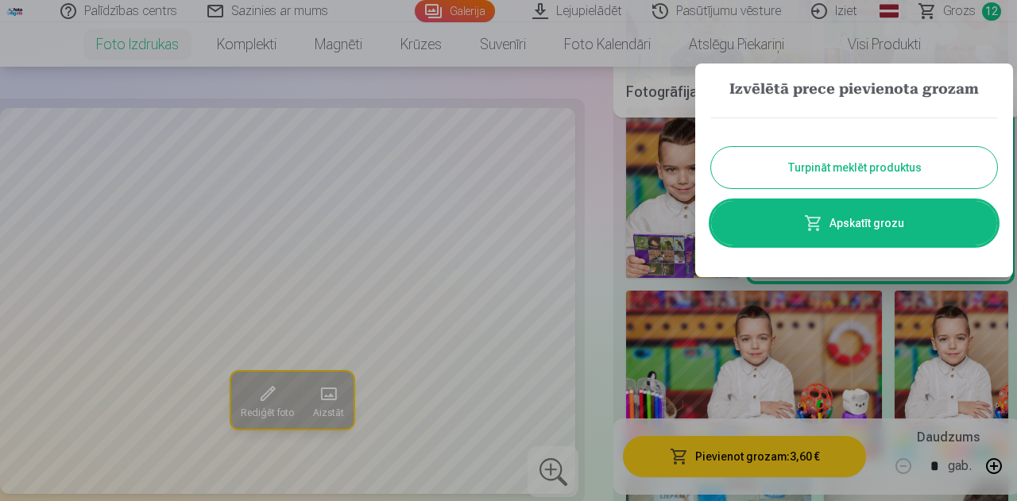
click at [831, 165] on button "Turpināt meklēt produktus" at bounding box center [854, 167] width 286 height 41
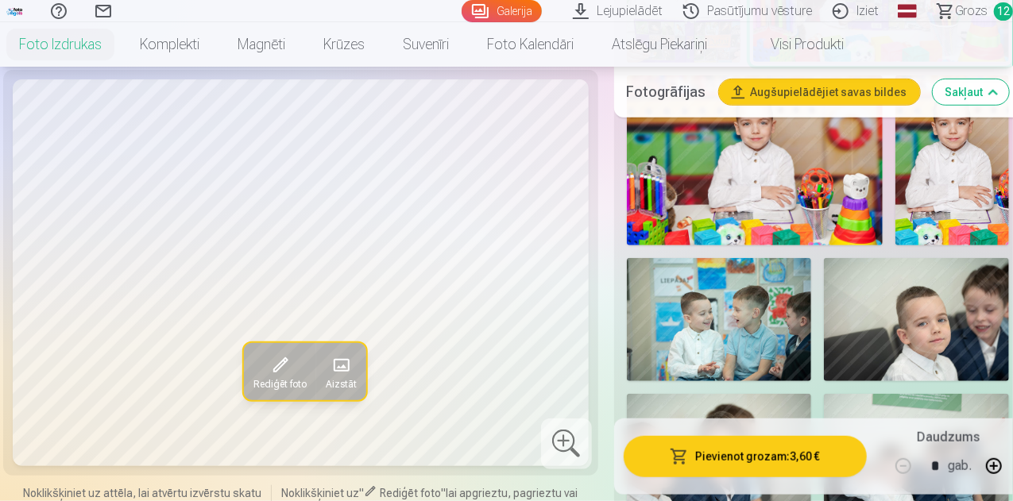
scroll to position [3496, 0]
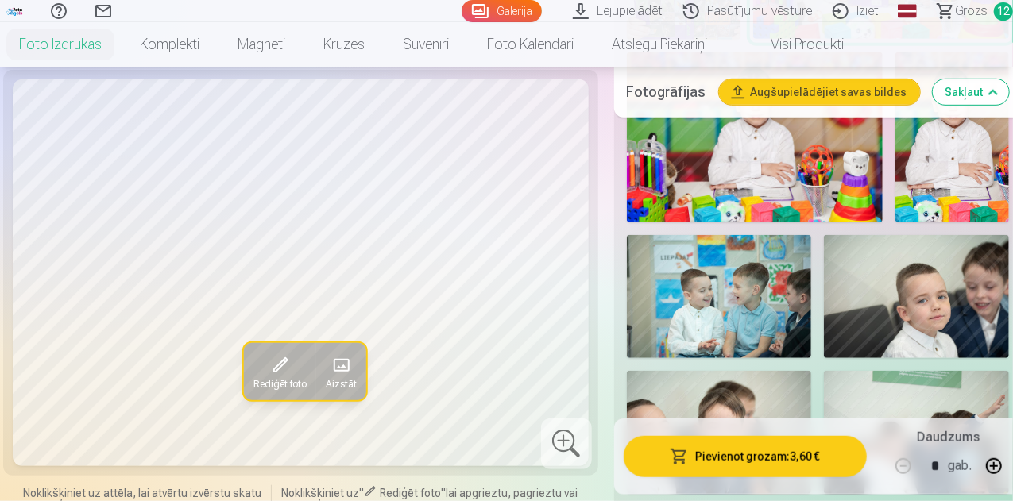
click at [755, 235] on img at bounding box center [719, 296] width 185 height 123
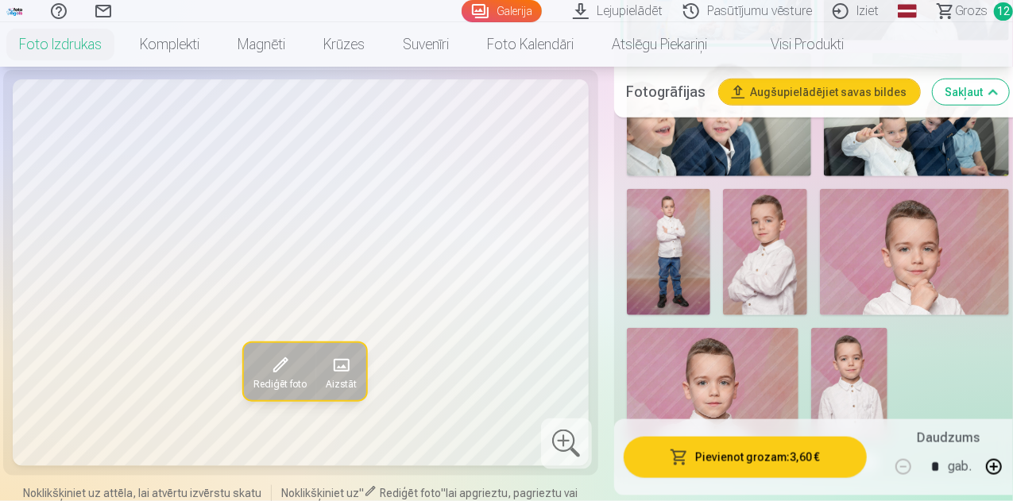
scroll to position [3734, 0]
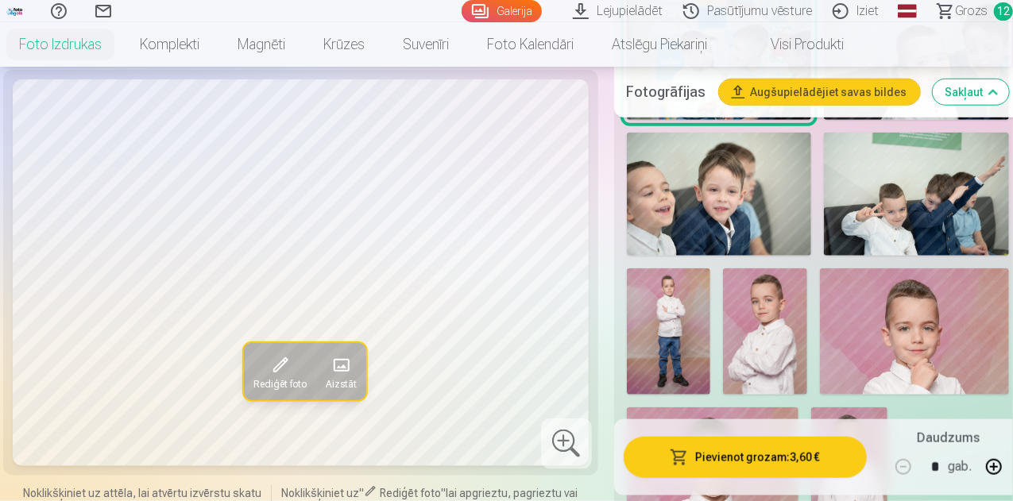
click at [677, 269] on img at bounding box center [669, 332] width 84 height 126
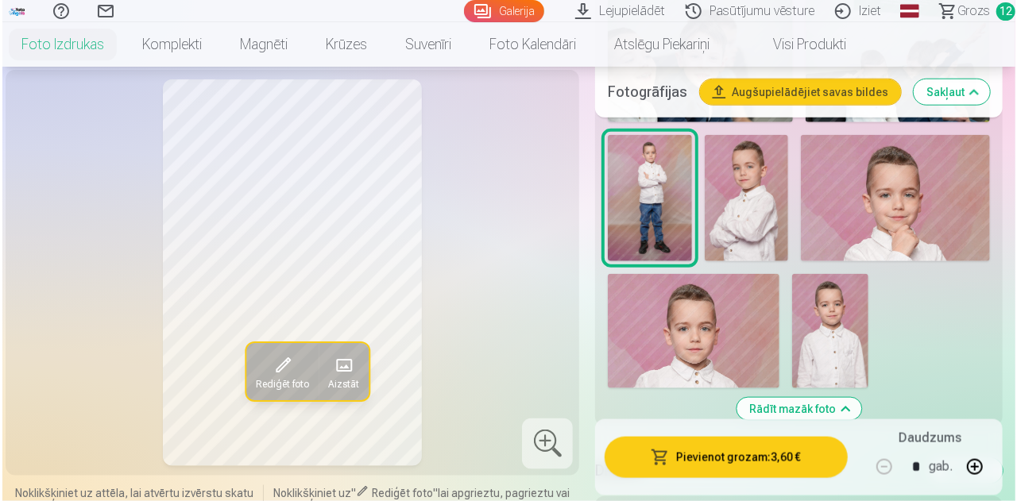
scroll to position [3893, 0]
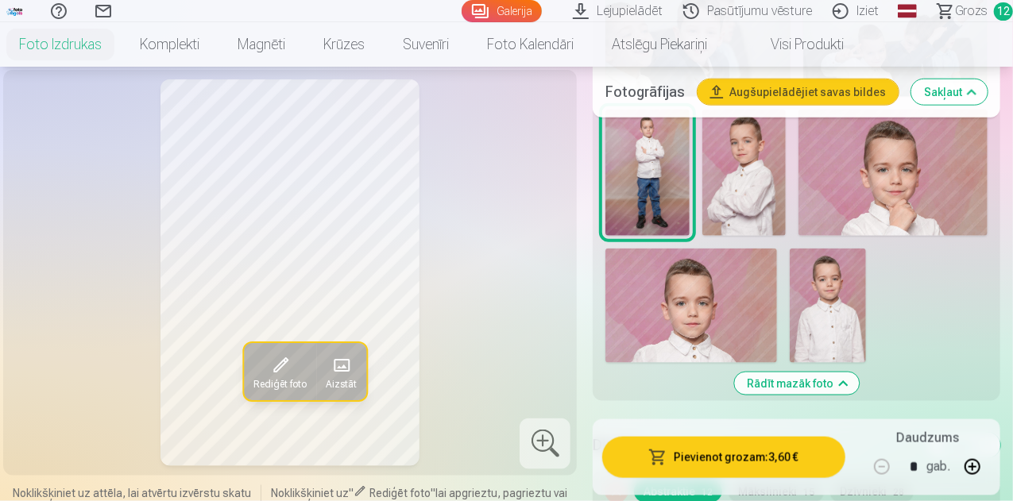
click at [733, 458] on button "Pievienot grozam : 3,60 €" at bounding box center [723, 456] width 243 height 41
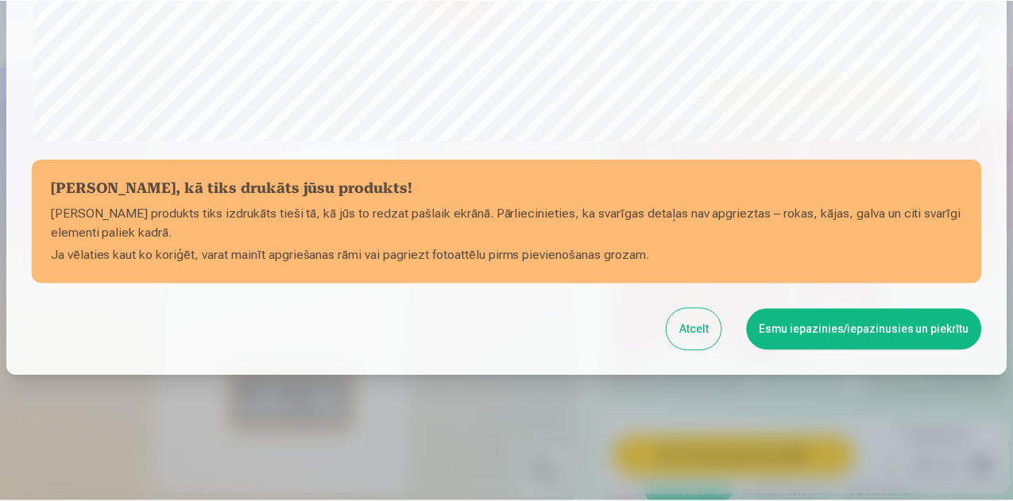
scroll to position [630, 0]
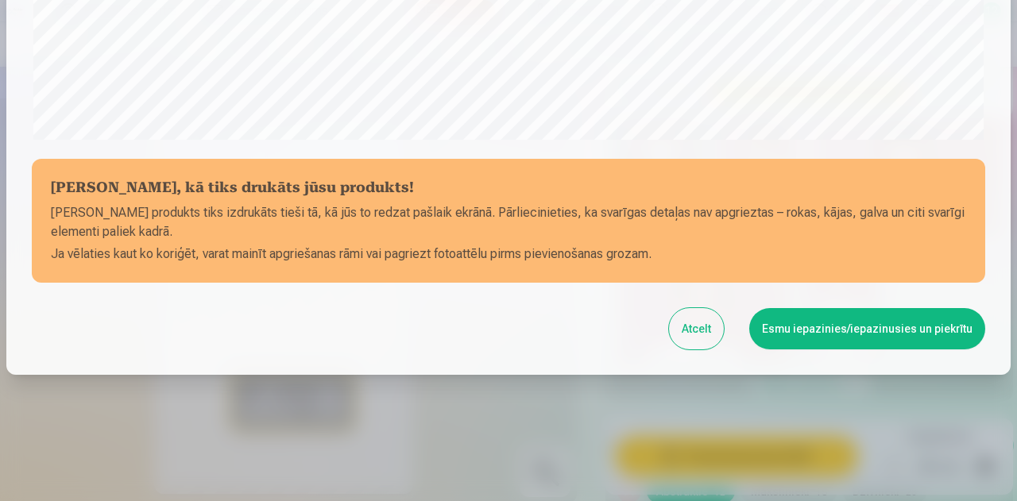
click at [851, 333] on button "Esmu iepazinies/iepazinusies un piekrītu" at bounding box center [867, 328] width 236 height 41
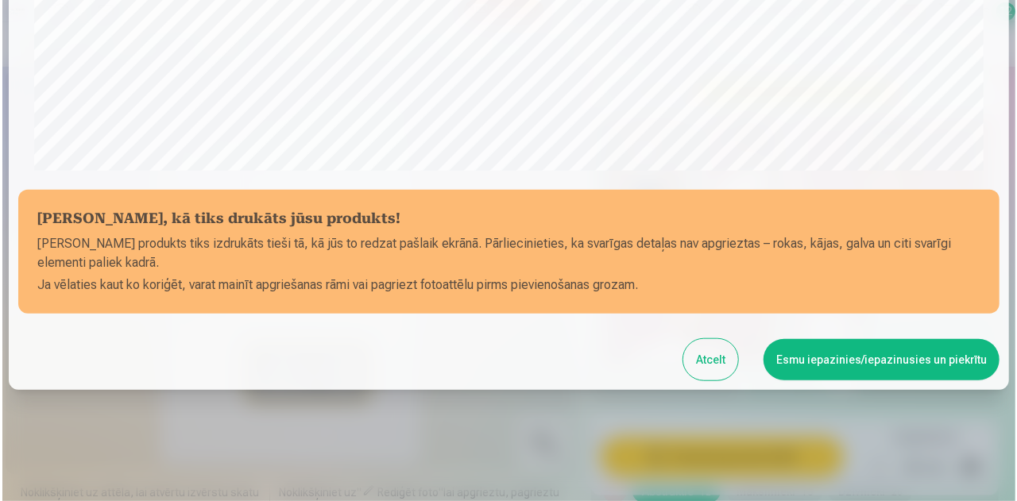
scroll to position [628, 0]
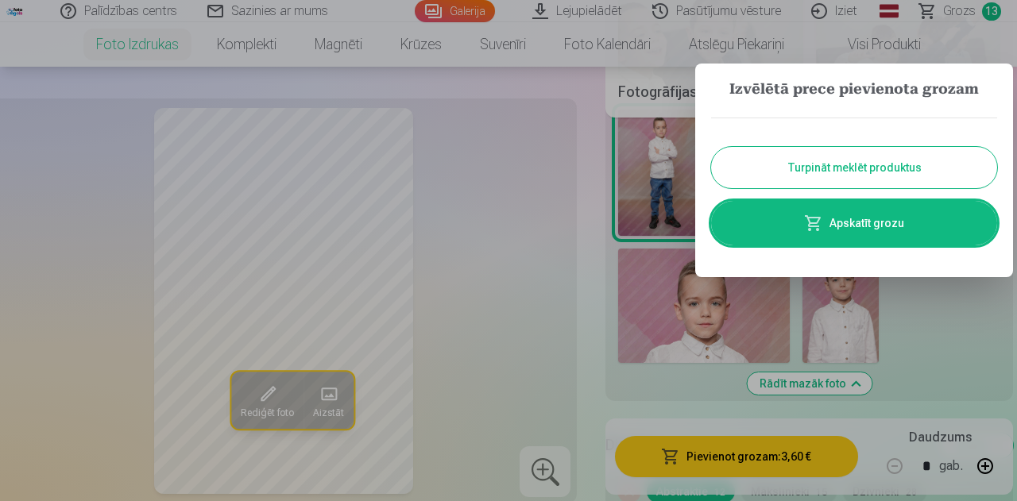
click at [848, 225] on link "Apskatīt grozu" at bounding box center [854, 223] width 286 height 44
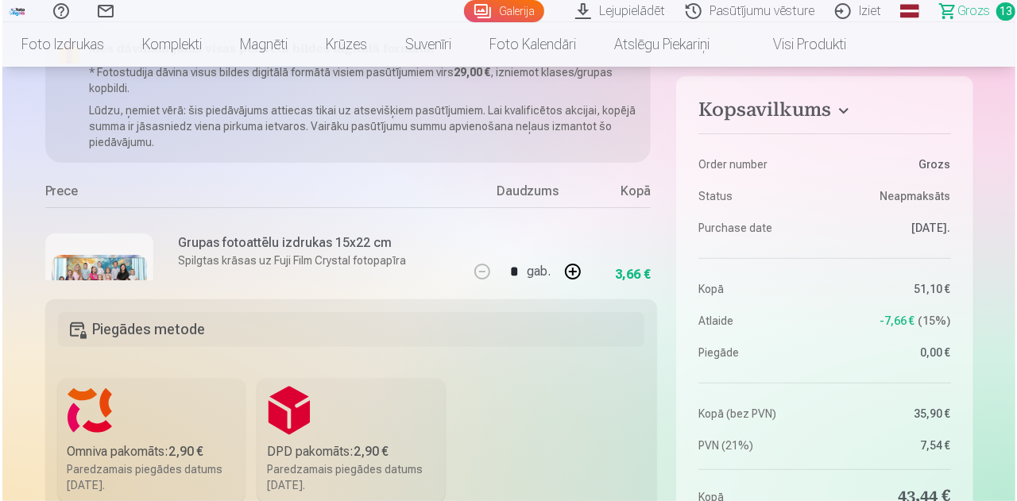
scroll to position [159, 0]
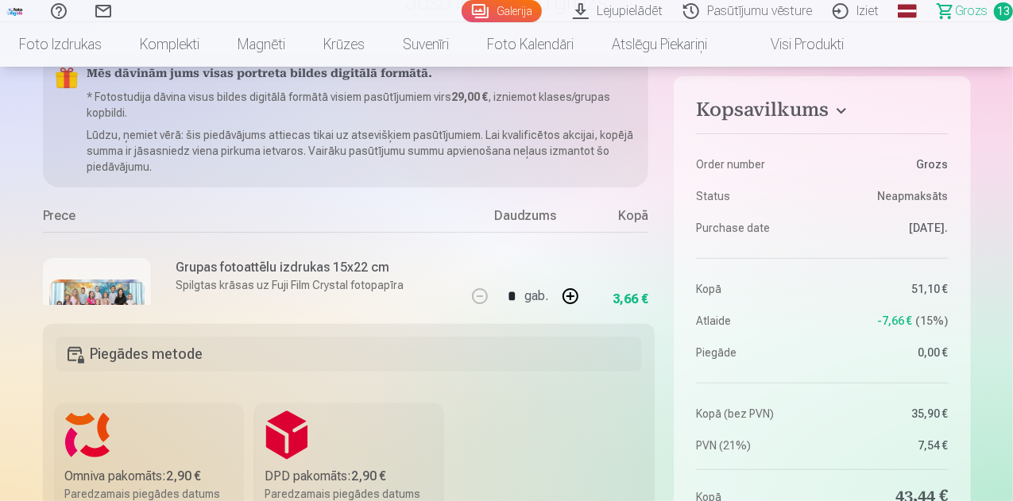
click at [386, 257] on div "Grupas fotoattēlu izdrukas 15x22 cm Spilgtas krāsas uz Fuji Film Crystal fotopa…" at bounding box center [254, 312] width 423 height 160
click at [66, 280] on img at bounding box center [96, 313] width 95 height 66
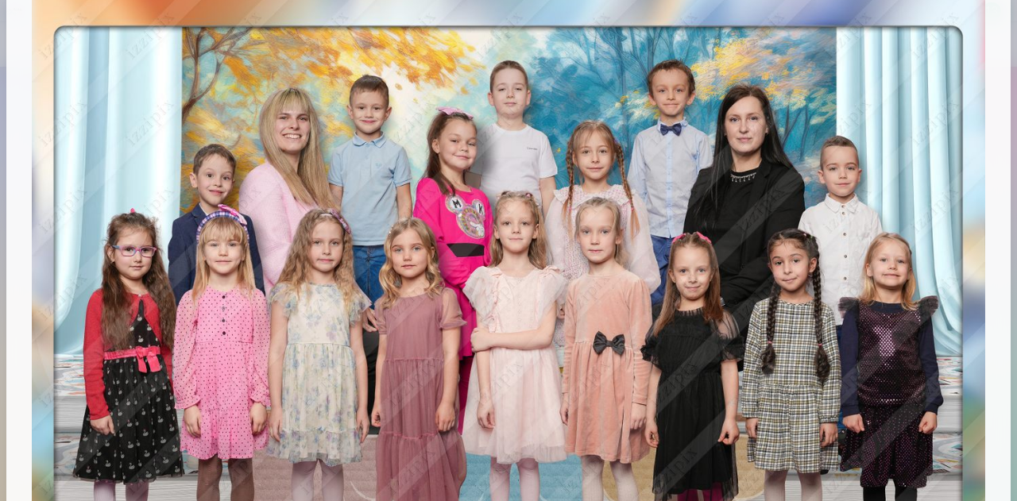
scroll to position [0, 0]
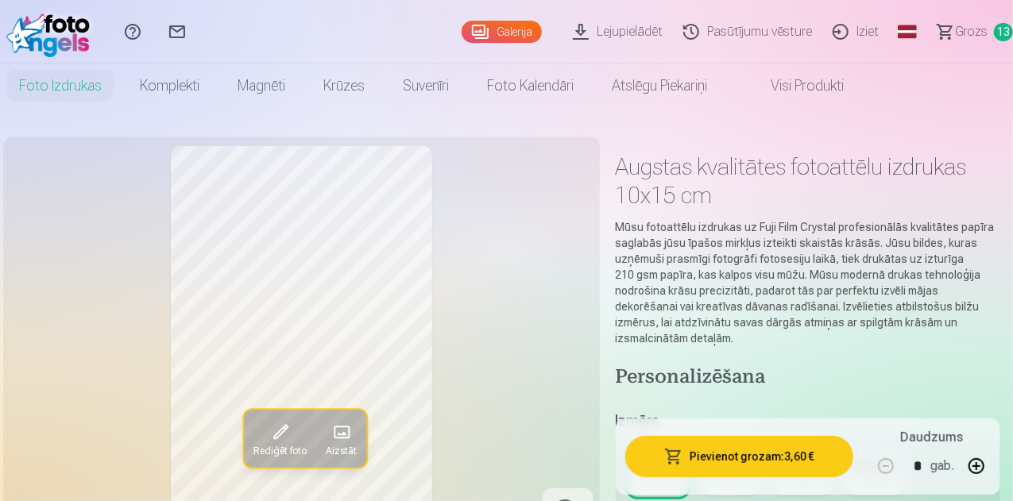
click at [971, 31] on span "Grozs" at bounding box center [971, 31] width 33 height 19
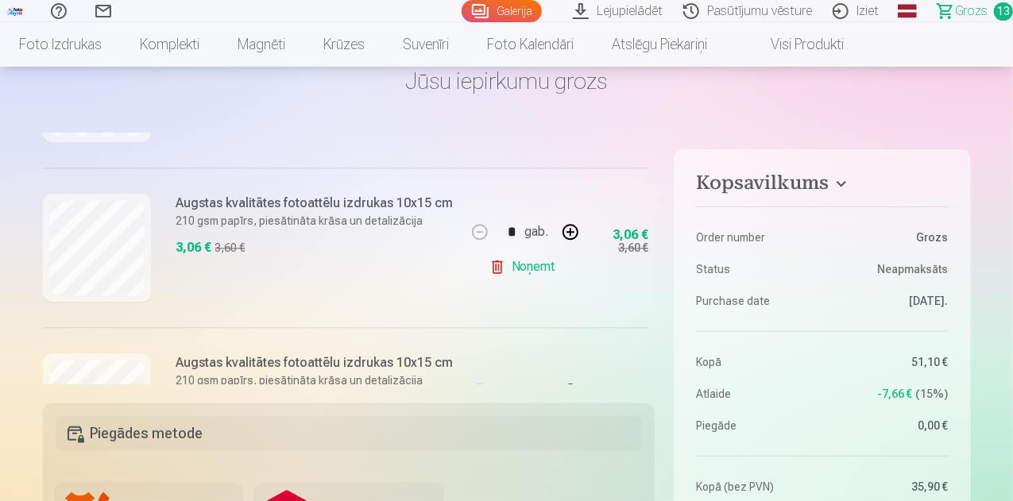
scroll to position [1844, 0]
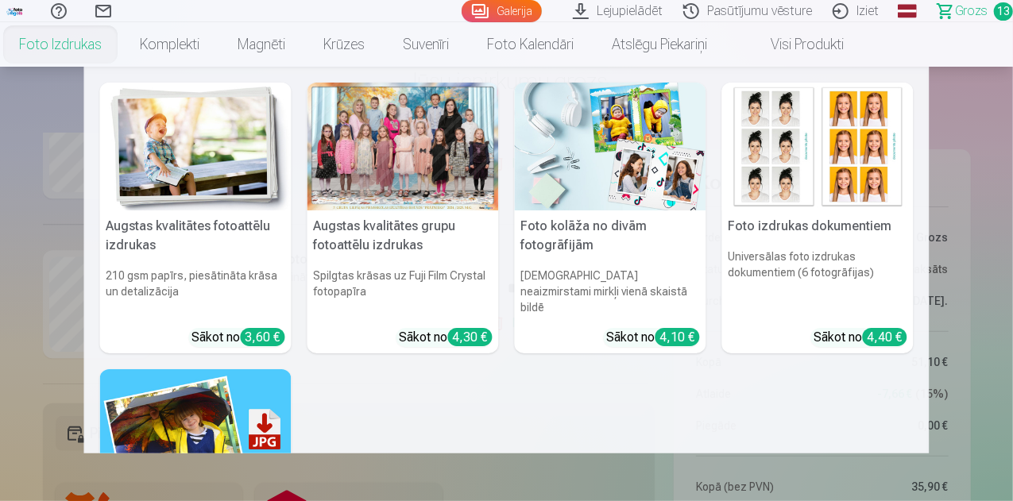
click at [121, 45] on link "Foto izdrukas" at bounding box center [60, 44] width 121 height 44
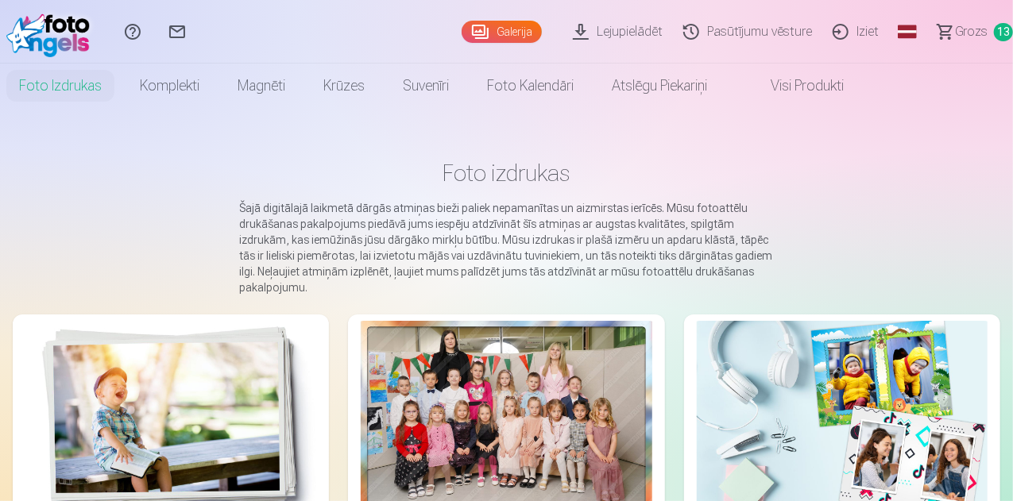
click at [181, 392] on img at bounding box center [170, 418] width 291 height 194
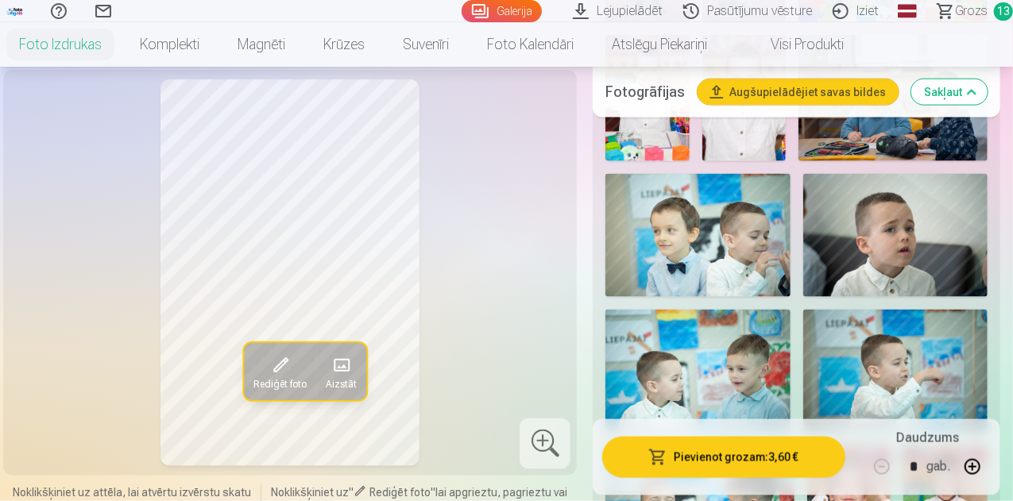
scroll to position [1033, 0]
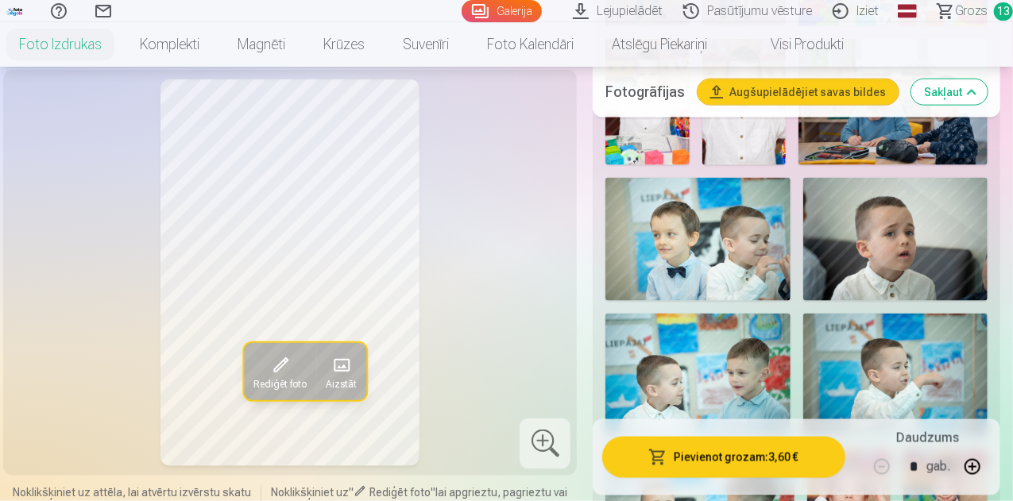
click at [924, 249] on img at bounding box center [895, 239] width 185 height 123
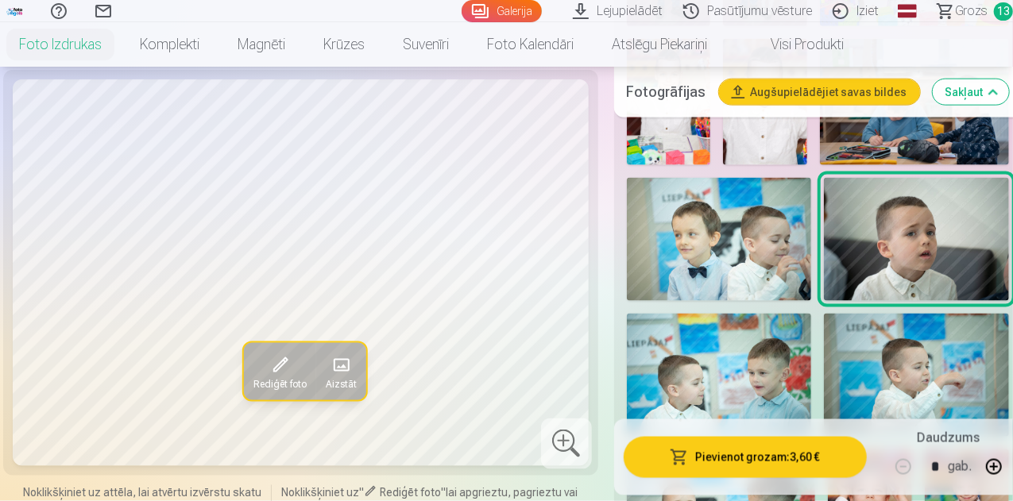
scroll to position [1112, 0]
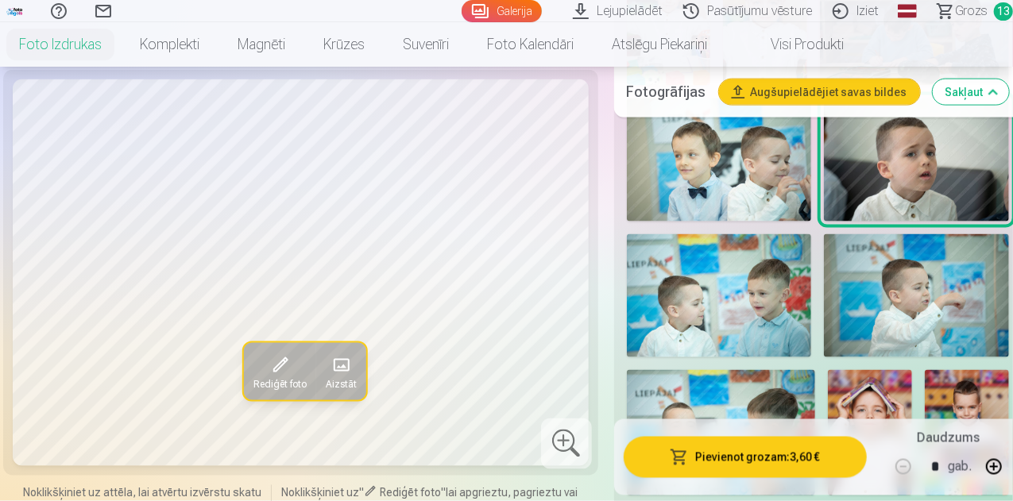
click at [735, 307] on img at bounding box center [719, 295] width 185 height 123
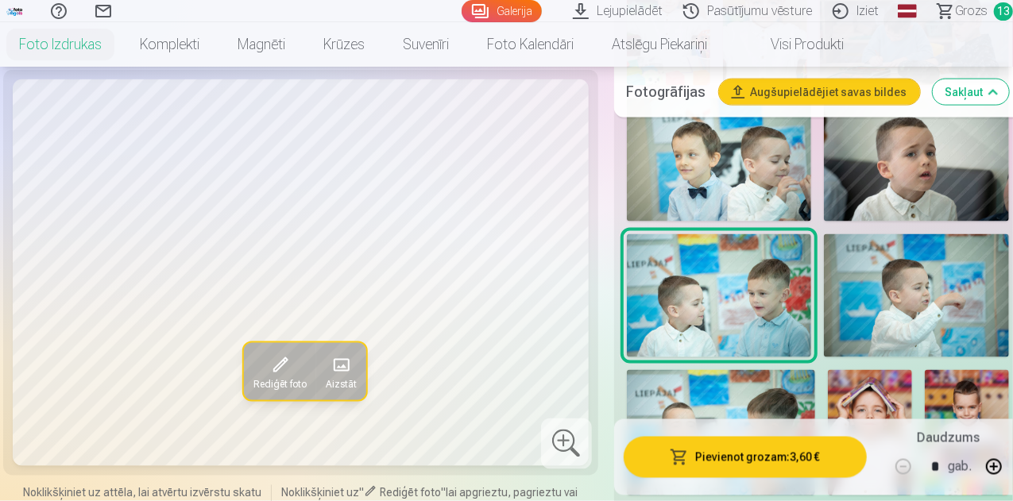
click at [945, 257] on img at bounding box center [916, 295] width 185 height 123
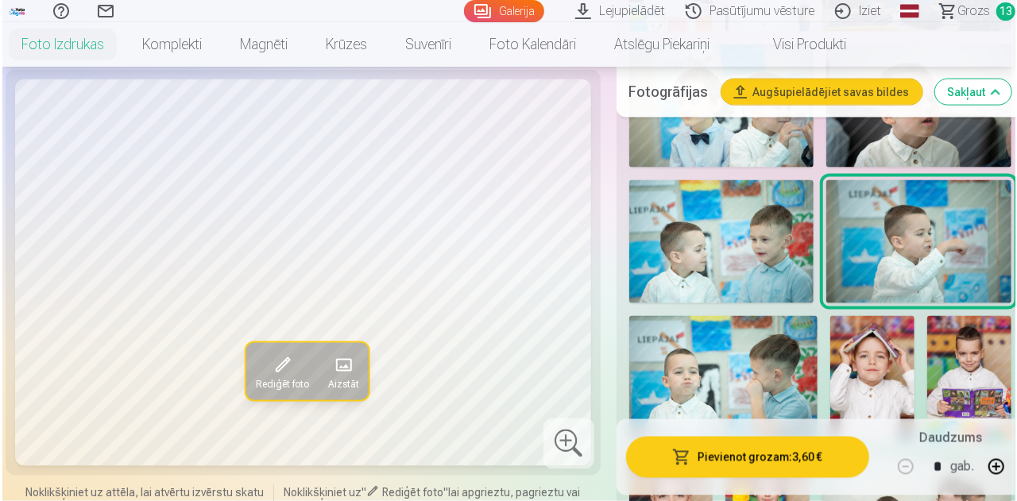
scroll to position [1192, 0]
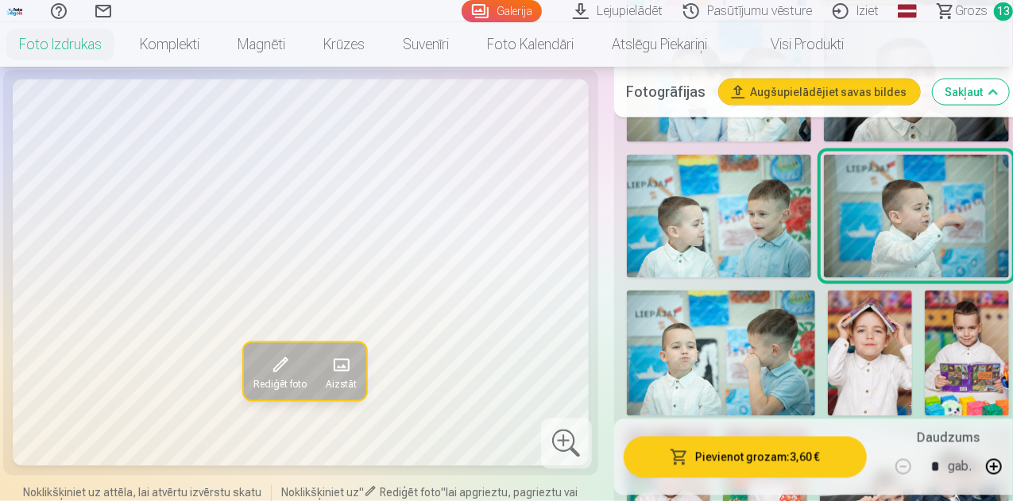
click at [748, 342] on img at bounding box center [721, 354] width 189 height 126
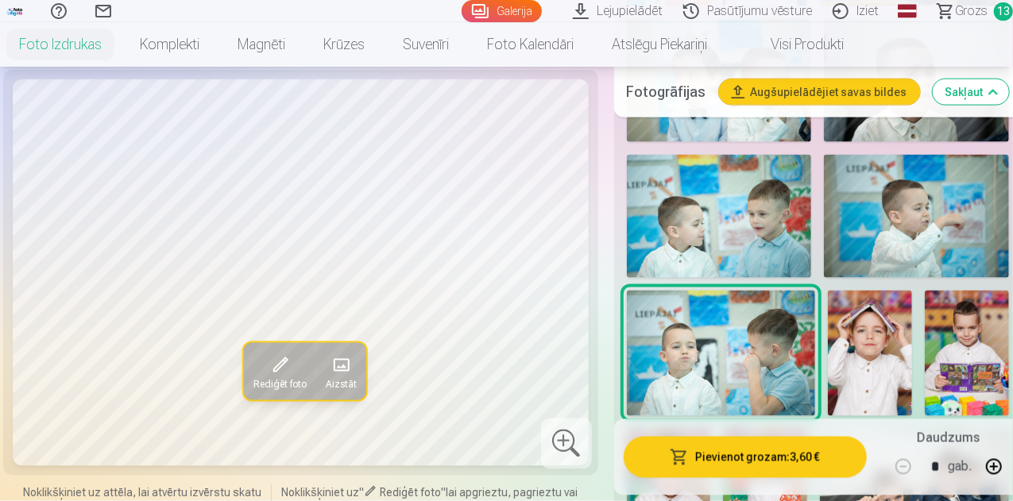
click at [791, 458] on button "Pievienot grozam : 3,60 €" at bounding box center [745, 456] width 243 height 41
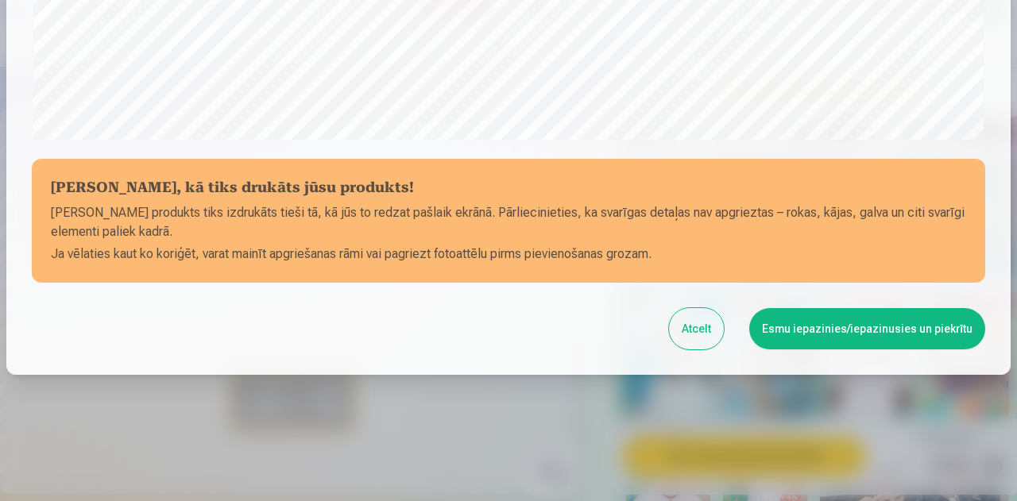
click at [902, 335] on button "Esmu iepazinies/iepazinusies un piekrītu" at bounding box center [867, 328] width 236 height 41
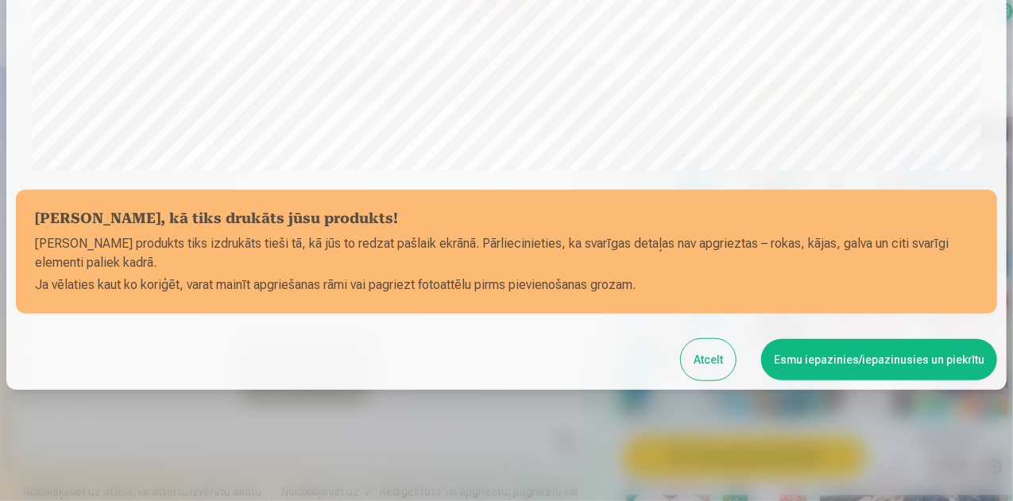
scroll to position [628, 0]
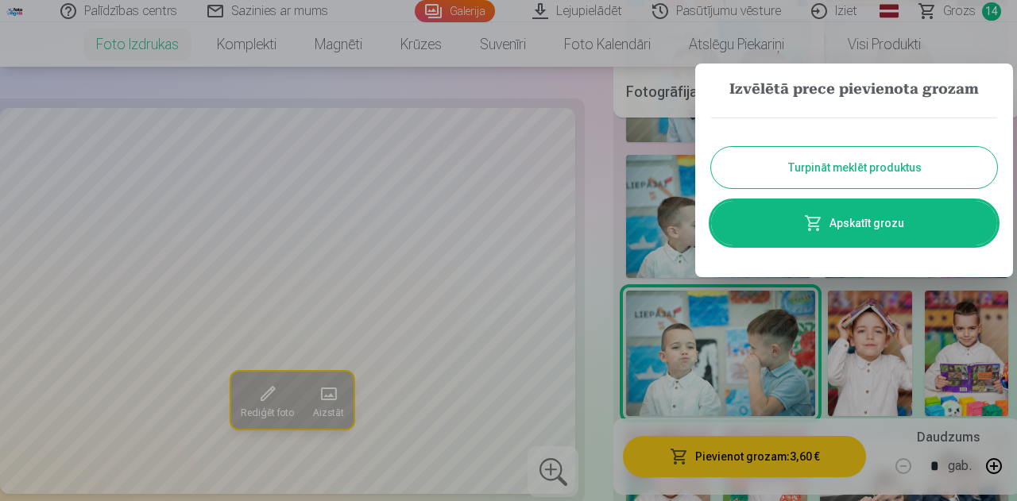
click at [852, 168] on button "Turpināt meklēt produktus" at bounding box center [854, 167] width 286 height 41
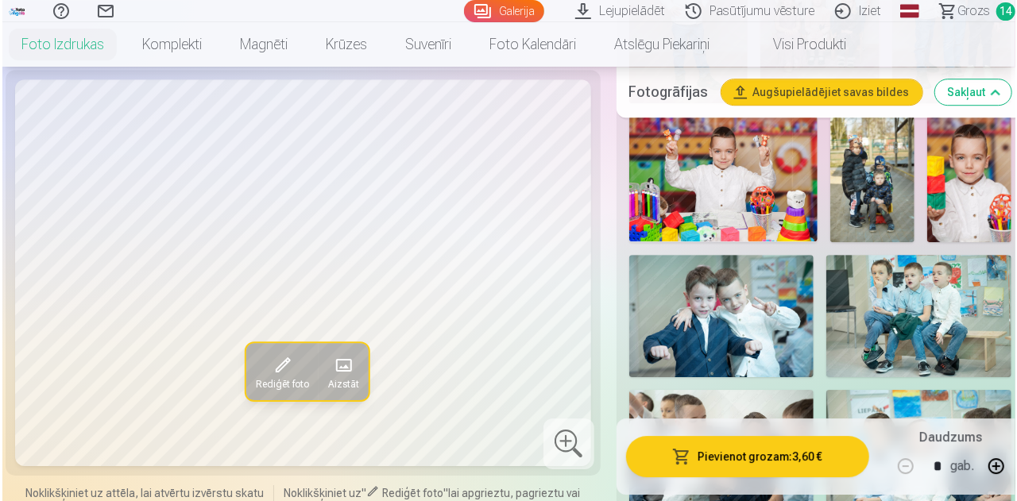
scroll to position [2463, 0]
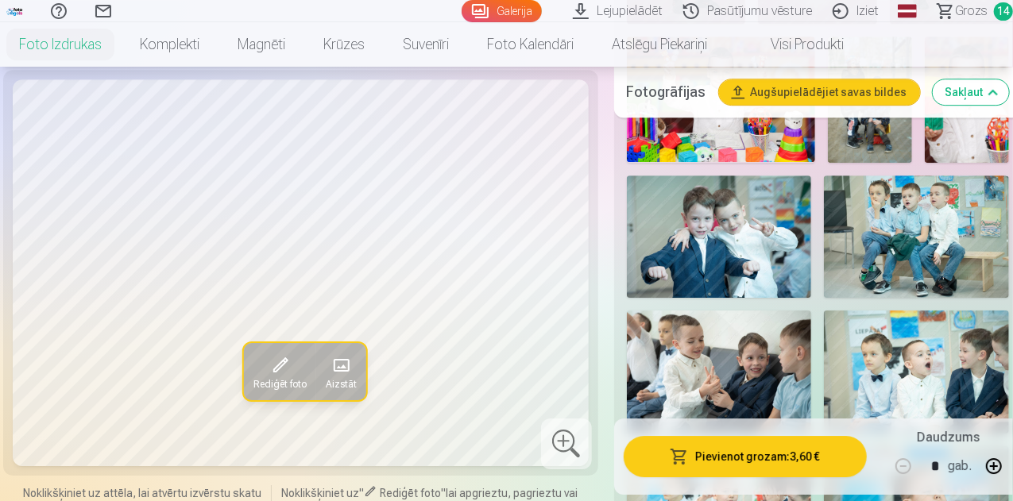
click at [736, 182] on img at bounding box center [719, 237] width 185 height 123
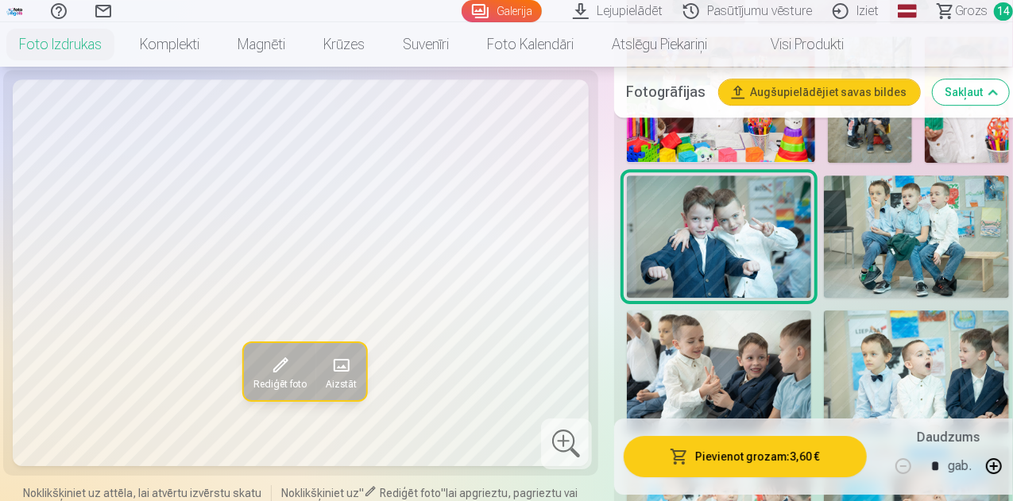
click at [757, 450] on button "Pievienot grozam : 3,60 €" at bounding box center [745, 456] width 243 height 41
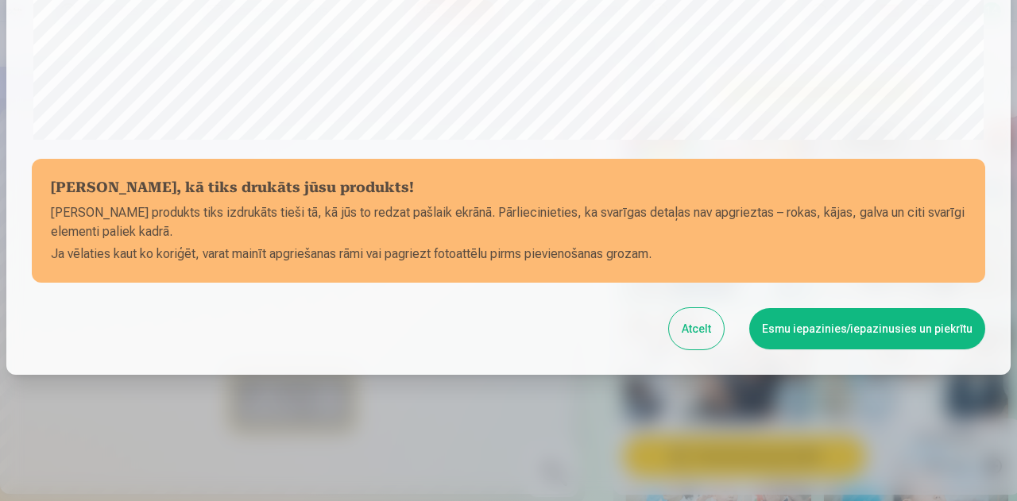
drag, startPoint x: 871, startPoint y: 321, endPoint x: 882, endPoint y: 309, distance: 16.3
click at [870, 321] on button "Esmu iepazinies/iepazinusies un piekrītu" at bounding box center [867, 328] width 236 height 41
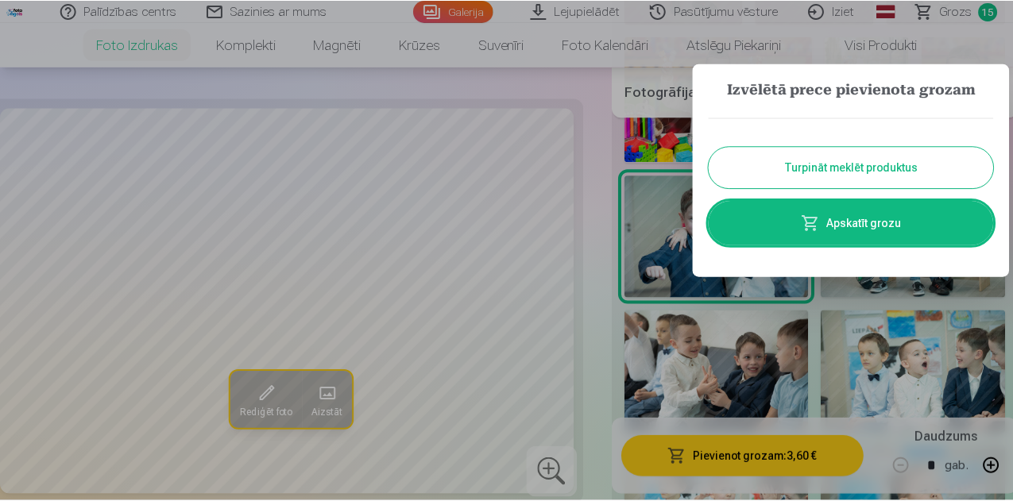
scroll to position [628, 0]
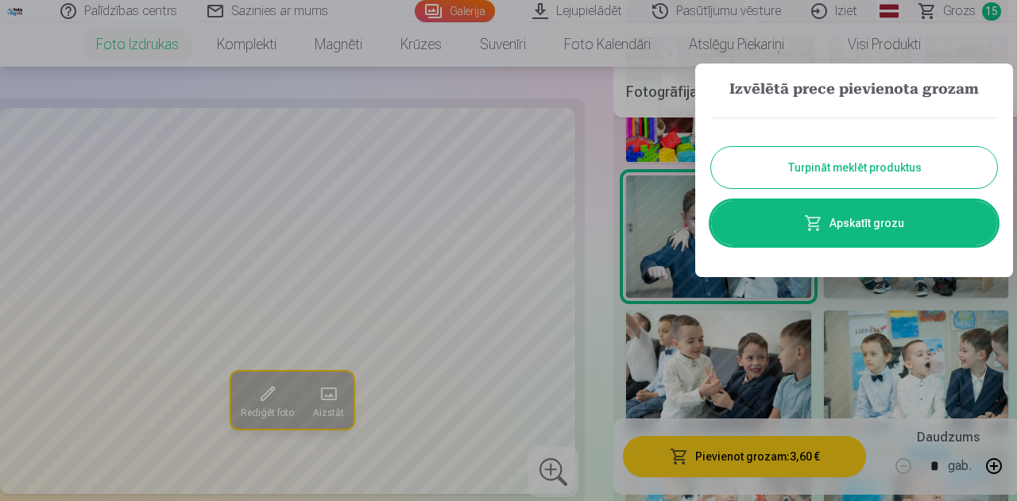
click at [876, 161] on button "Turpināt meklēt produktus" at bounding box center [854, 167] width 286 height 41
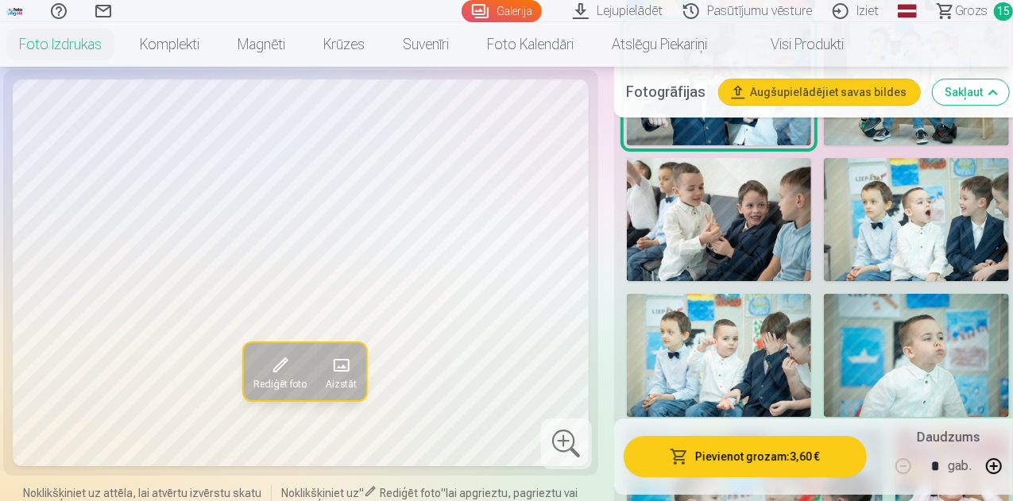
scroll to position [2622, 0]
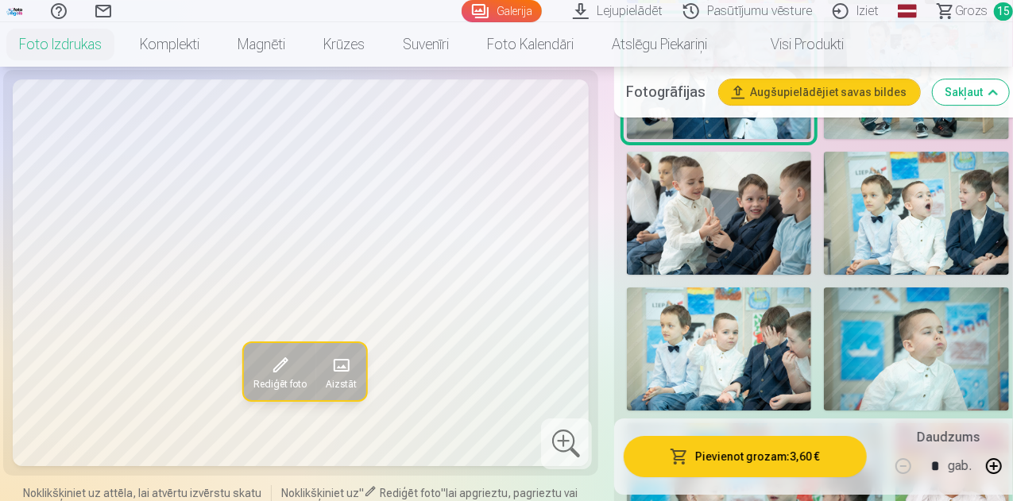
click at [914, 290] on img at bounding box center [916, 349] width 185 height 123
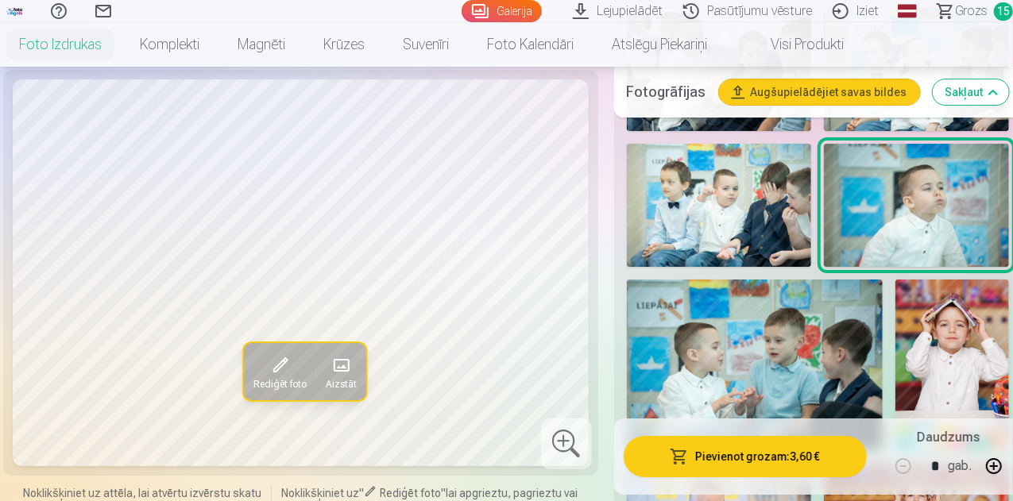
scroll to position [2781, 0]
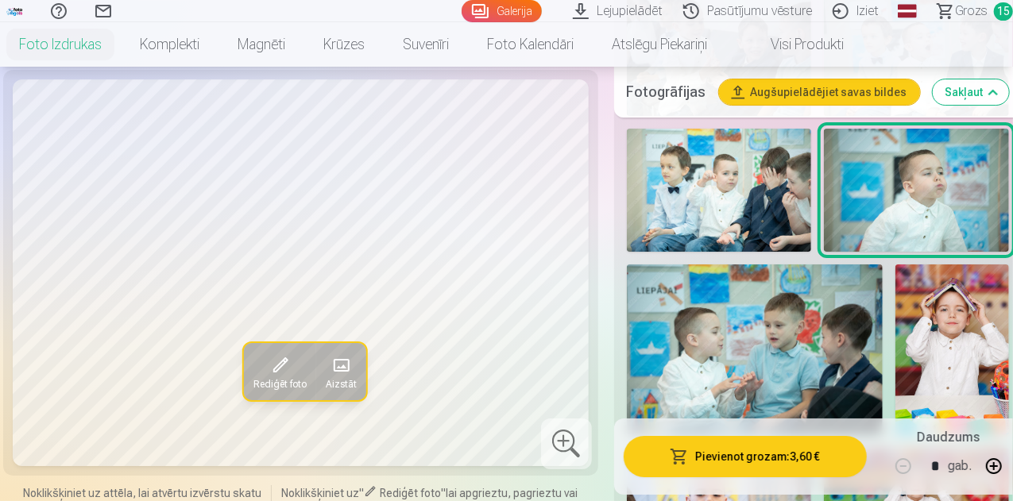
click at [832, 284] on img at bounding box center [755, 350] width 256 height 171
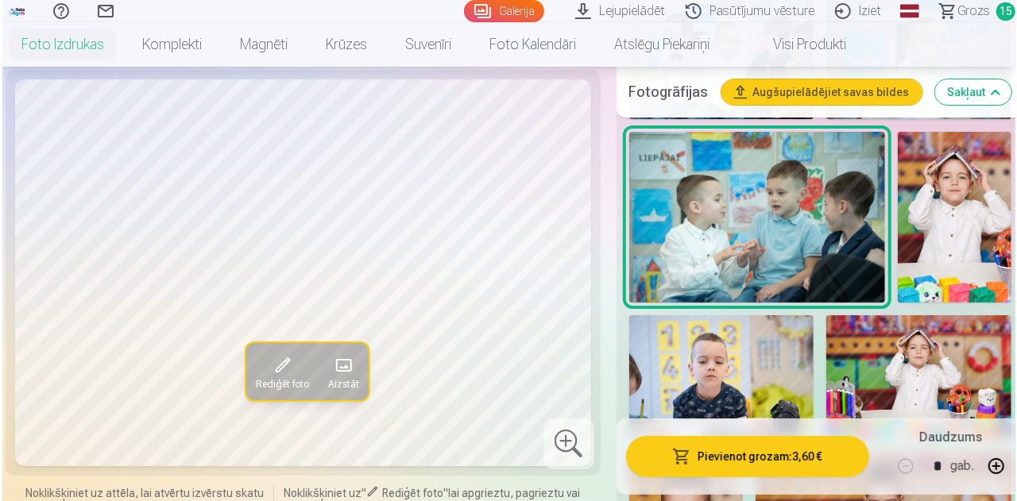
scroll to position [2940, 0]
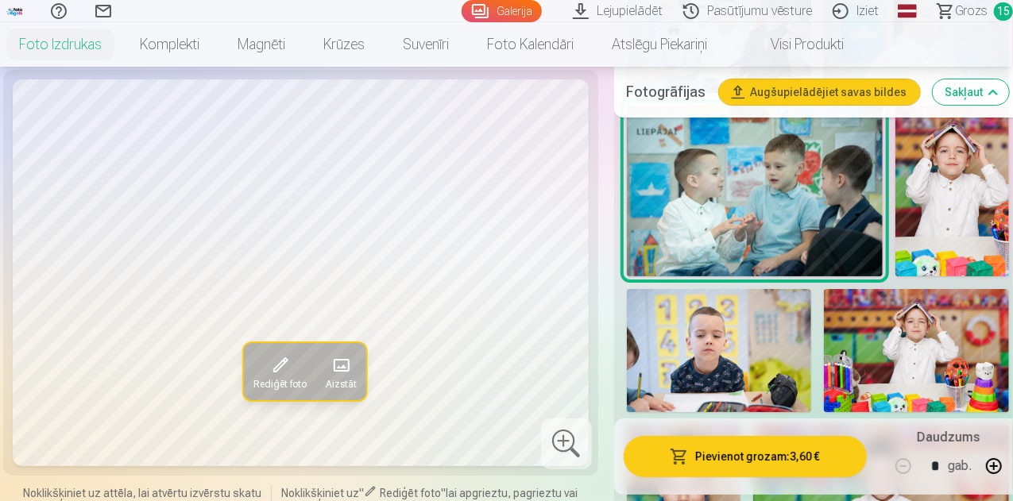
click at [736, 458] on button "Pievienot grozam : 3,60 €" at bounding box center [745, 456] width 243 height 41
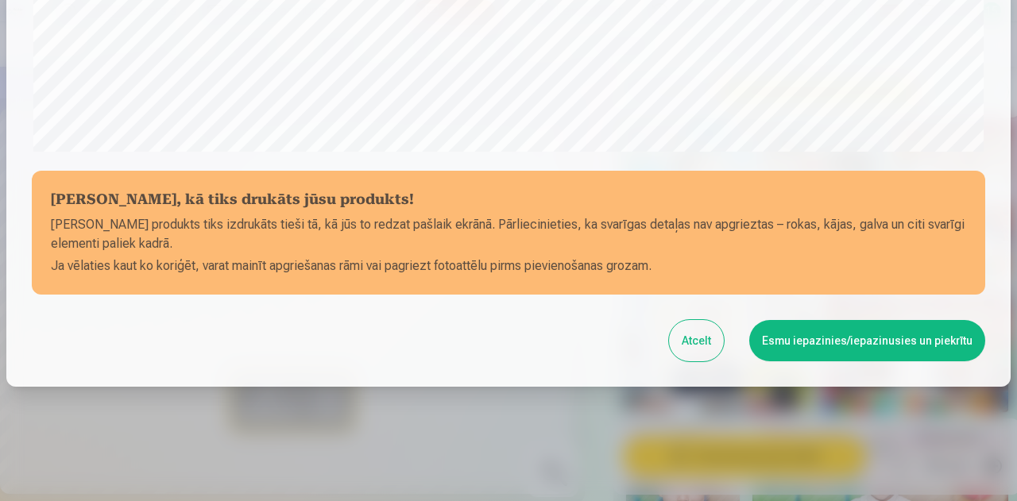
scroll to position [630, 0]
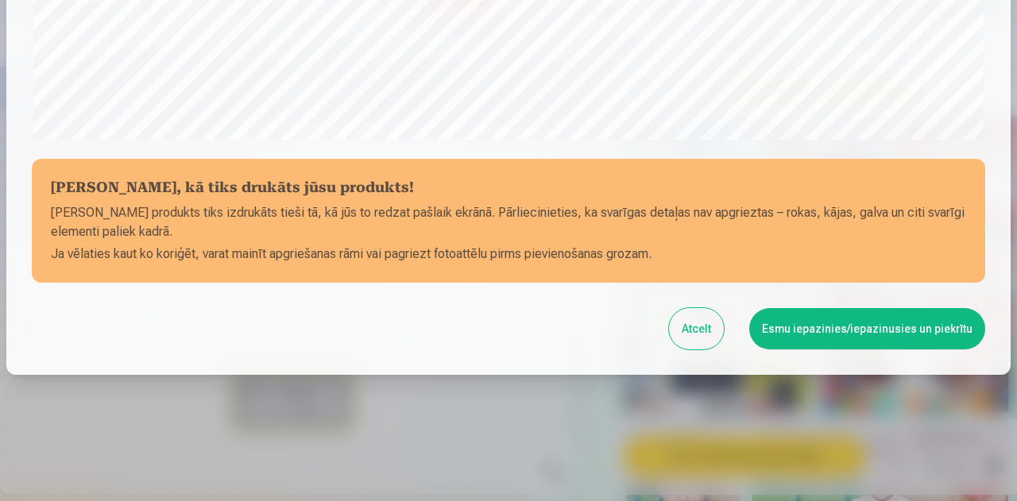
click at [888, 327] on button "Esmu iepazinies/iepazinusies un piekrītu" at bounding box center [867, 328] width 236 height 41
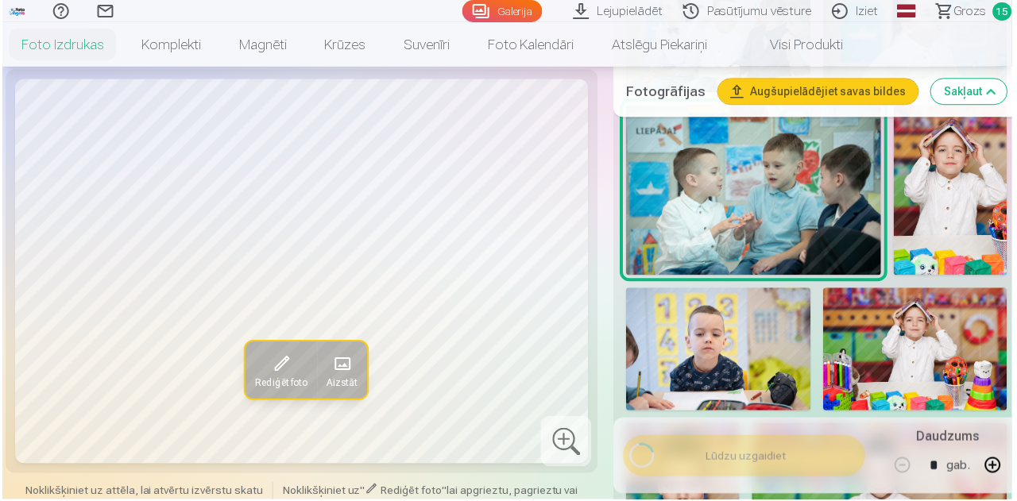
scroll to position [628, 0]
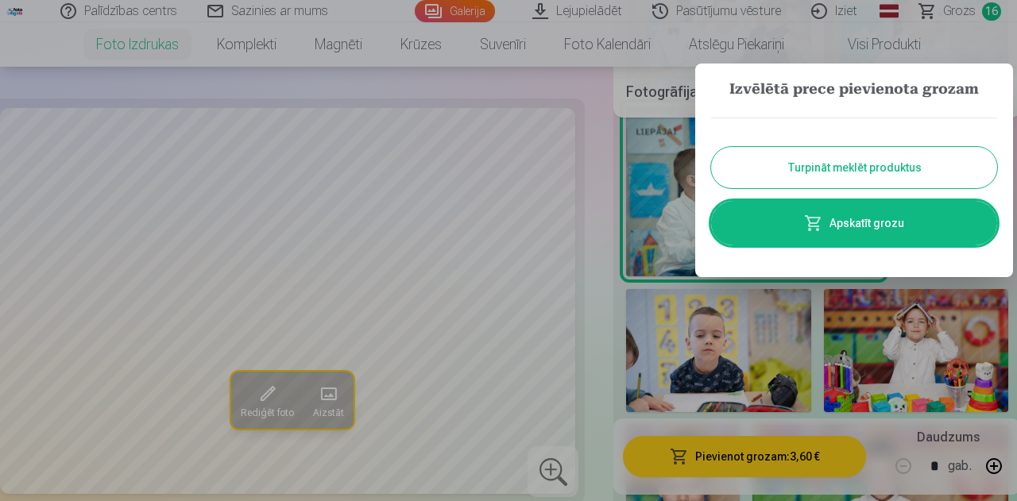
click at [832, 218] on link "Apskatīt grozu" at bounding box center [854, 223] width 286 height 44
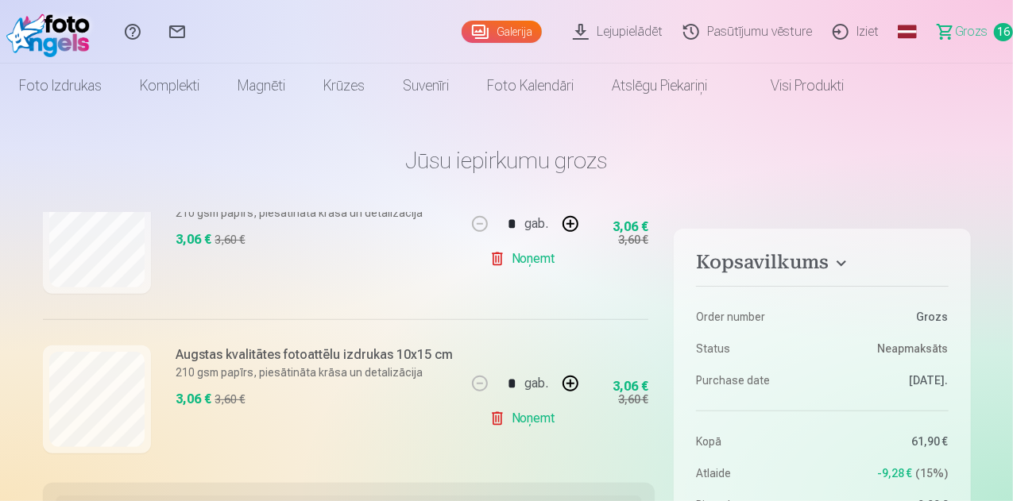
scroll to position [397, 0]
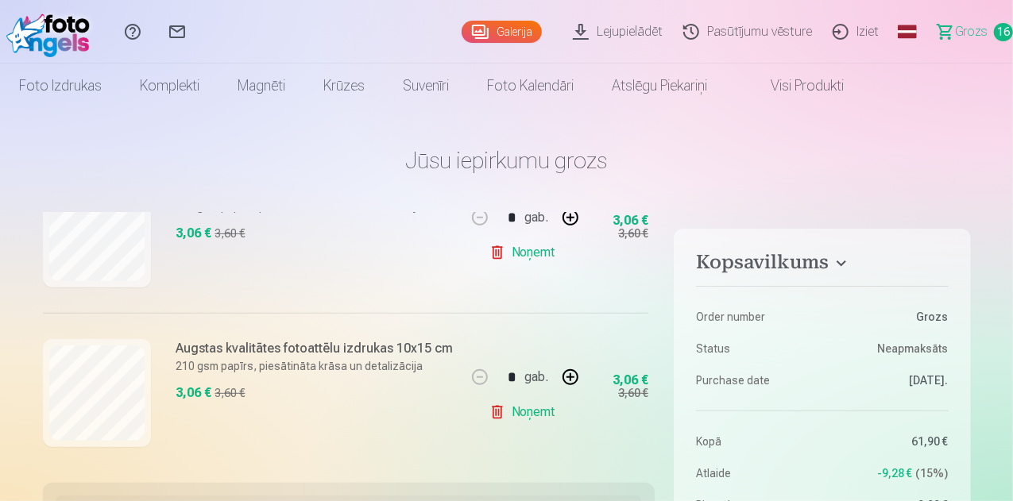
click at [565, 379] on button "button" at bounding box center [570, 377] width 38 height 38
type input "*"
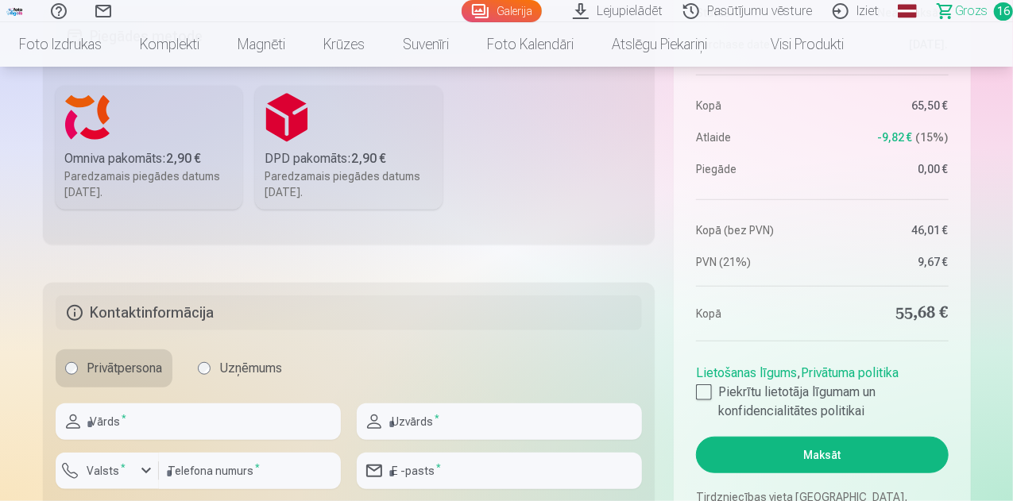
scroll to position [318, 0]
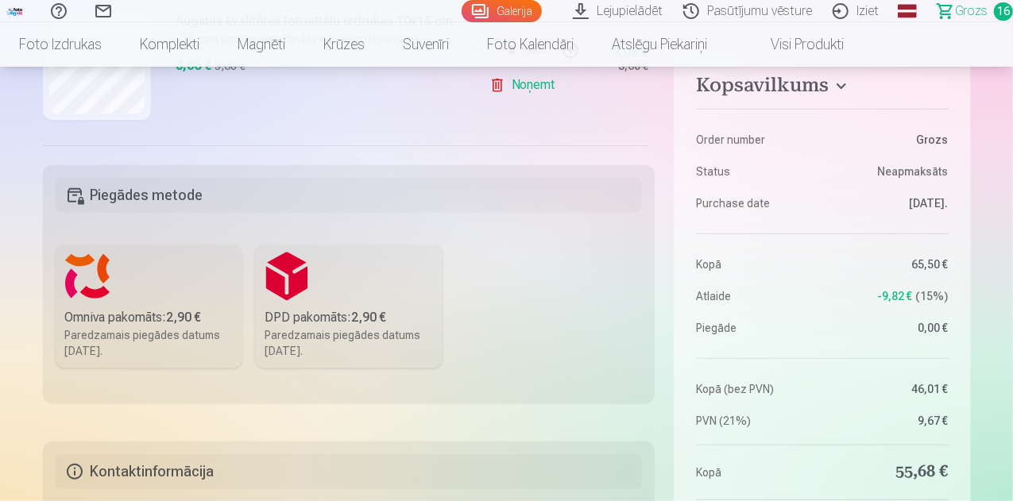
click at [188, 328] on div "Paredzamais piegādes datums 27.09.2025." at bounding box center [149, 343] width 168 height 32
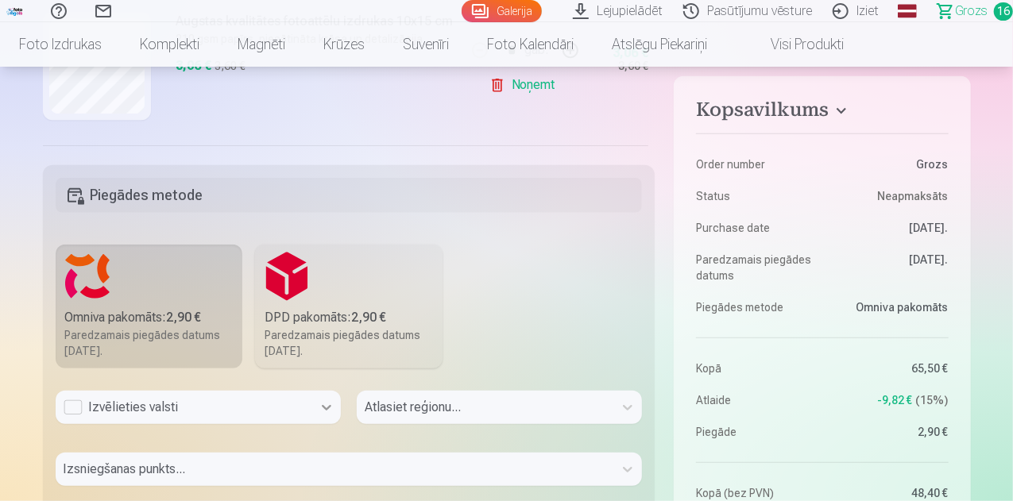
click at [329, 411] on div "Izvēlieties valsti" at bounding box center [198, 407] width 285 height 33
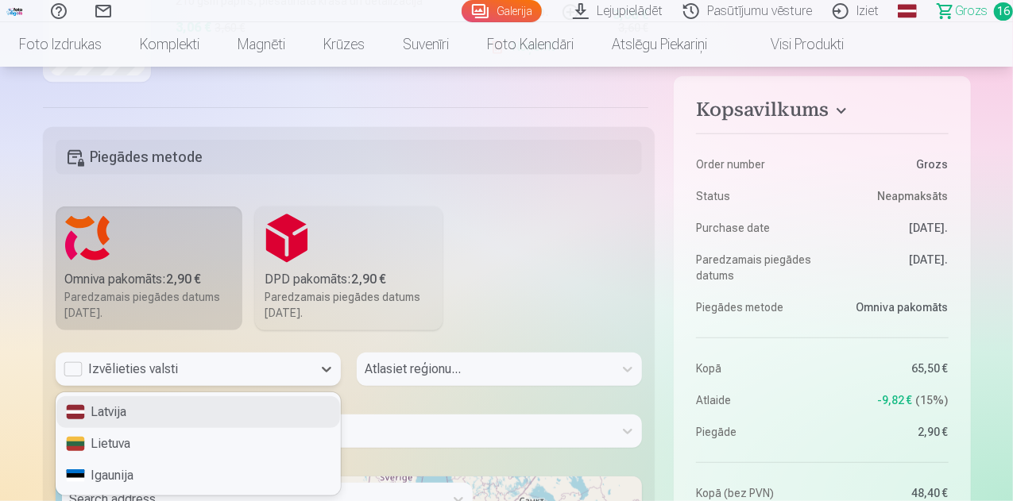
click at [162, 422] on div "Latvija" at bounding box center [198, 412] width 284 height 32
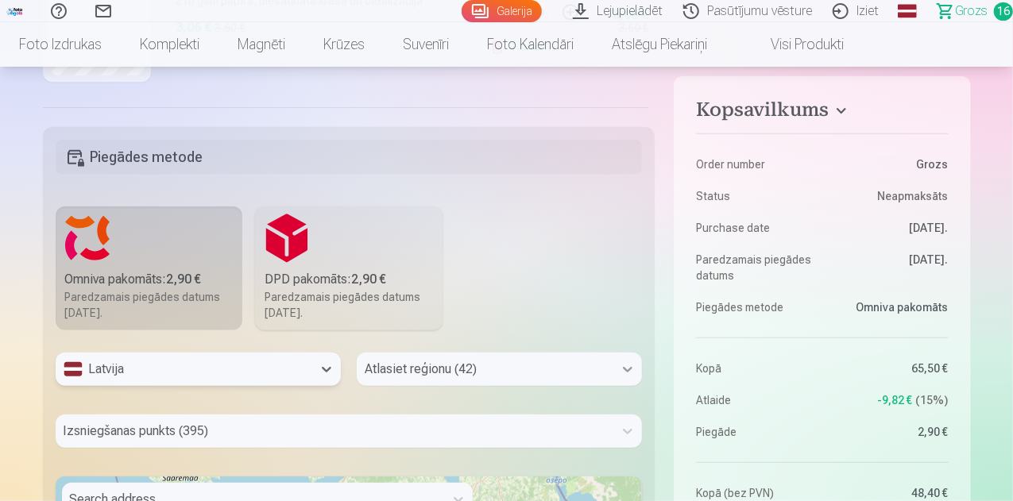
click at [626, 366] on div "Atlasiet reģionu (42)" at bounding box center [499, 369] width 285 height 33
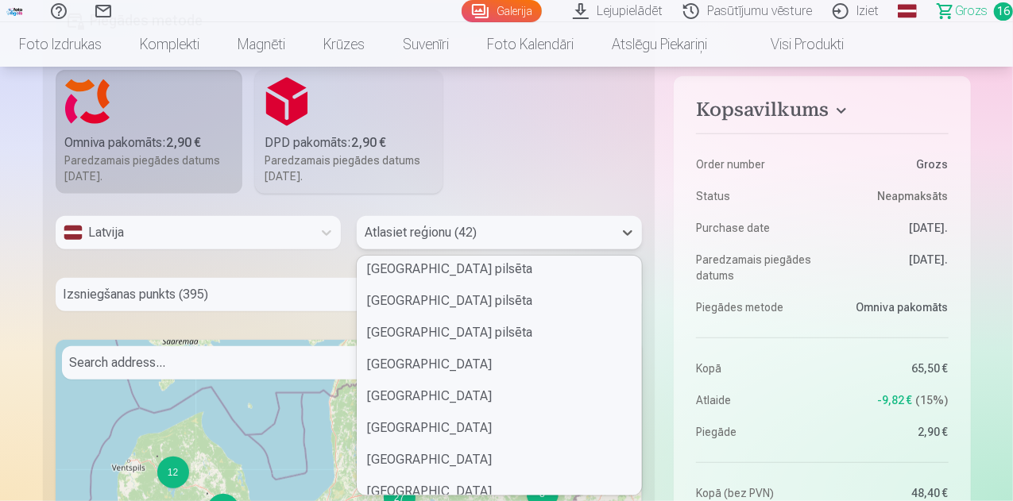
scroll to position [318, 0]
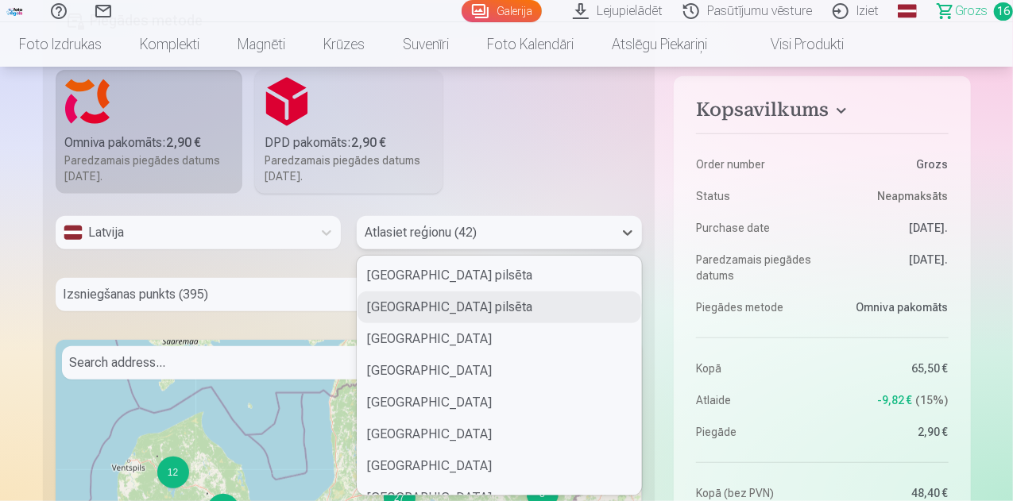
click at [415, 303] on div "Liepājas pilsēta" at bounding box center [500, 308] width 284 height 32
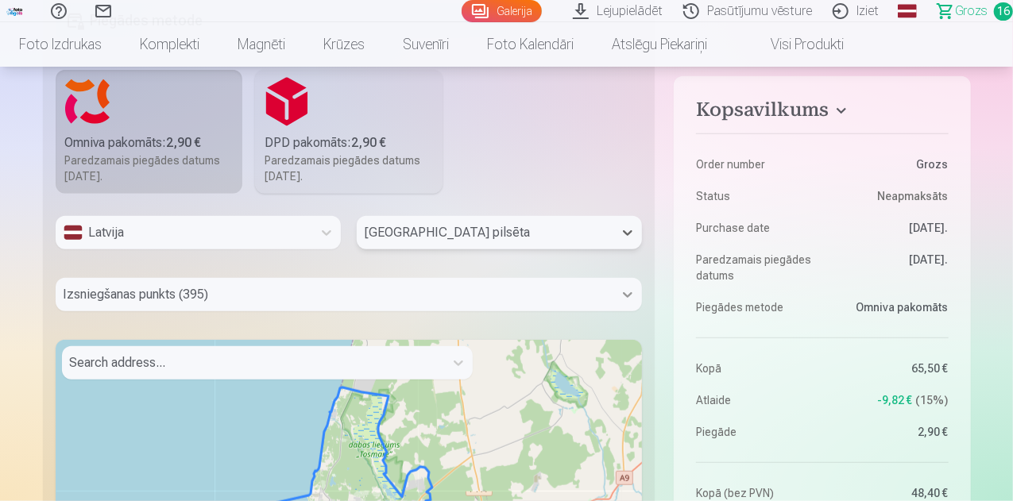
click at [629, 296] on div "Izsniegšanas punkts (395)" at bounding box center [349, 294] width 587 height 33
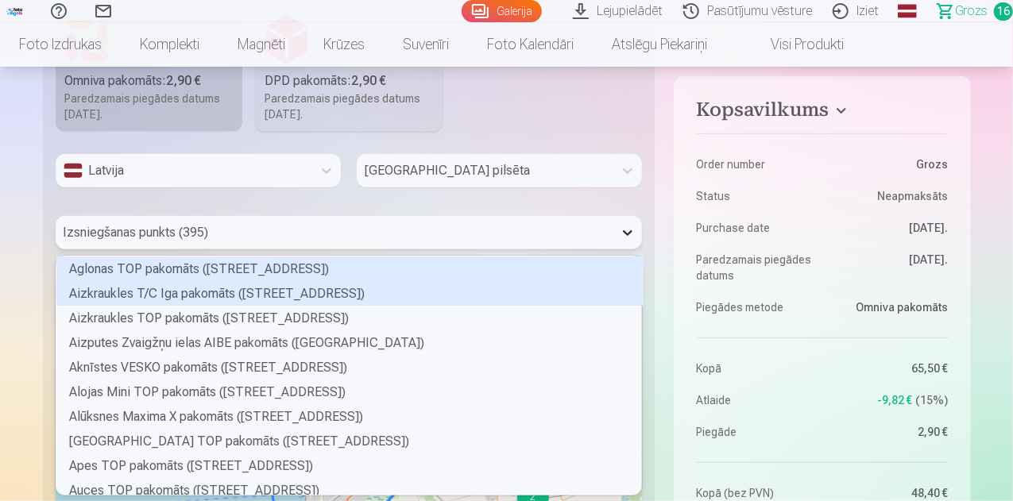
scroll to position [234, 582]
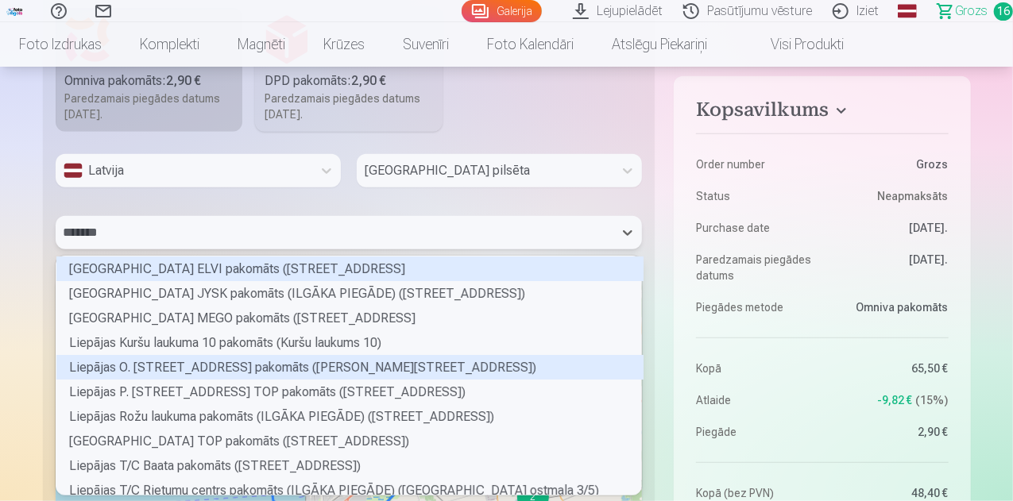
type input "********"
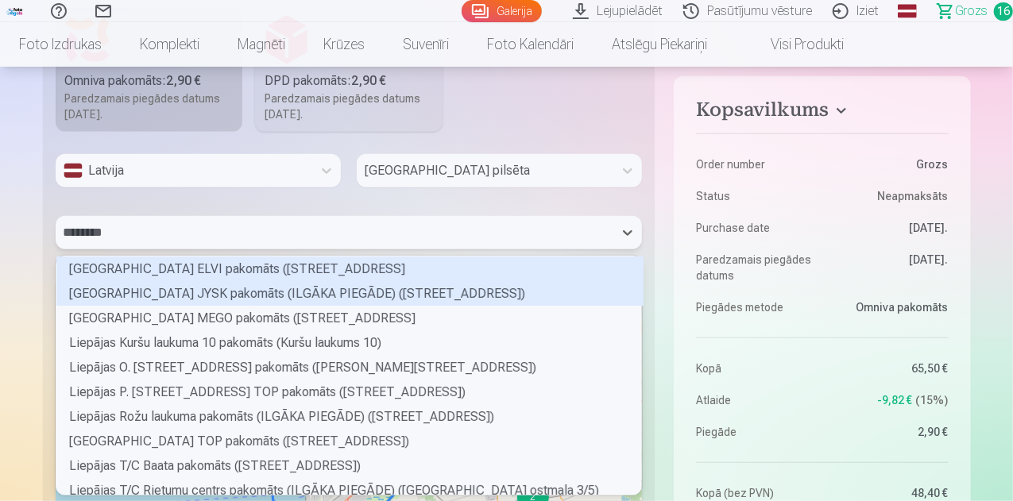
click at [354, 294] on div "Liepājas Ganību ielas JYSK pakomāts (ILGĀKA PIEGĀDE) (Ganību iela 187)" at bounding box center [349, 293] width 587 height 25
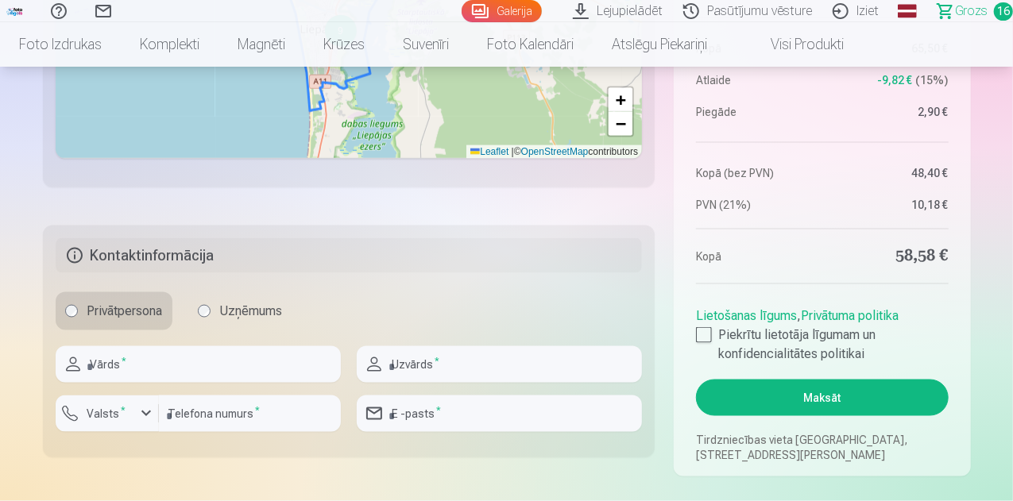
scroll to position [1111, 0]
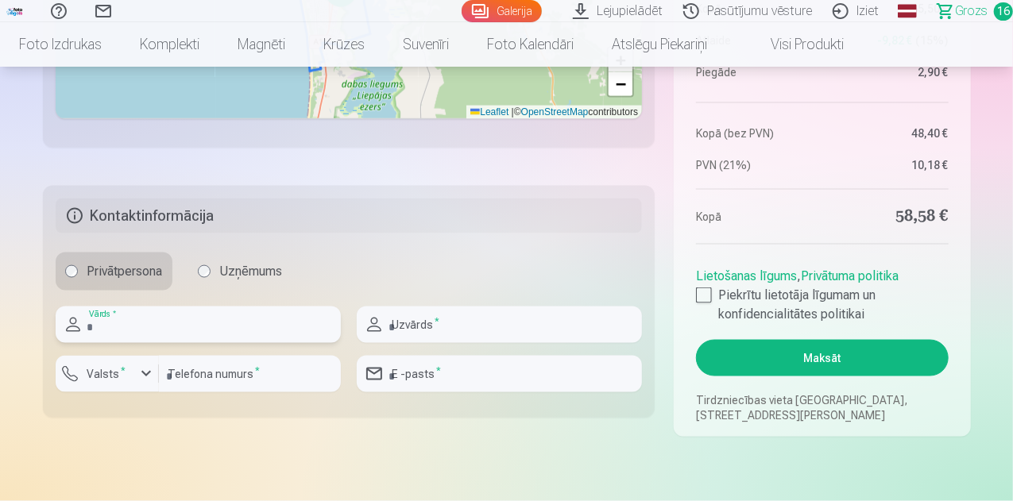
click at [187, 321] on input "text" at bounding box center [198, 325] width 285 height 37
type input "******"
type input "**********"
type input "****"
type input "********"
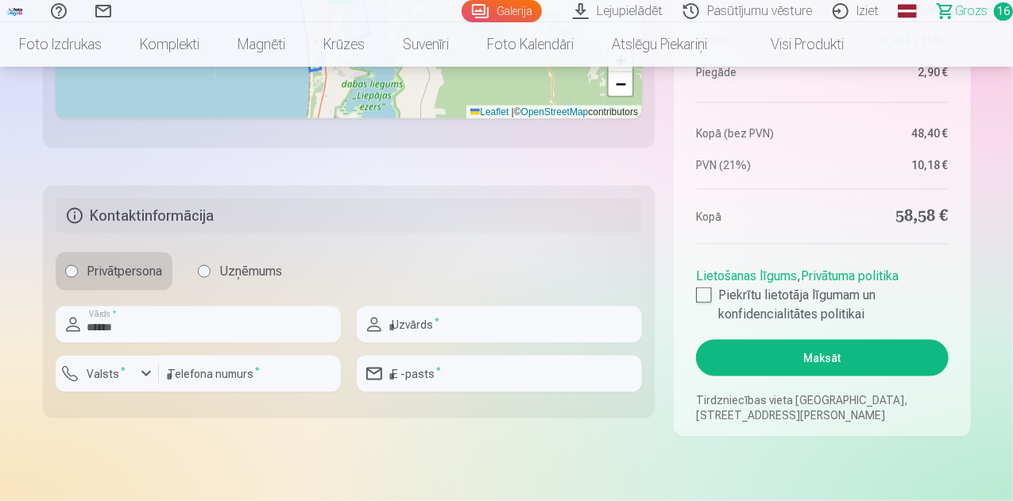
type input "**********"
click at [705, 296] on div at bounding box center [704, 296] width 16 height 16
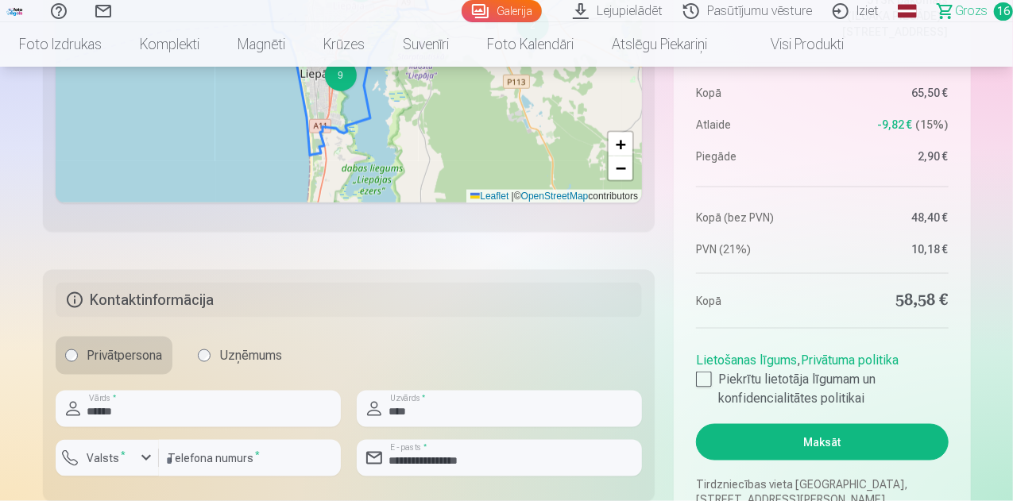
scroll to position [1033, 0]
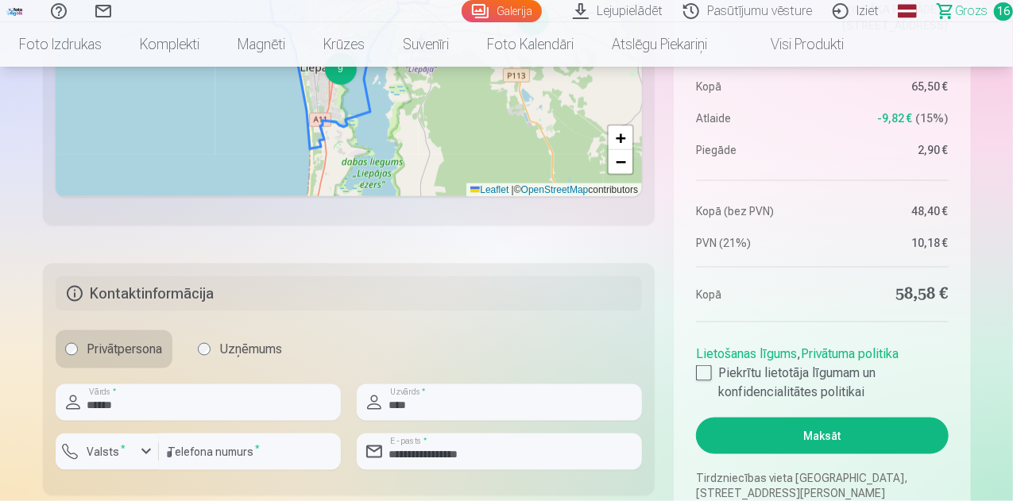
click at [833, 435] on button "Maksāt" at bounding box center [822, 436] width 252 height 37
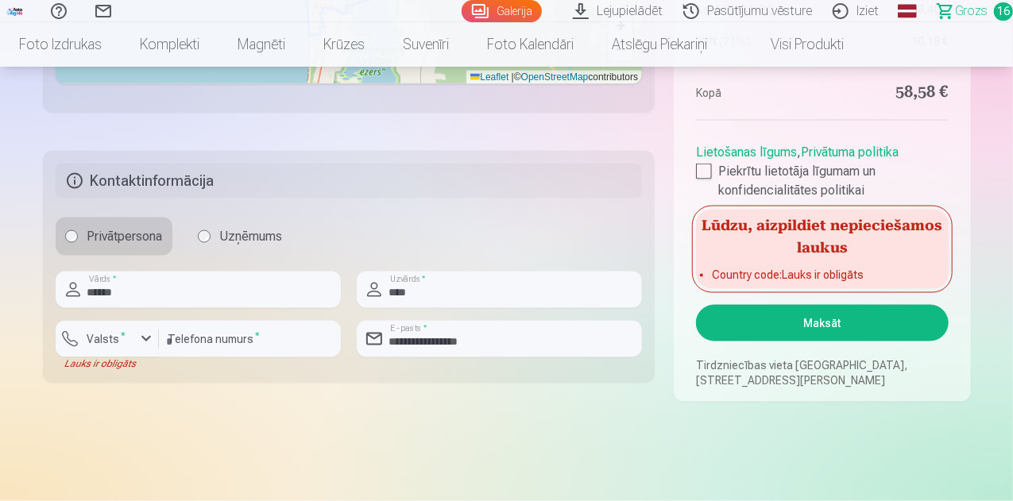
scroll to position [1192, 0]
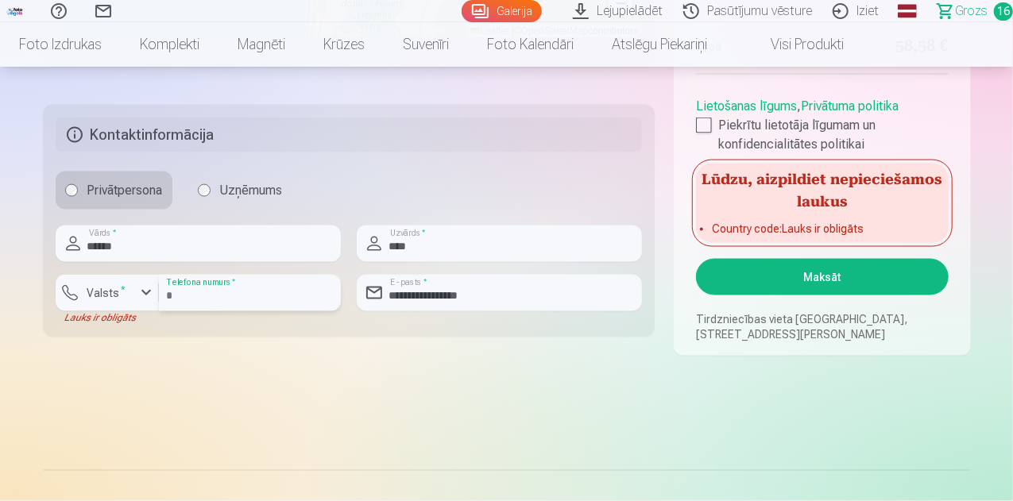
click at [165, 297] on input "********" at bounding box center [250, 293] width 182 height 37
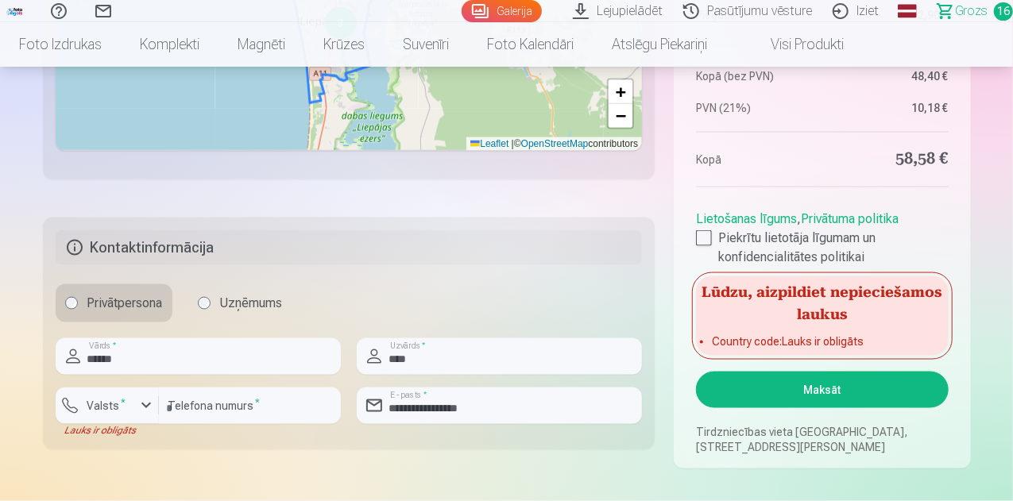
scroll to position [1112, 0]
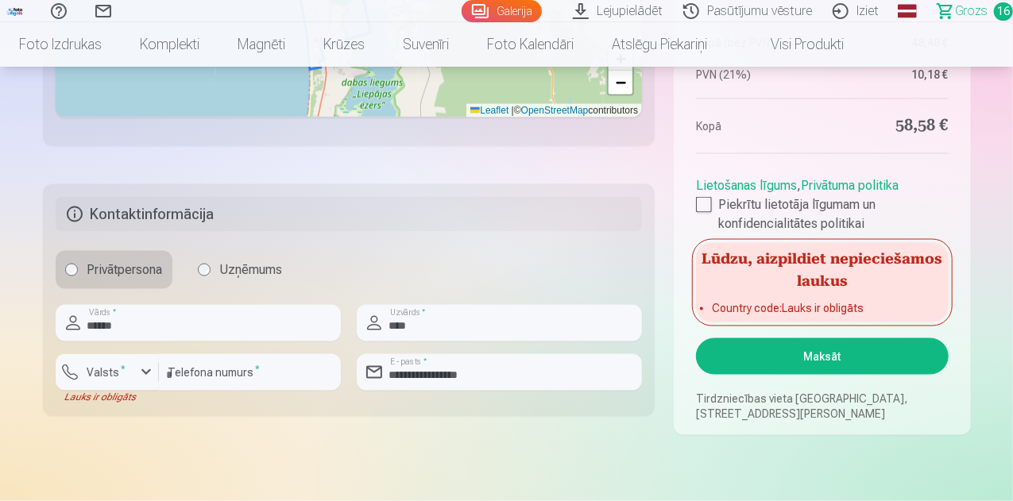
click at [803, 360] on button "Maksāt" at bounding box center [822, 356] width 252 height 37
click at [826, 357] on button "Maksāt" at bounding box center [822, 356] width 252 height 37
click at [119, 383] on button "Valsts *" at bounding box center [107, 372] width 103 height 37
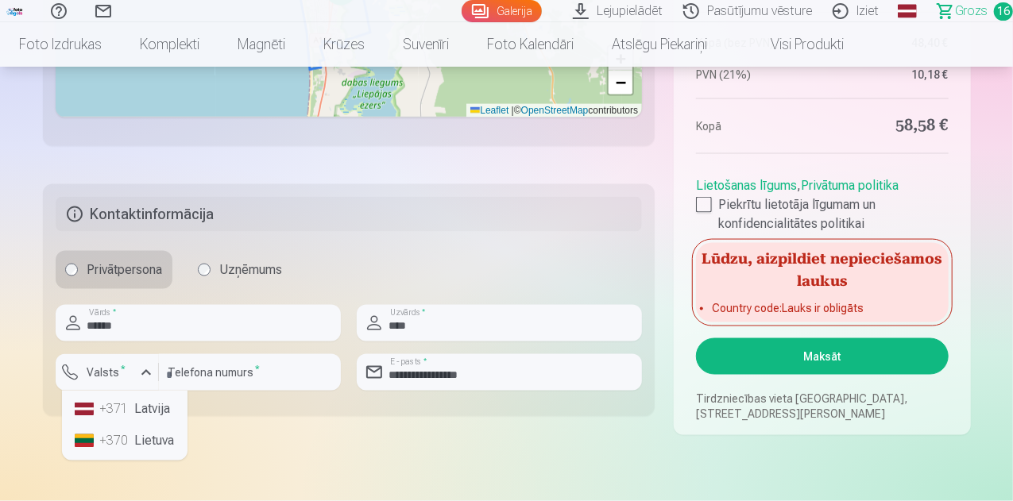
click at [137, 414] on li "+371 Latvija" at bounding box center [124, 410] width 113 height 32
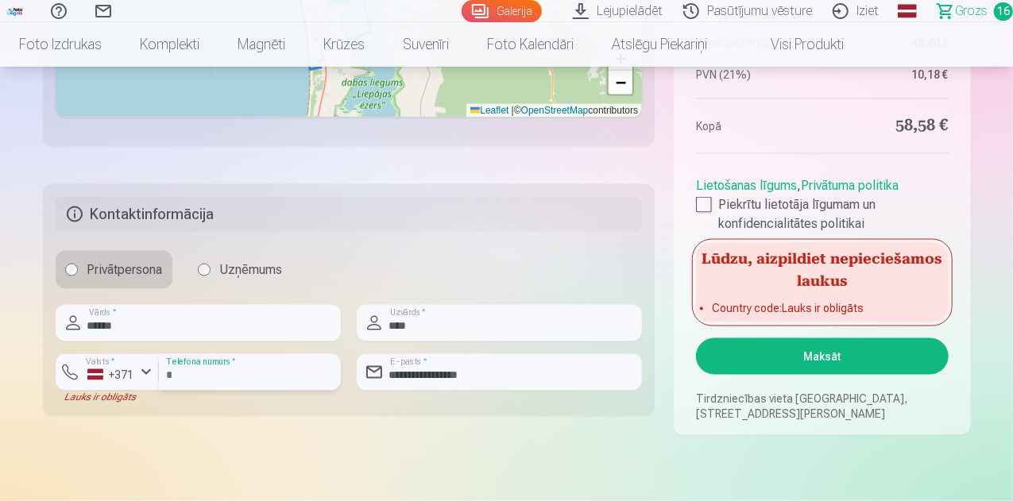
click at [189, 379] on input "**********" at bounding box center [250, 372] width 182 height 37
type input "********"
click at [815, 354] on button "Maksāt" at bounding box center [822, 356] width 252 height 37
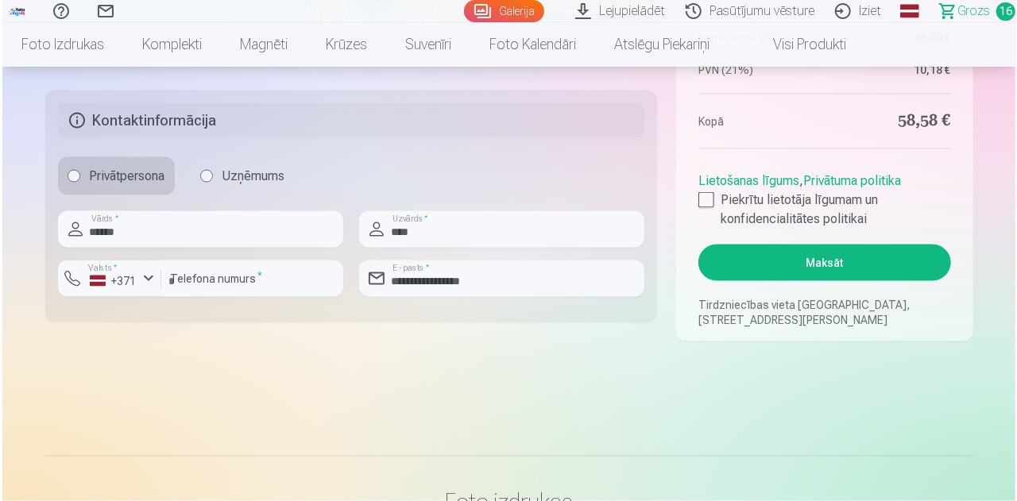
scroll to position [1033, 0]
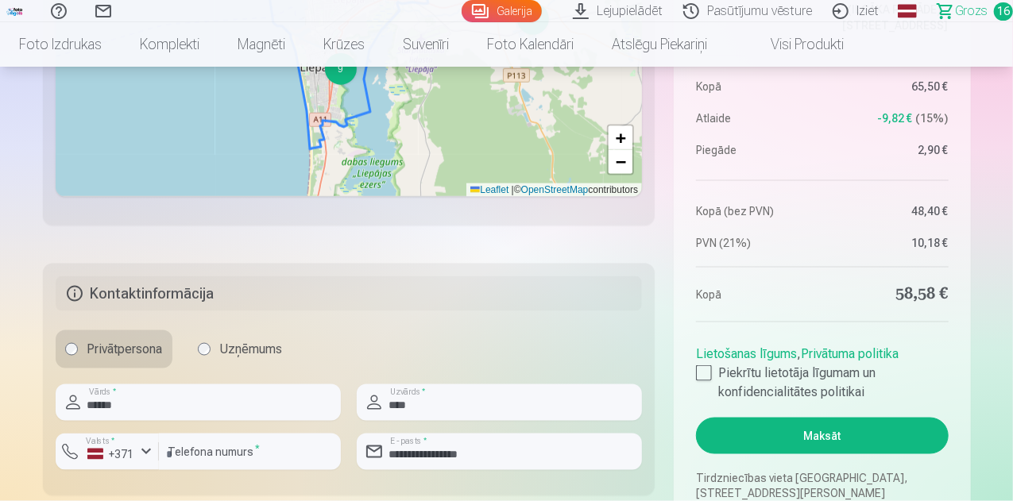
click at [821, 436] on button "Maksāt" at bounding box center [822, 436] width 252 height 37
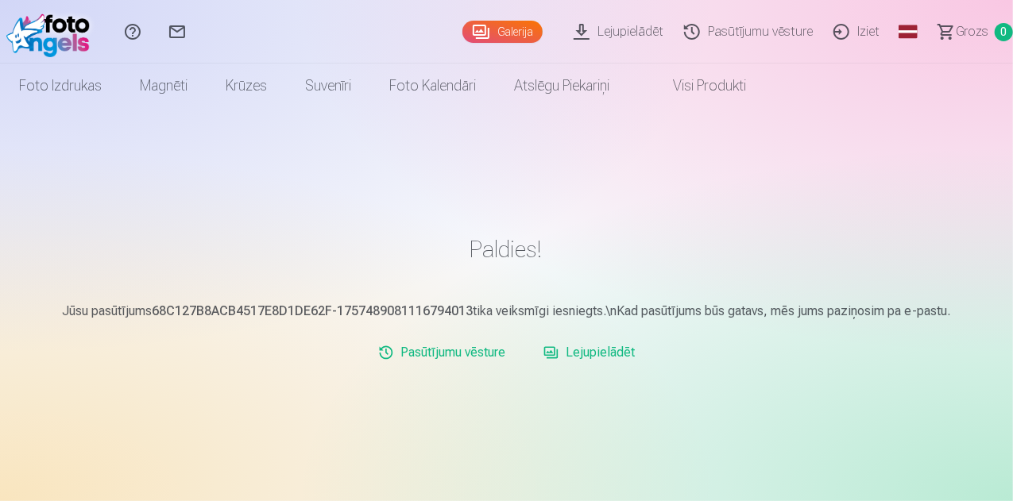
click at [838, 37] on link "Iziet" at bounding box center [858, 32] width 67 height 64
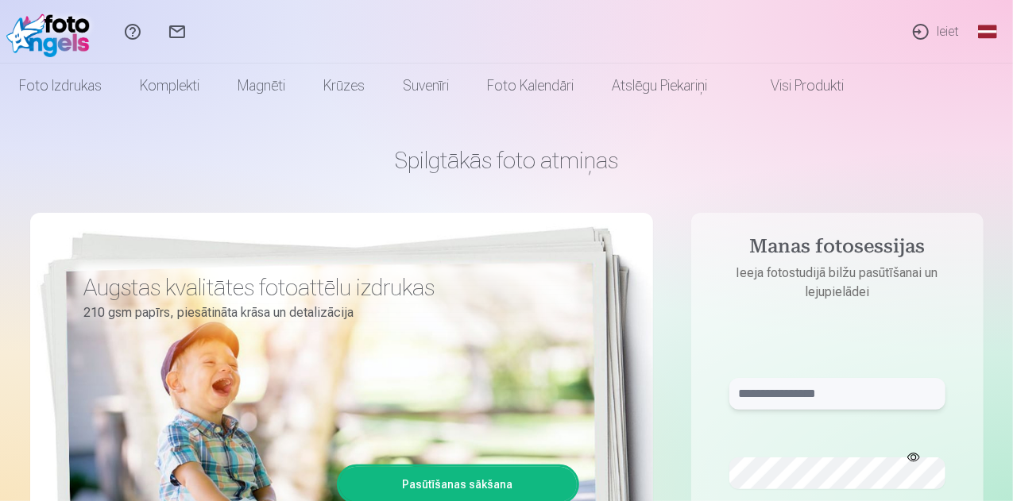
click at [780, 378] on input "text" at bounding box center [837, 394] width 216 height 32
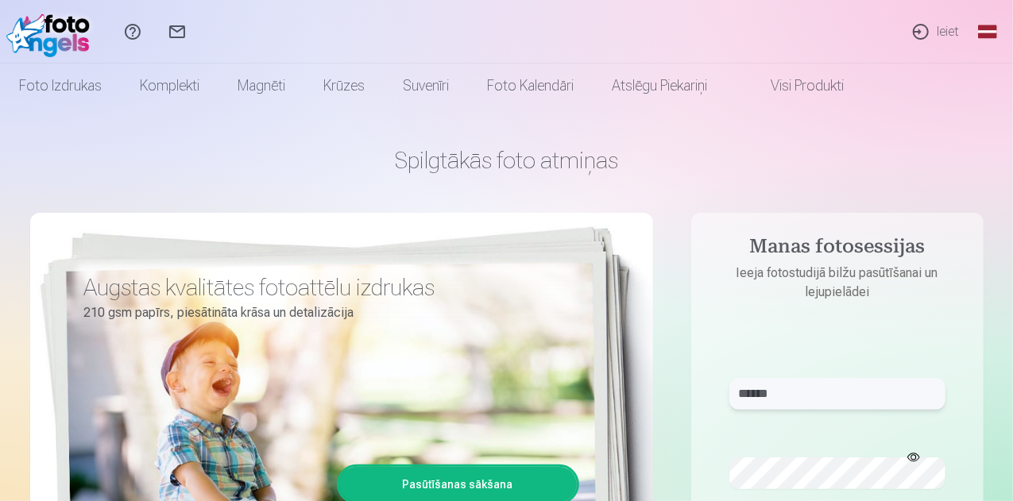
click at [805, 378] on input "******" at bounding box center [837, 394] width 216 height 32
type input "**********"
